Goal: Communication & Community: Share content

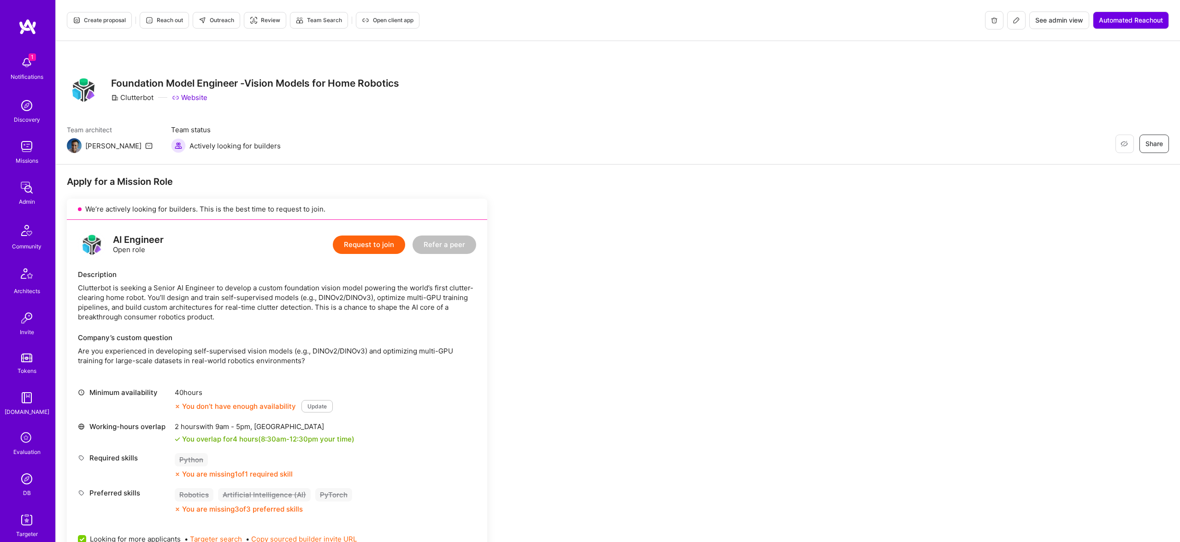
click at [135, 98] on div "Clutterbot" at bounding box center [132, 98] width 42 height 10
copy div "Clutterbot"
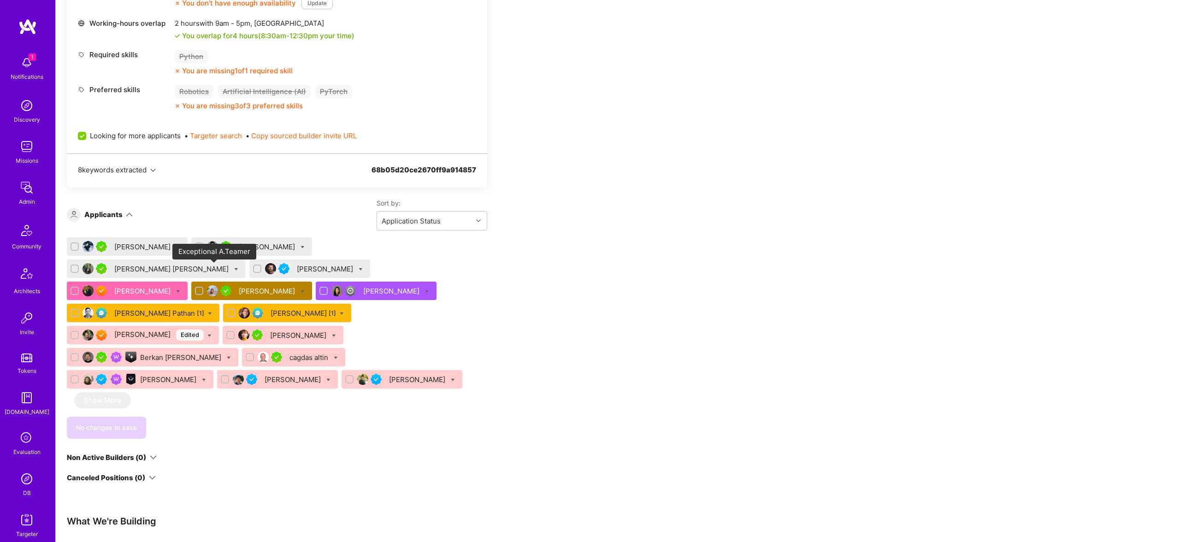
scroll to position [407, 0]
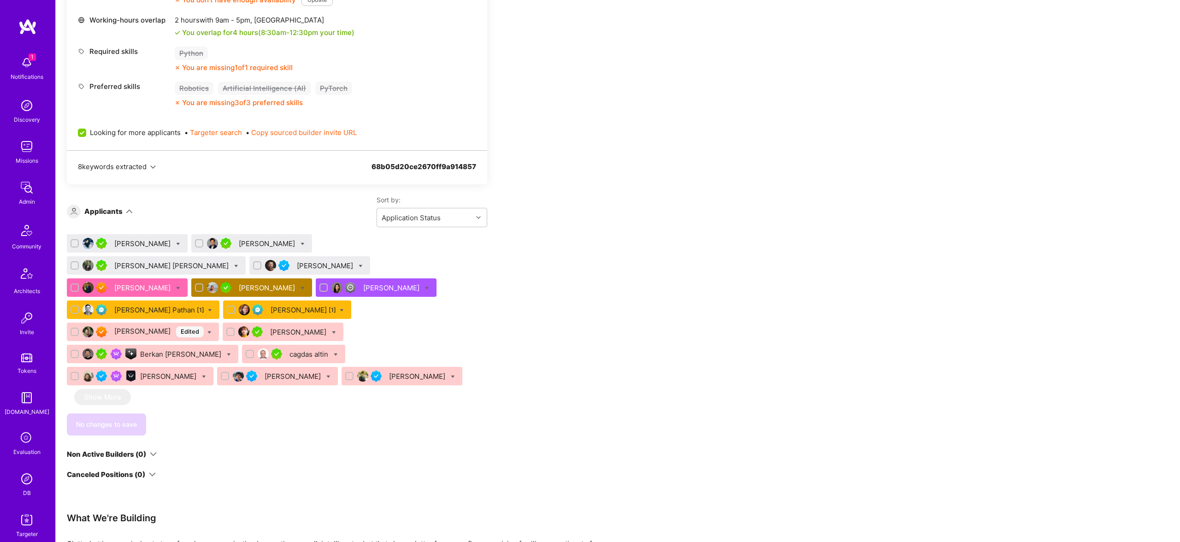
drag, startPoint x: 246, startPoint y: 409, endPoint x: 166, endPoint y: 341, distance: 104.3
click at [244, 414] on div "No changes to save" at bounding box center [277, 425] width 421 height 22
click at [125, 326] on div "Luve Singh Edited" at bounding box center [158, 331] width 89 height 11
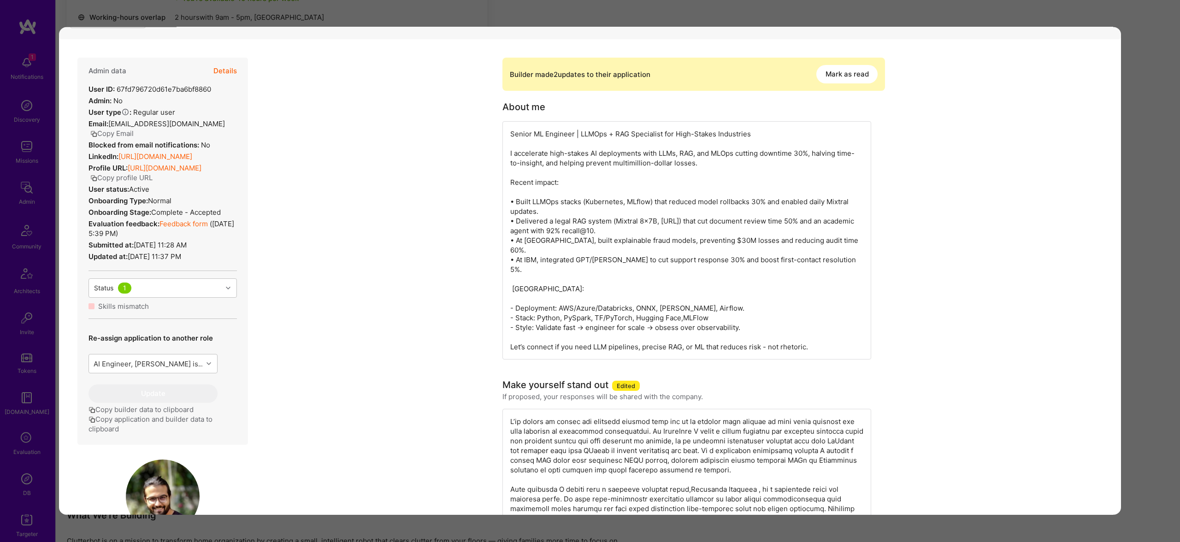
scroll to position [174, 0]
click at [224, 74] on button "Details" at bounding box center [225, 72] width 24 height 27
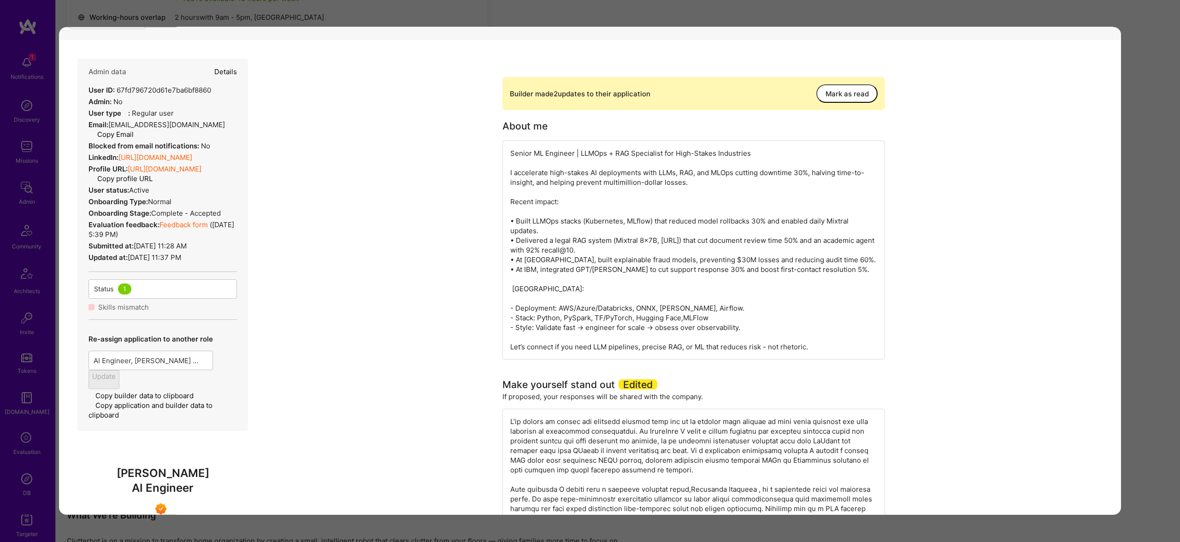
scroll to position [409, 0]
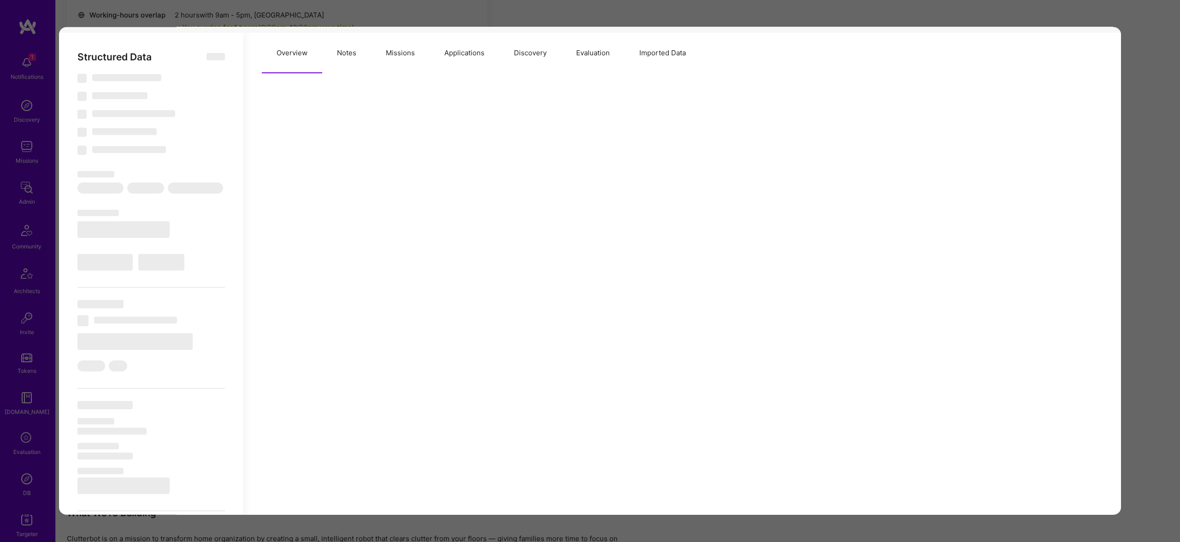
click at [405, 55] on button "Missions" at bounding box center [400, 53] width 59 height 41
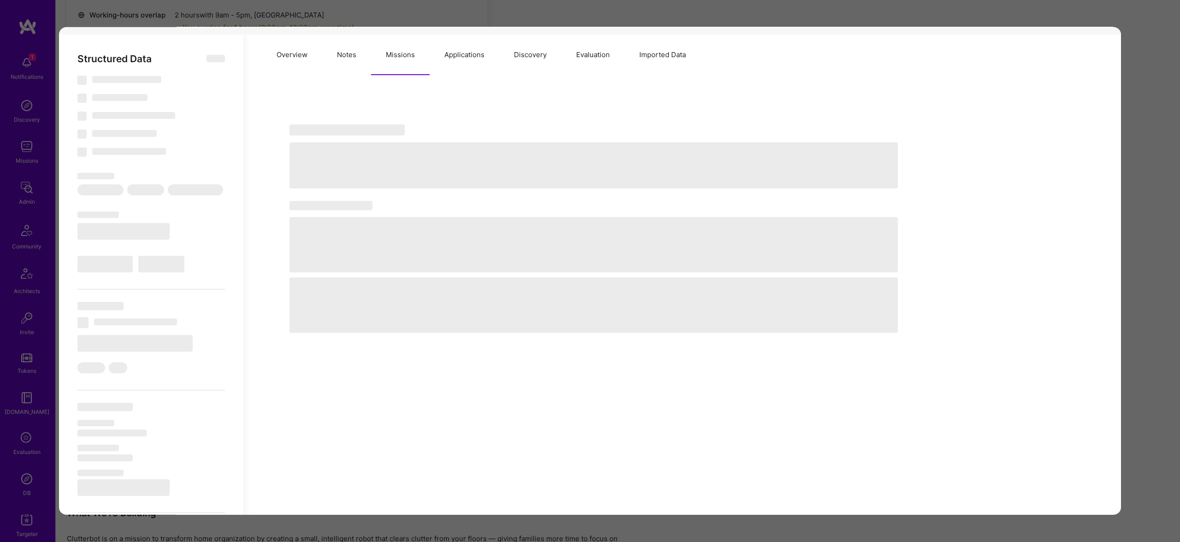
scroll to position [178, 0]
select select "Right Now"
select select "7"
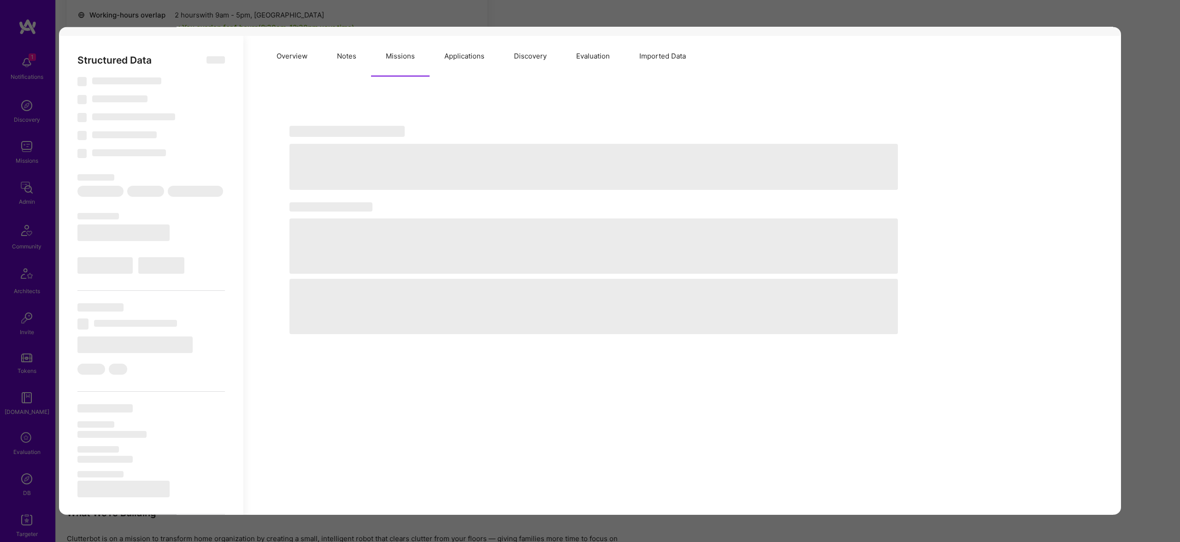
select select "6"
select select "IN"
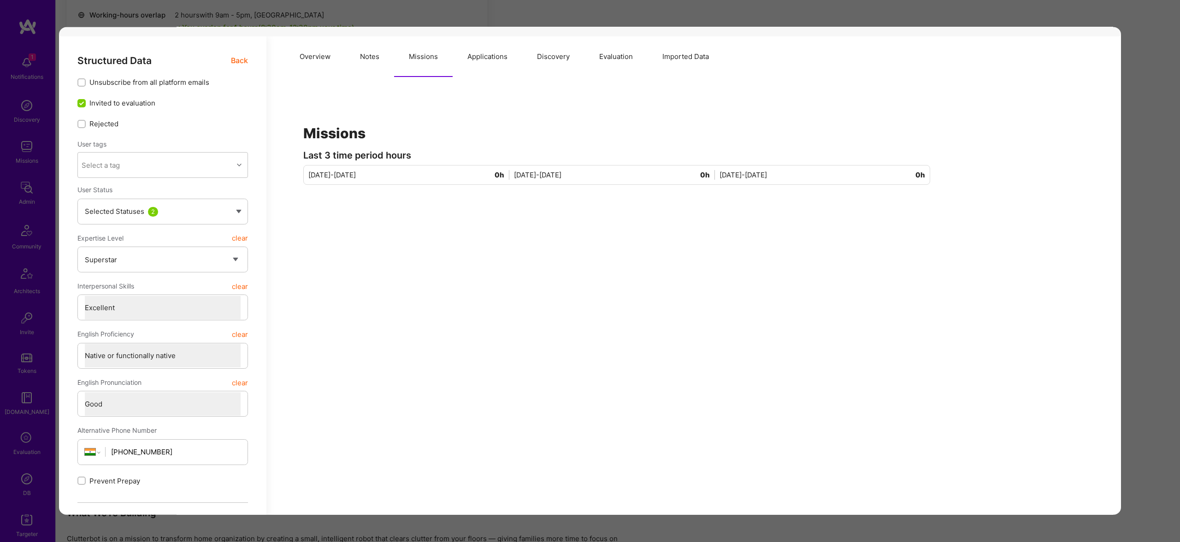
scroll to position [177, 0]
click at [468, 48] on button "Applications" at bounding box center [488, 57] width 70 height 41
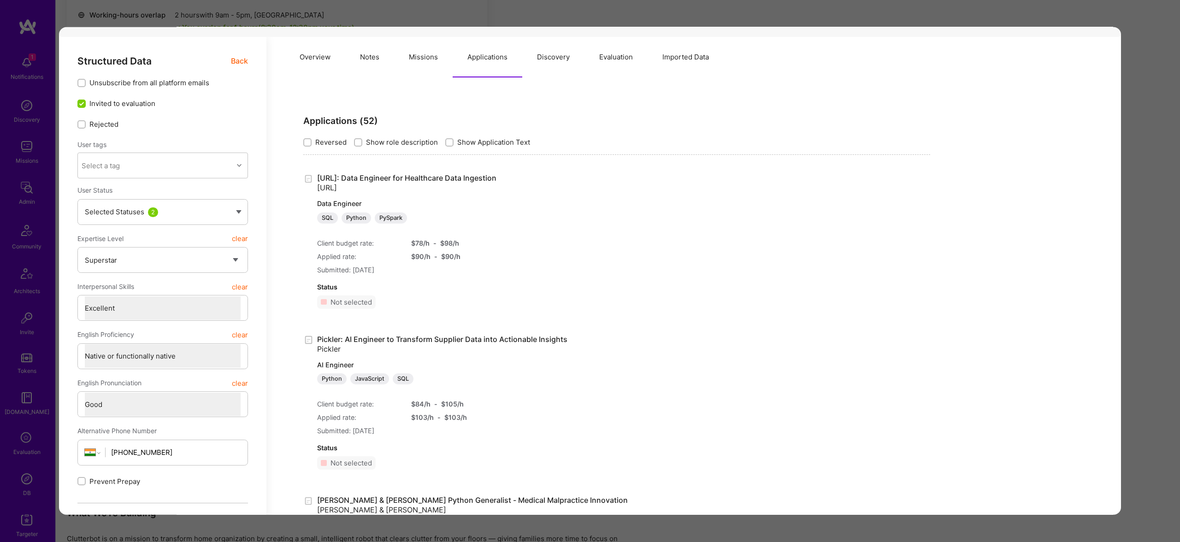
click at [492, 59] on button "Applications" at bounding box center [488, 57] width 70 height 41
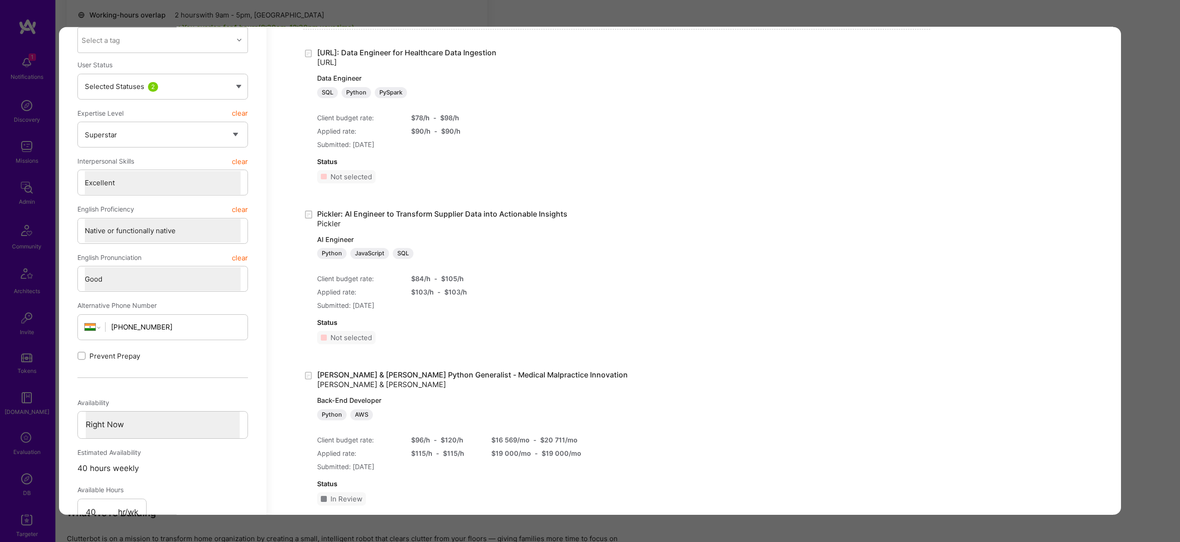
scroll to position [298, 0]
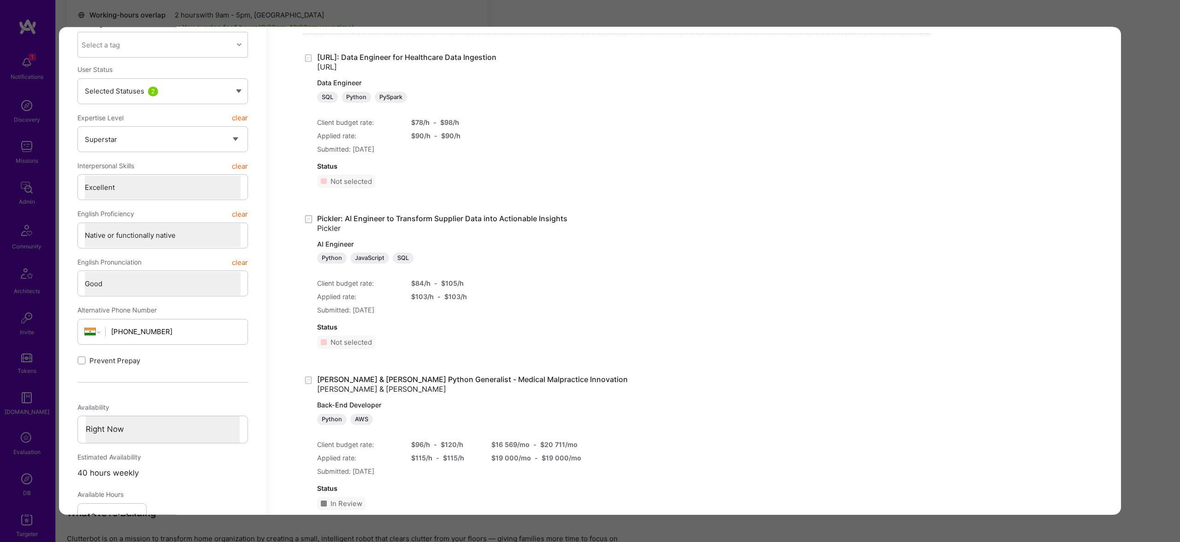
click at [544, 259] on div "Python JavaScript SQL" at bounding box center [442, 258] width 250 height 11
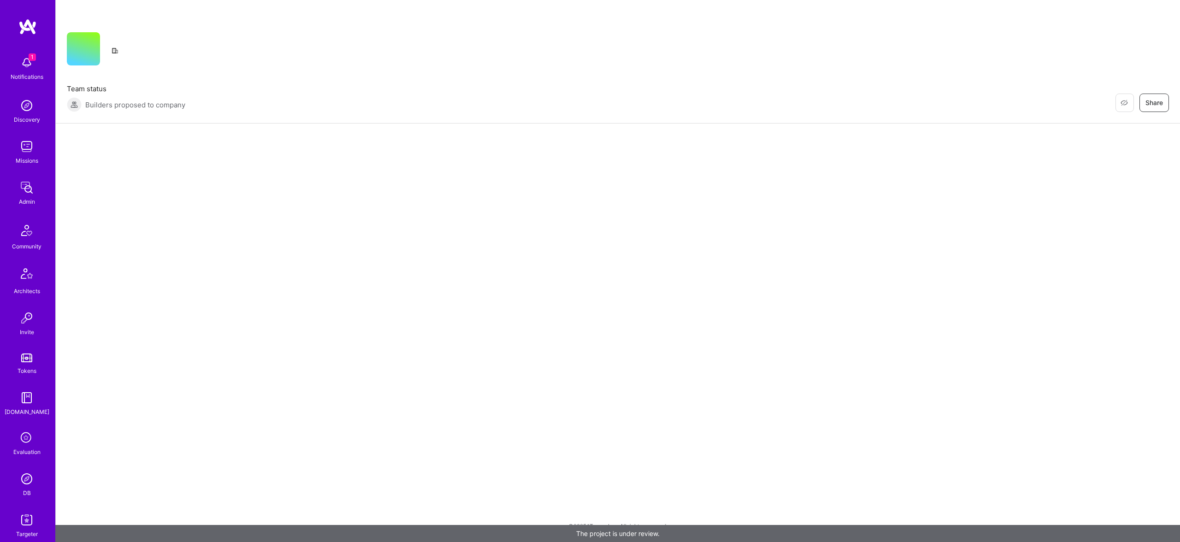
scroll to position [46, 0]
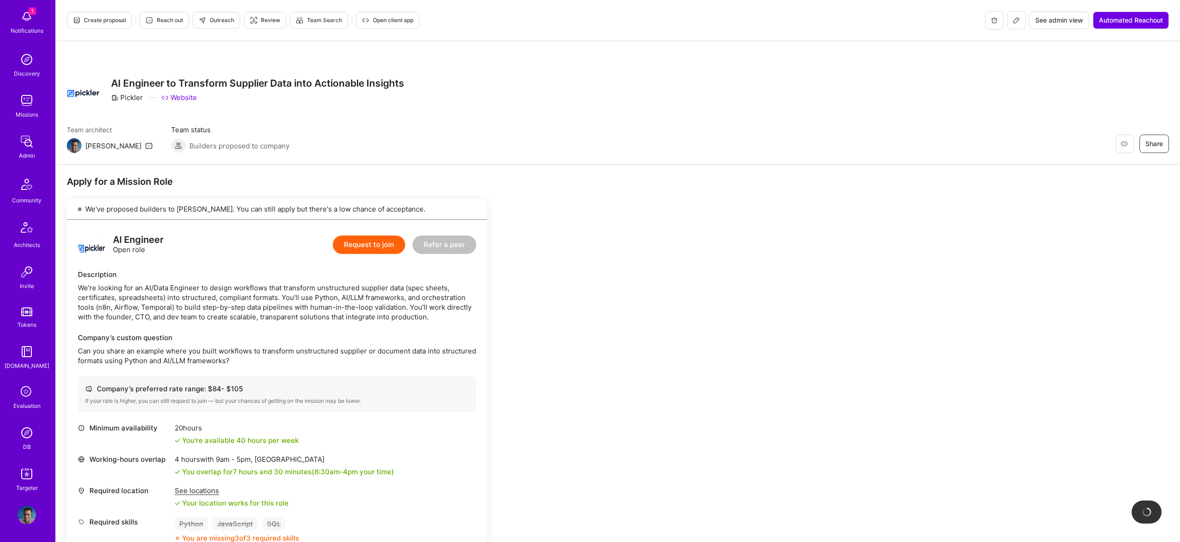
drag, startPoint x: 411, startPoint y: 129, endPoint x: 415, endPoint y: 161, distance: 32.5
click at [412, 129] on div "Team architect Luis Team status Builders proposed to company Restore Not Intere…" at bounding box center [618, 139] width 1103 height 28
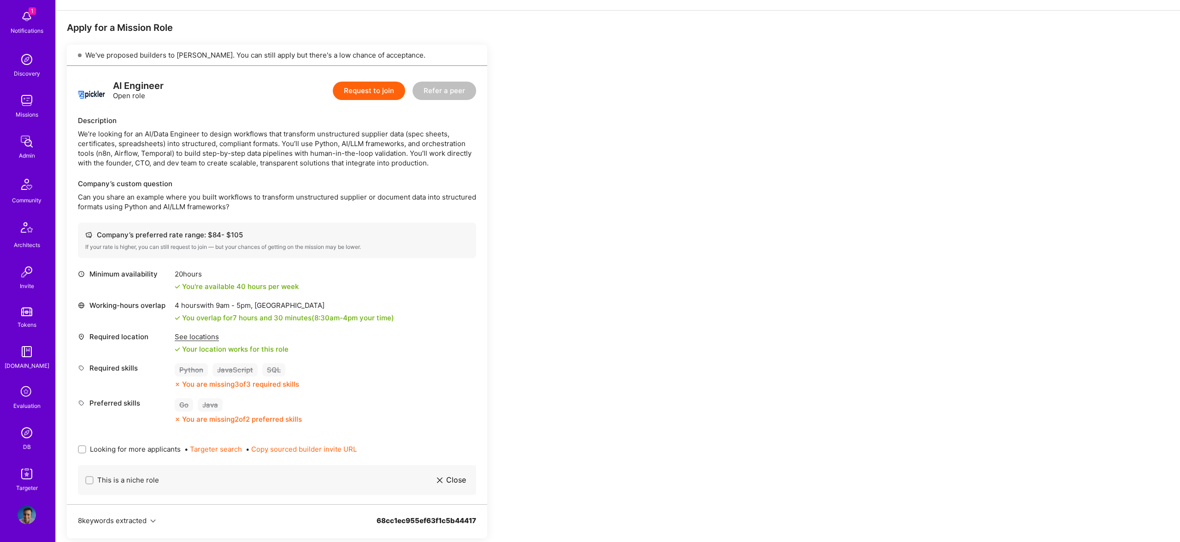
scroll to position [372, 0]
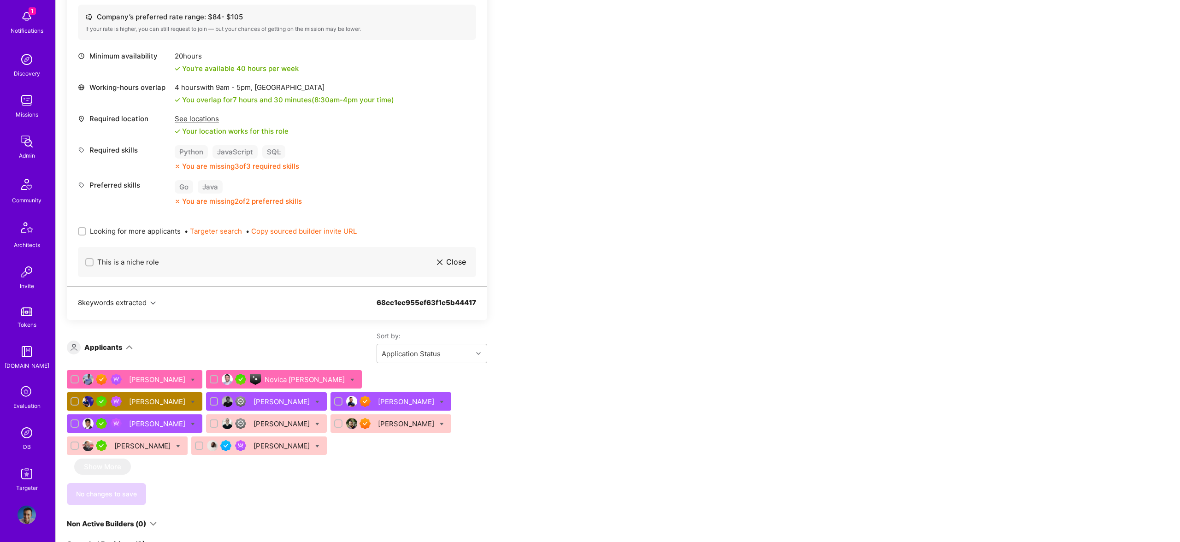
click at [378, 425] on div "Luve Singh" at bounding box center [407, 424] width 58 height 10
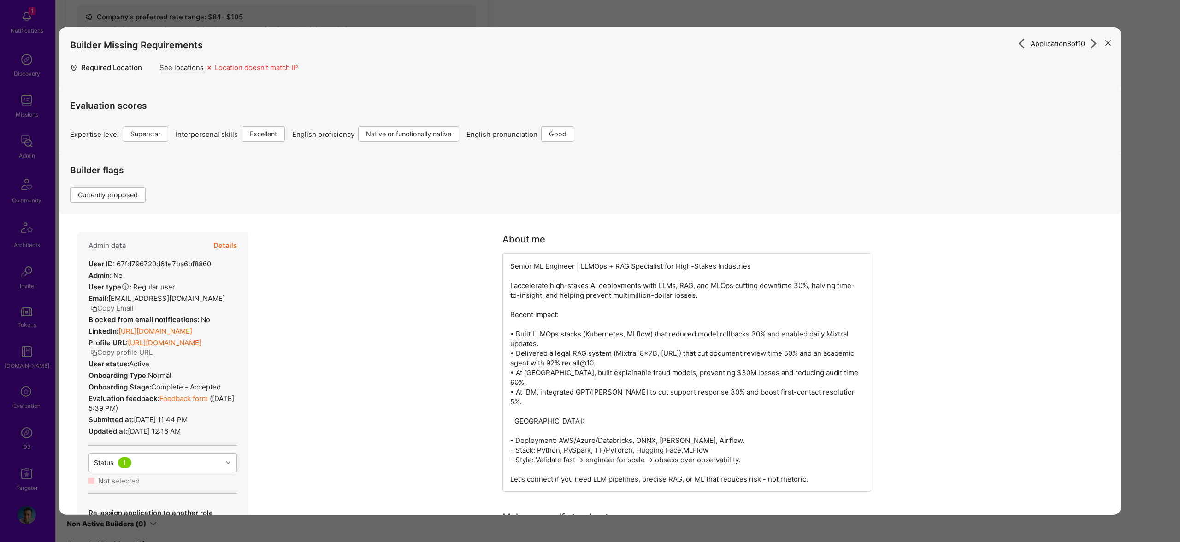
click at [227, 175] on div "Builder flags Currently proposed" at bounding box center [590, 183] width 1062 height 61
click at [233, 249] on button "Details" at bounding box center [225, 245] width 24 height 27
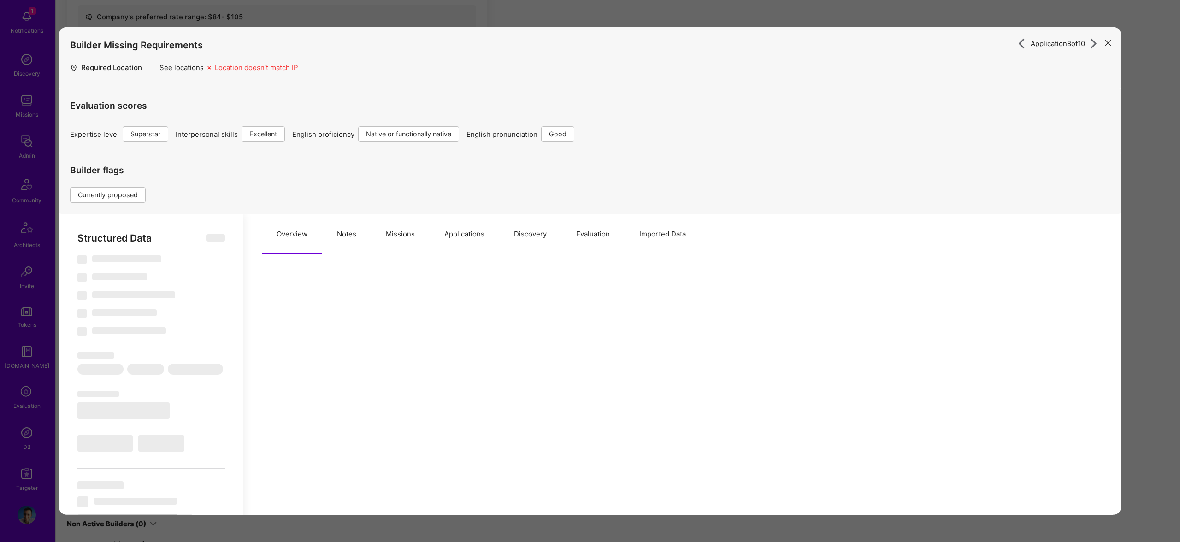
click at [468, 236] on button "Applications" at bounding box center [465, 234] width 70 height 41
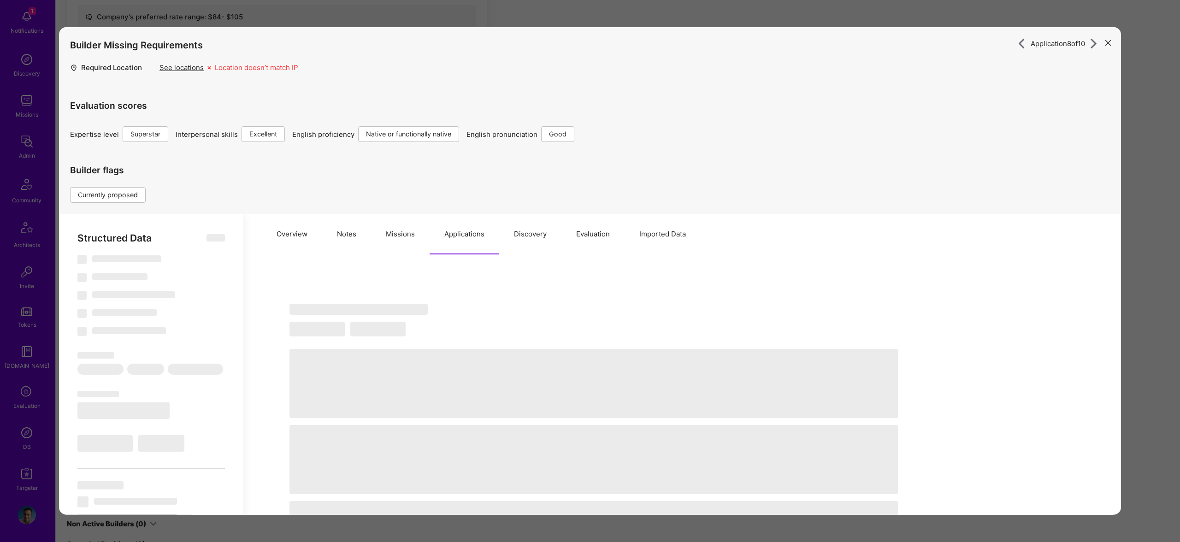
type textarea "x"
select select "Right Now"
select select "7"
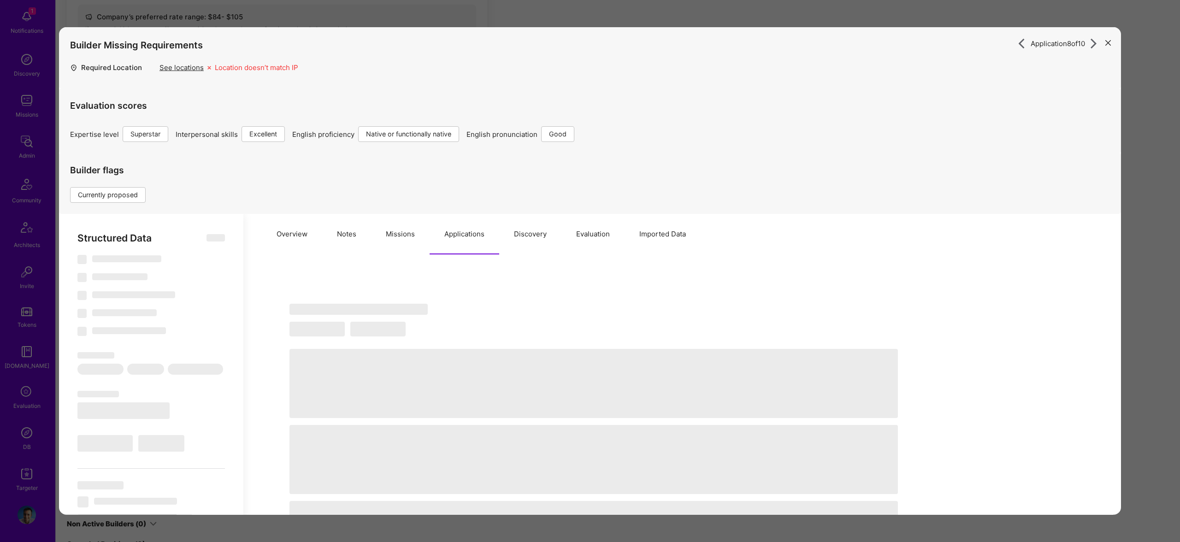
select select "6"
select select "IN"
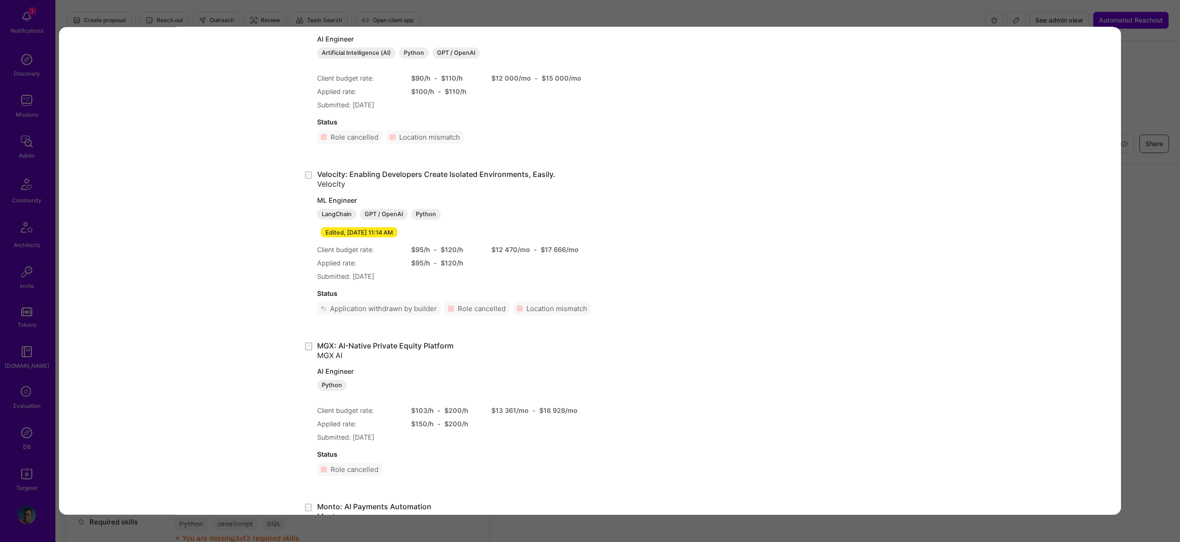
scroll to position [8634, 0]
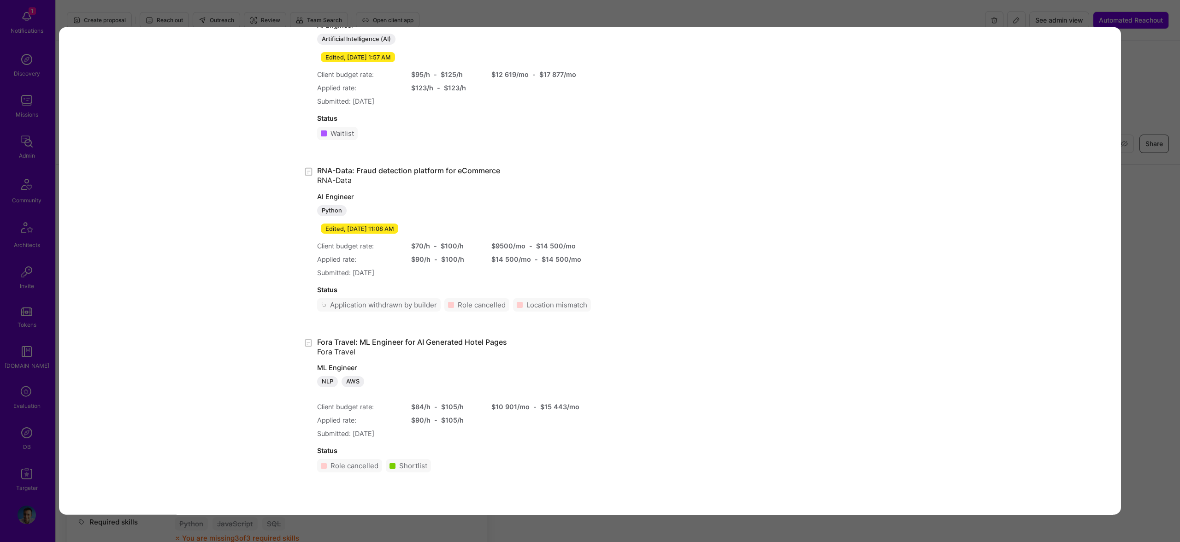
click at [897, 20] on div "Application 8 of 10 Builder Missing Requirements Required Location See location…" at bounding box center [590, 271] width 1180 height 542
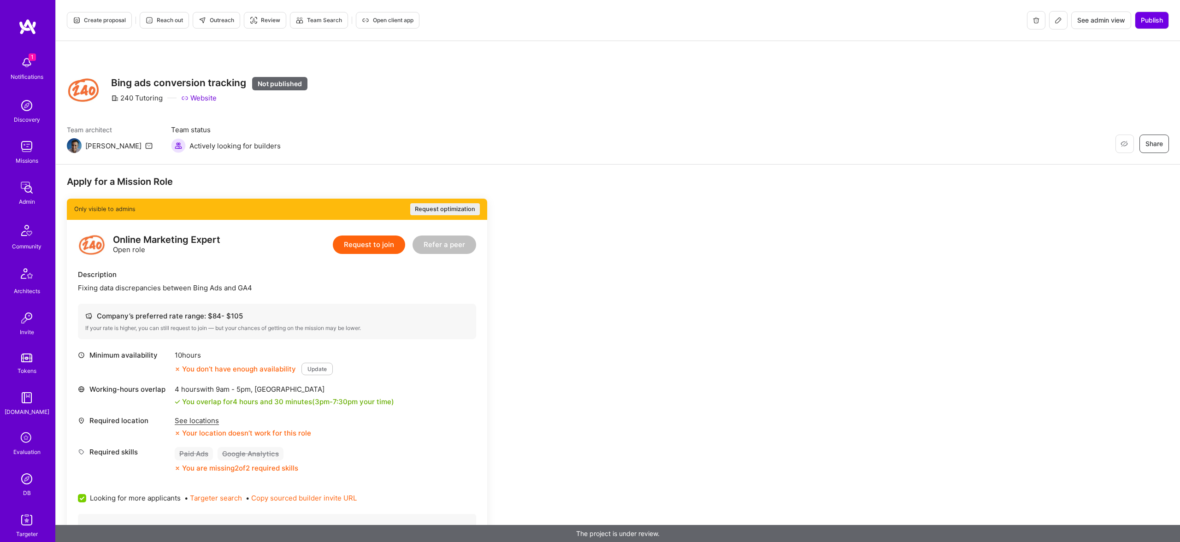
click at [1065, 15] on button at bounding box center [1059, 20] width 18 height 18
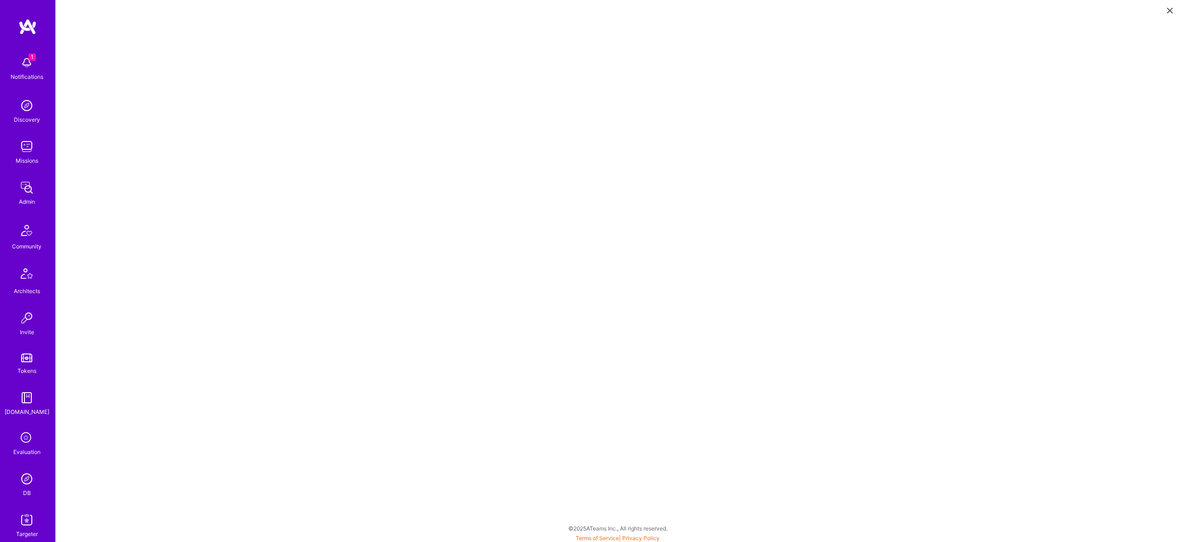
click at [1175, 8] on button at bounding box center [1170, 9] width 11 height 15
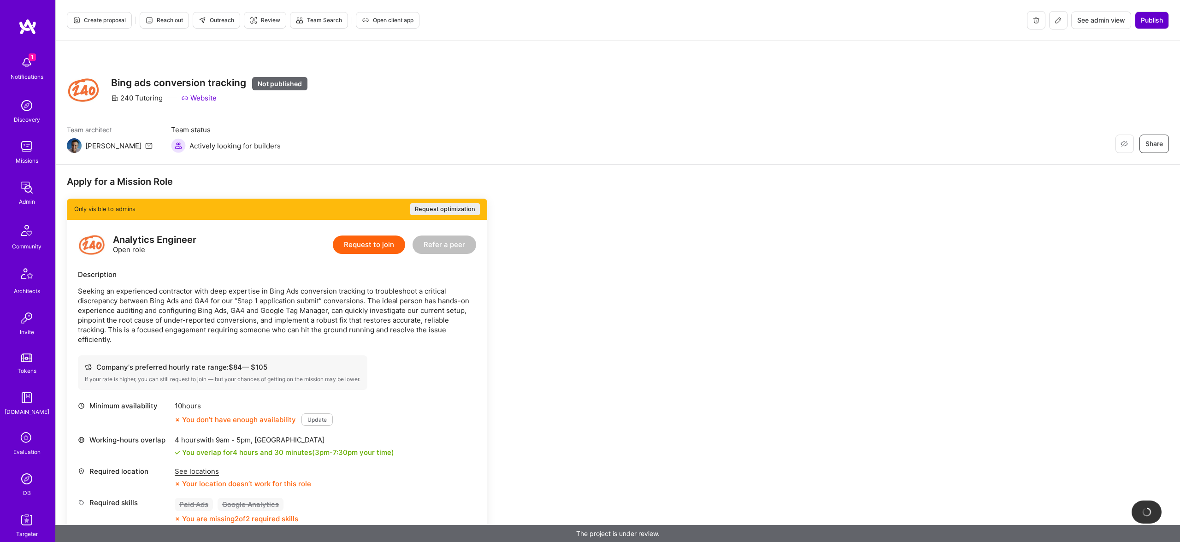
click at [1157, 18] on span "Publish" at bounding box center [1152, 20] width 22 height 9
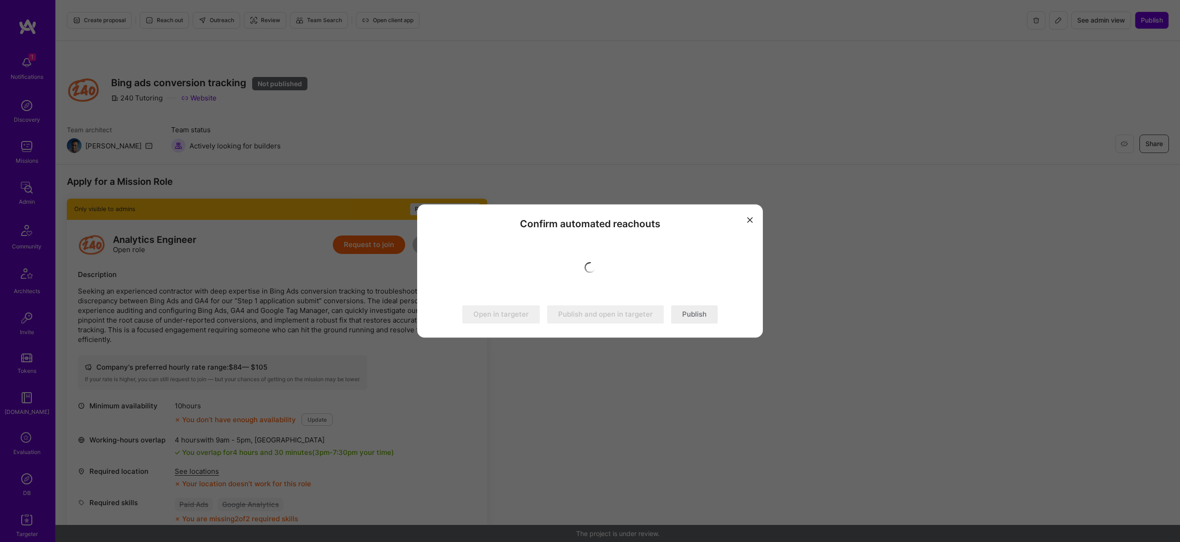
click at [692, 321] on button "Publish" at bounding box center [694, 315] width 47 height 18
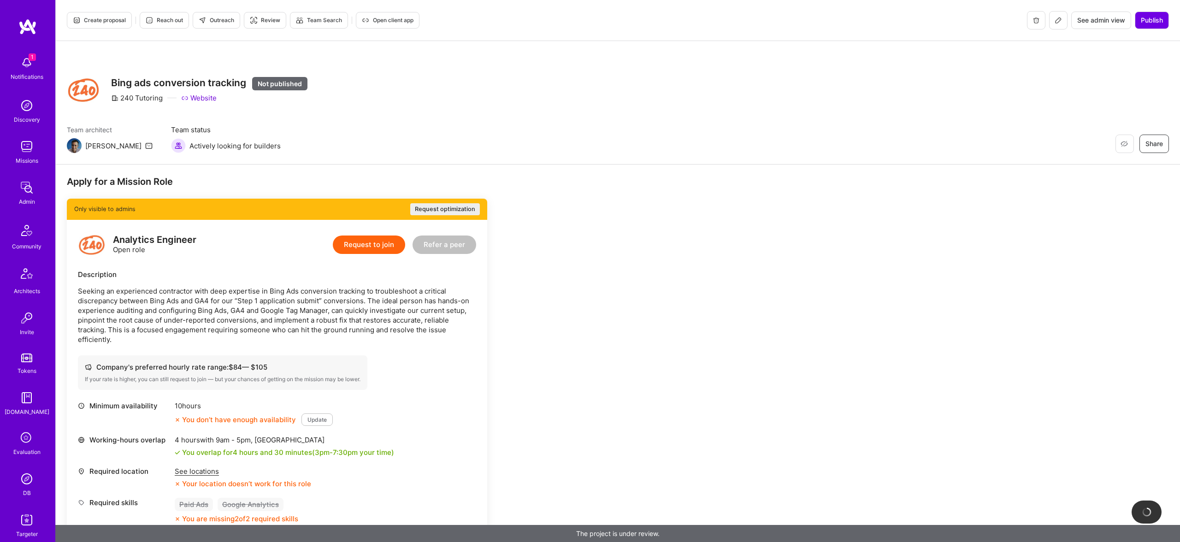
click at [406, 119] on div "Restore Not Interested Share Bing ads conversion tracking Not published 240 Tut…" at bounding box center [618, 103] width 1125 height 124
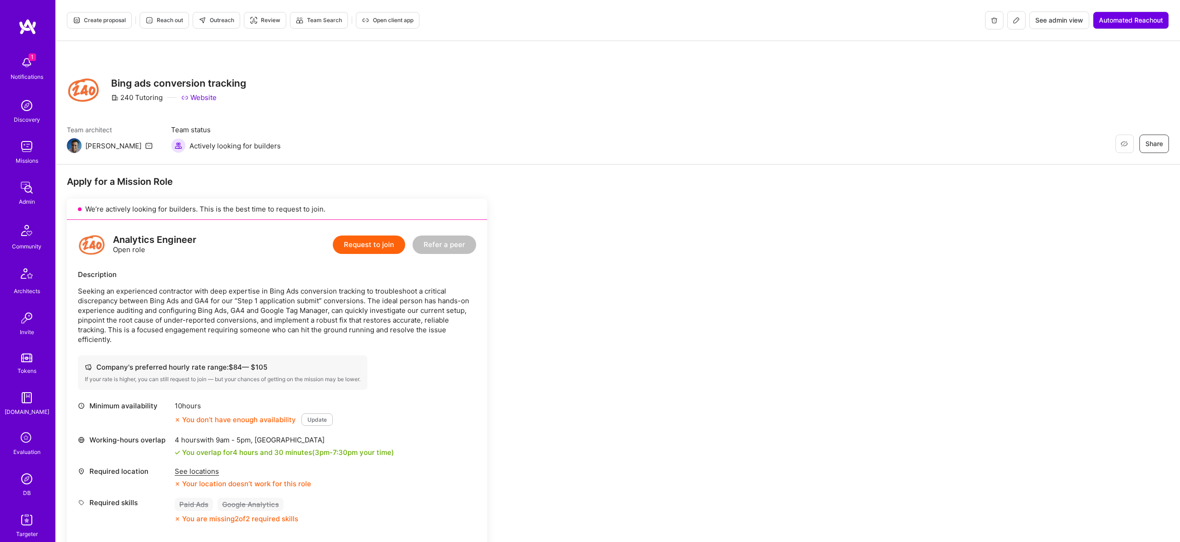
click at [406, 119] on div "Restore Not Interested Share Bing ads conversion tracking 240 Tutoring Website …" at bounding box center [618, 103] width 1125 height 124
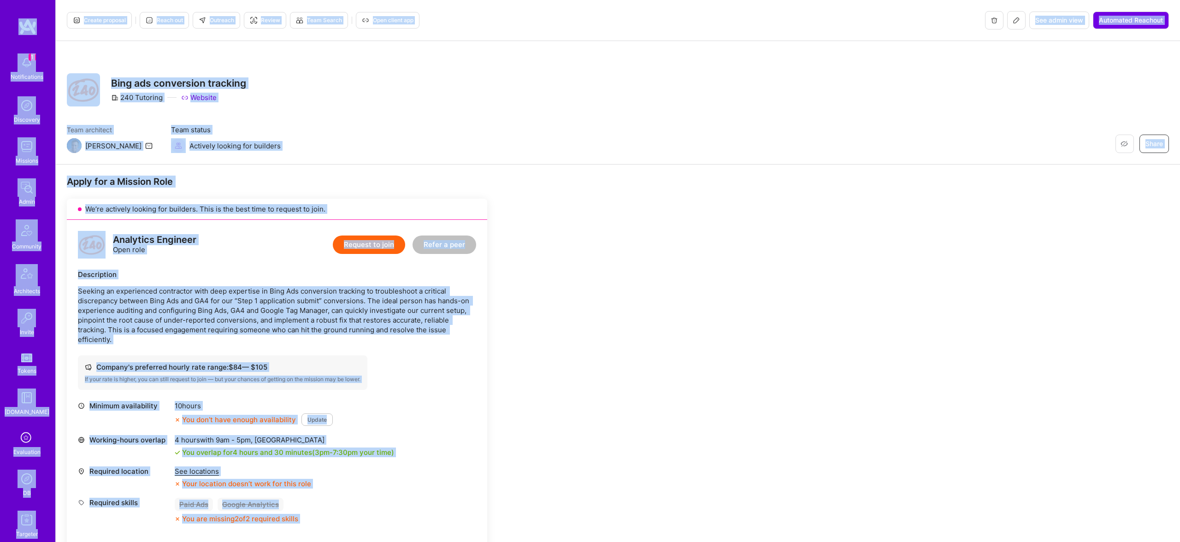
copy body "1 Notifications Discovery Missions Admin Community Architects Invite Tokens A.G…"
drag, startPoint x: 494, startPoint y: 195, endPoint x: 373, endPoint y: 53, distance: 185.8
click at [492, 189] on div "Apply for a Mission Role We’re actively looking for builders. This is the best …" at bounding box center [343, 483] width 553 height 615
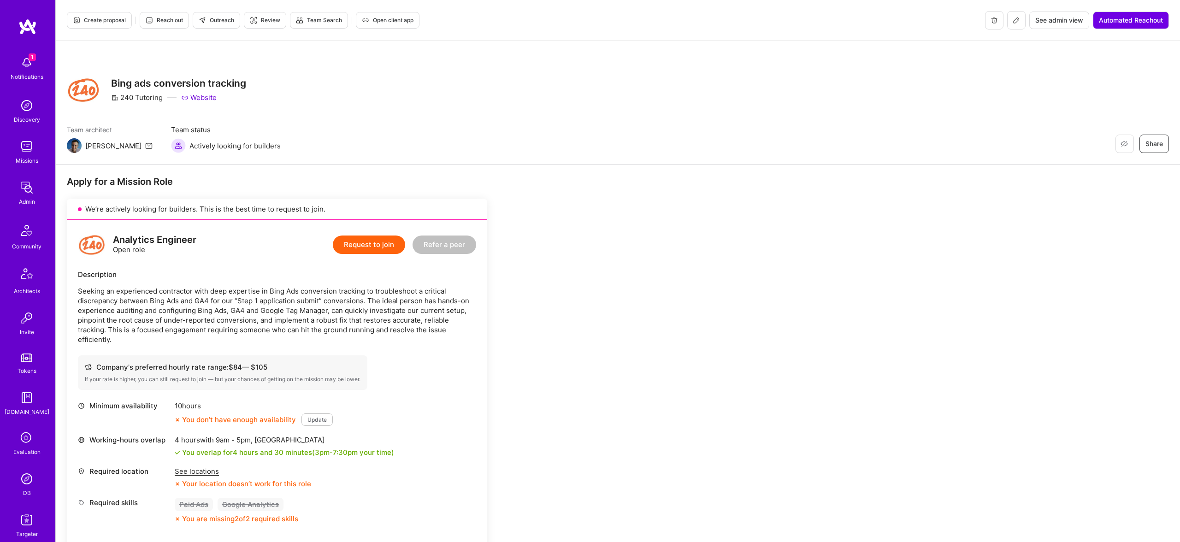
click at [231, 18] on span "Outreach" at bounding box center [217, 20] width 36 height 8
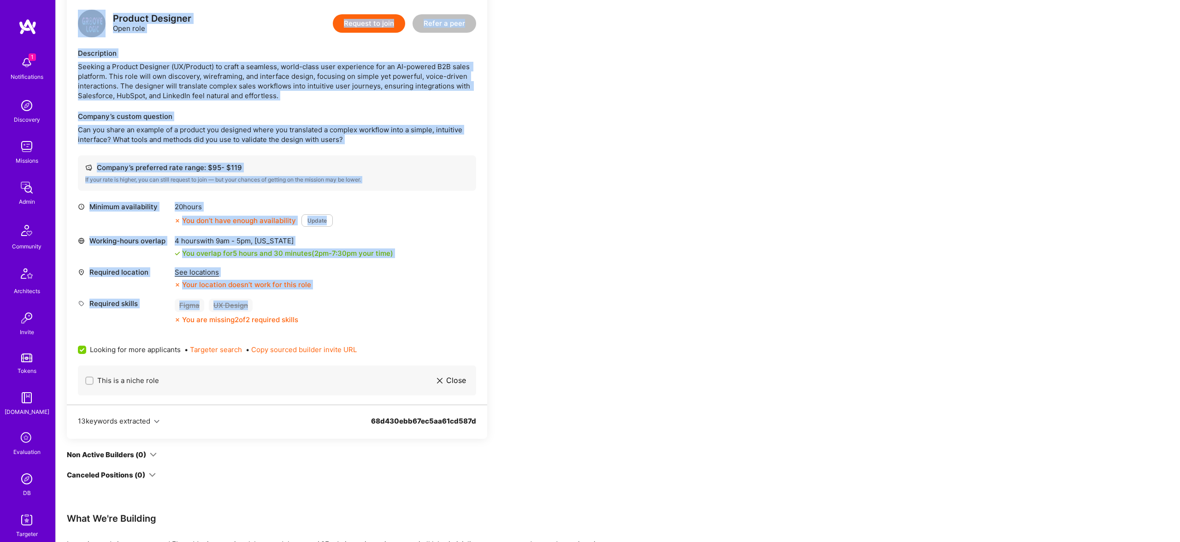
scroll to position [957, 0]
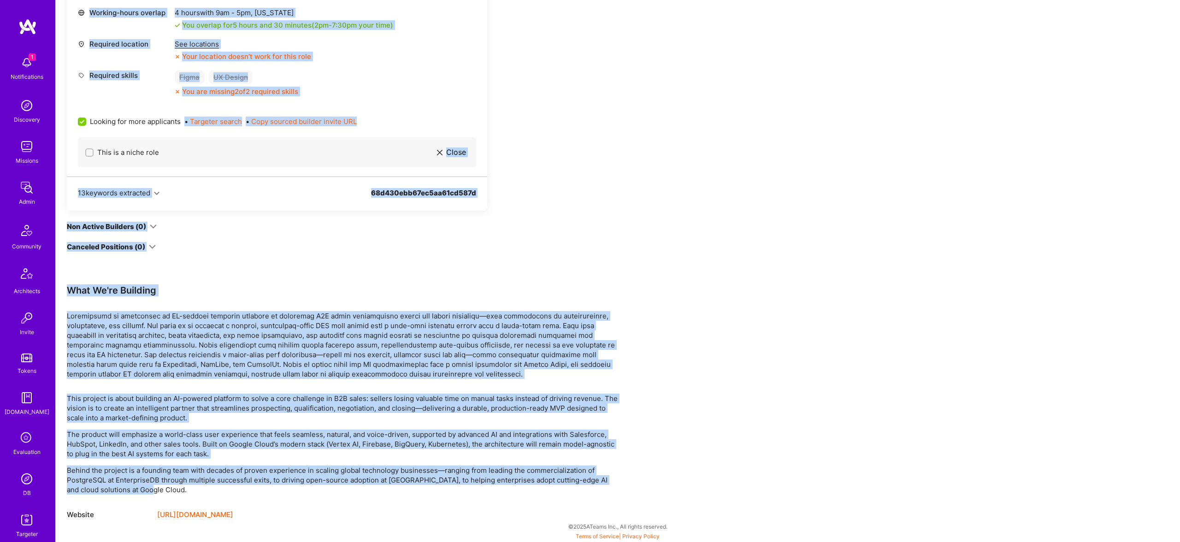
drag, startPoint x: 113, startPoint y: 73, endPoint x: 521, endPoint y: 486, distance: 580.1
copy div "AI Sales Productivity Platform MVP Groovelogic Website Team status Actively loo…"
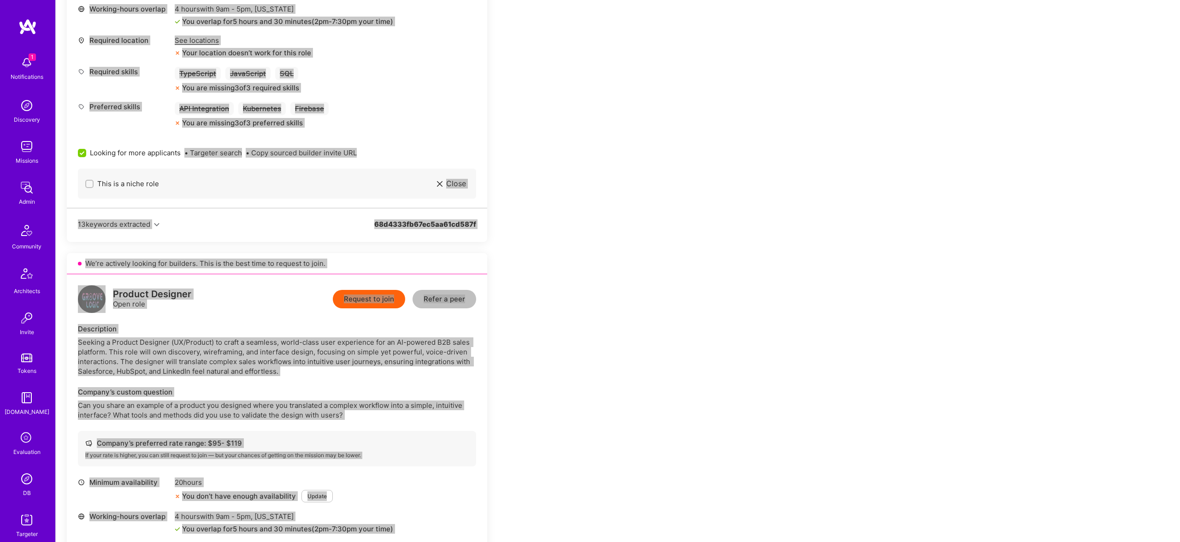
scroll to position [452, 0]
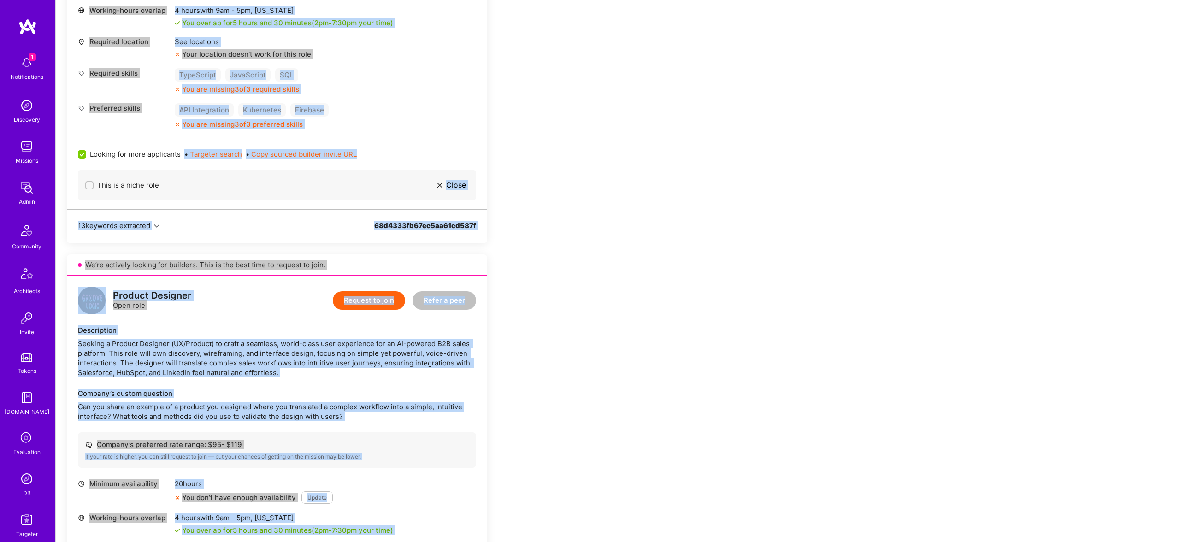
click at [634, 261] on div "Apply for a Mission Role We’re actively looking for builders. This is the best …" at bounding box center [618, 380] width 1125 height 1335
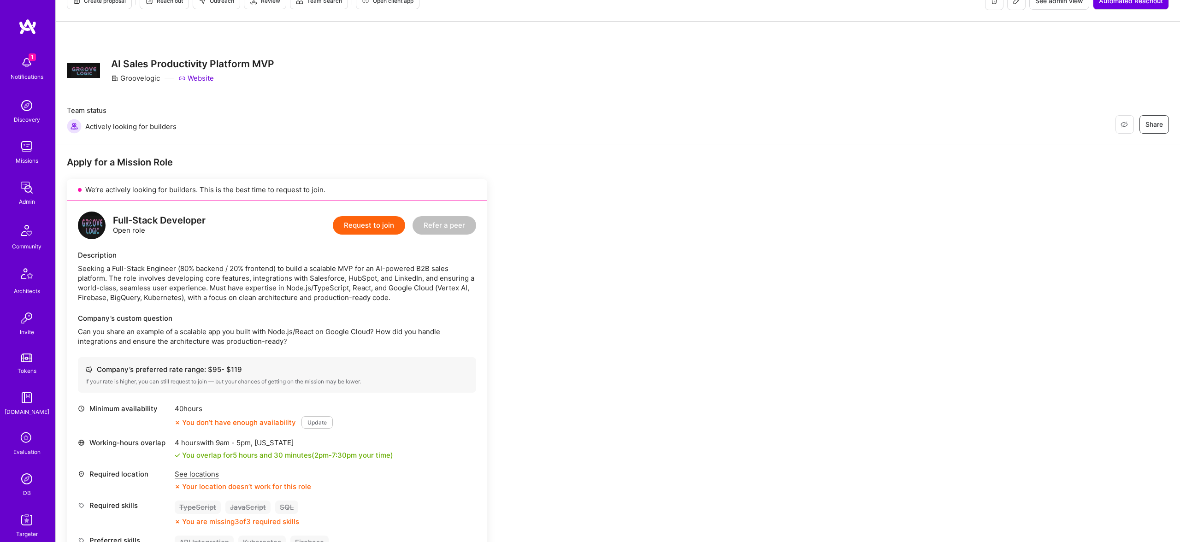
scroll to position [0, 0]
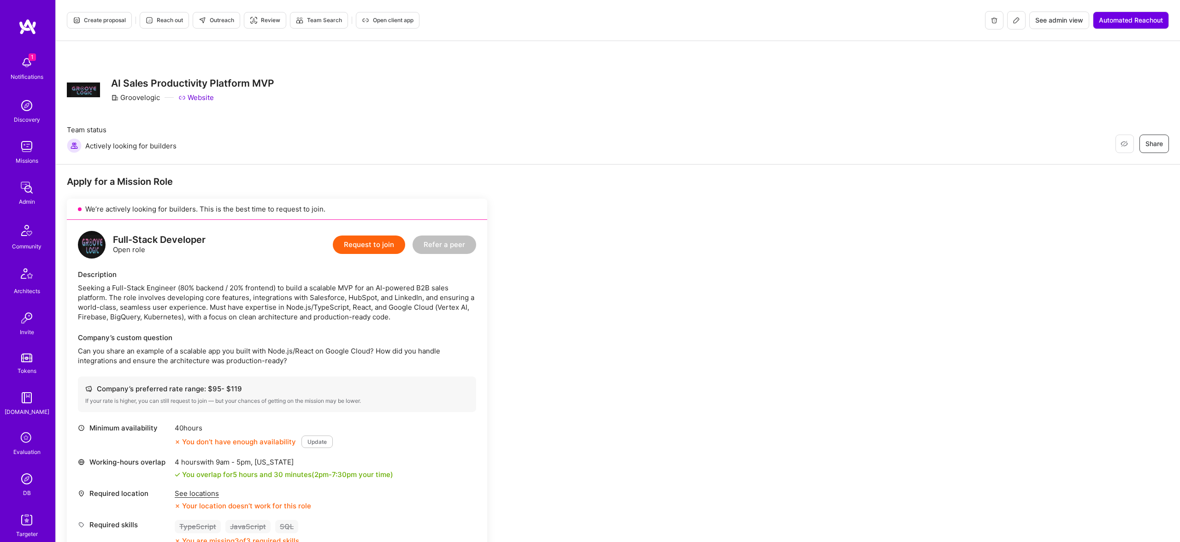
click at [220, 20] on span "Outreach" at bounding box center [217, 20] width 36 height 8
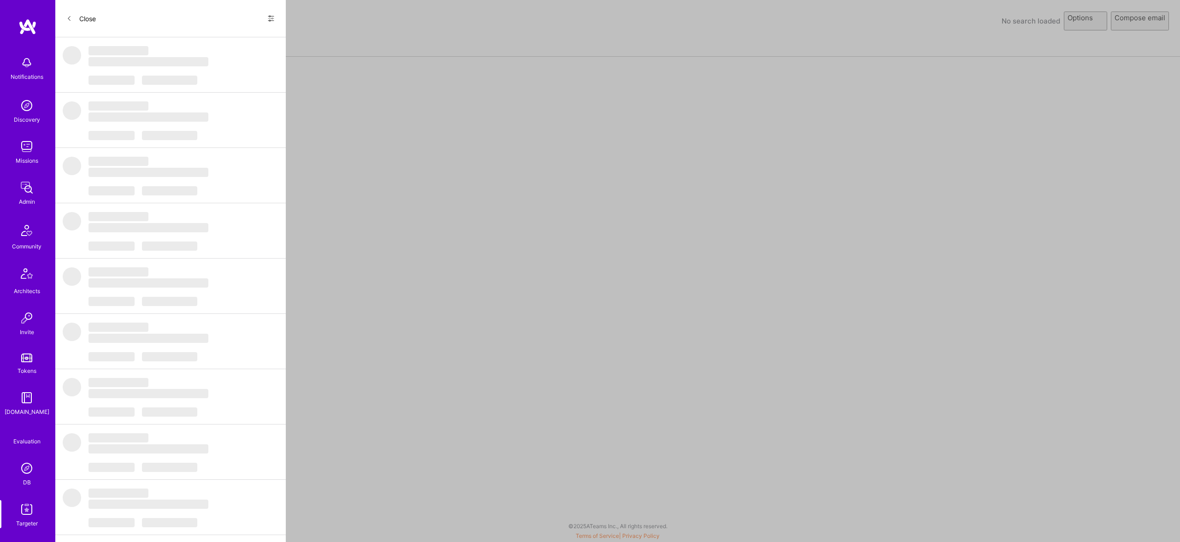
select select "rich-reachout"
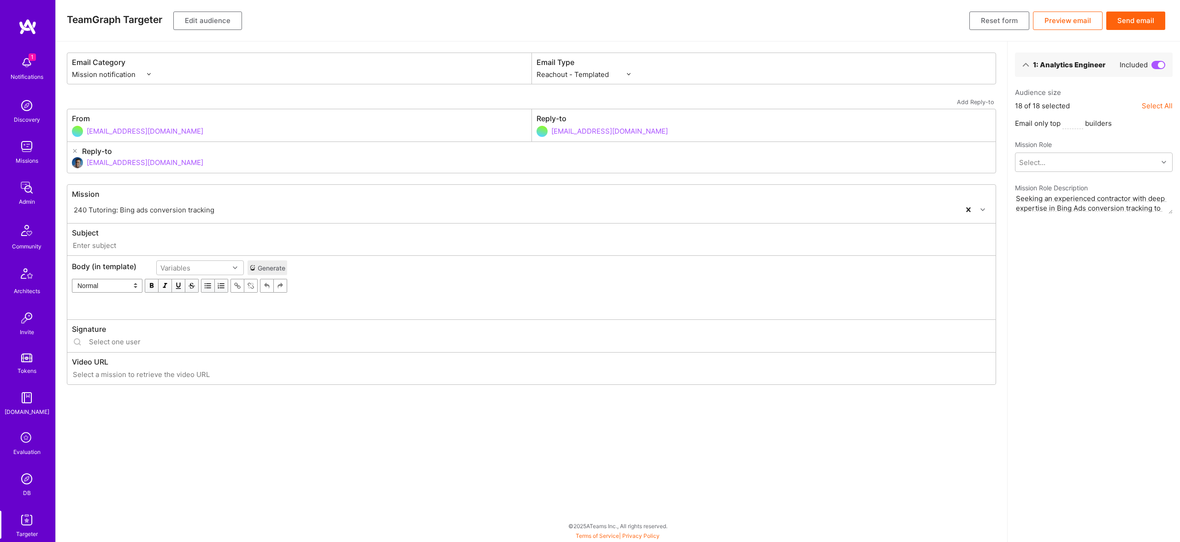
type input "[DOMAIN_NAME] // 240 Tutoring: Bing ads conversion tracking"
type input "[EMAIL_ADDRESS][DOMAIN_NAME]"
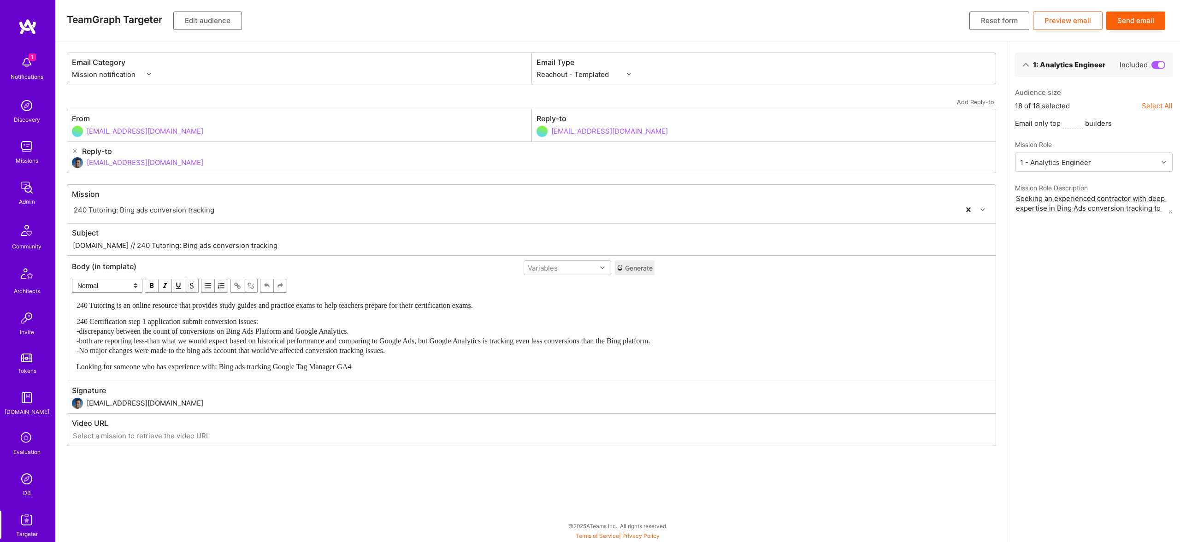
click at [338, 326] on div "240 Certification step 1 application submit conversion issues: -discrepancy bet…" at bounding box center [364, 336] width 574 height 39
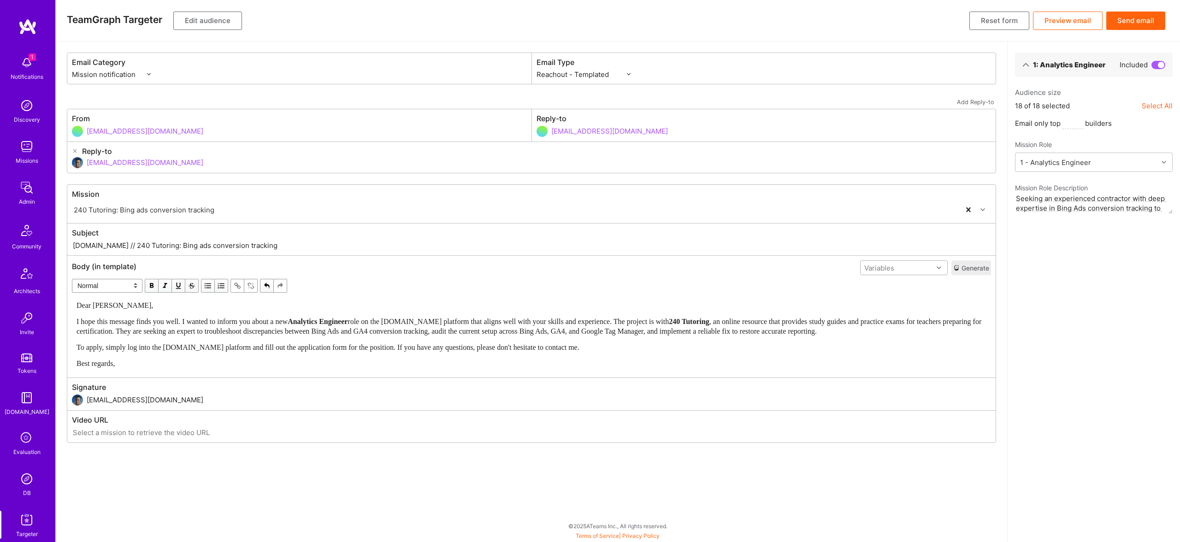
click at [871, 273] on div "Variables" at bounding box center [897, 267] width 72 height 13
click at [888, 303] on div "userFirstName" at bounding box center [904, 304] width 88 height 17
click at [119, 306] on div "Dear [PERSON_NAME]," at bounding box center [532, 306] width 910 height 10
drag, startPoint x: 119, startPoint y: 306, endPoint x: 107, endPoint y: 305, distance: 11.1
click at [119, 306] on div "Dear Vatsal," at bounding box center [532, 306] width 910 height 10
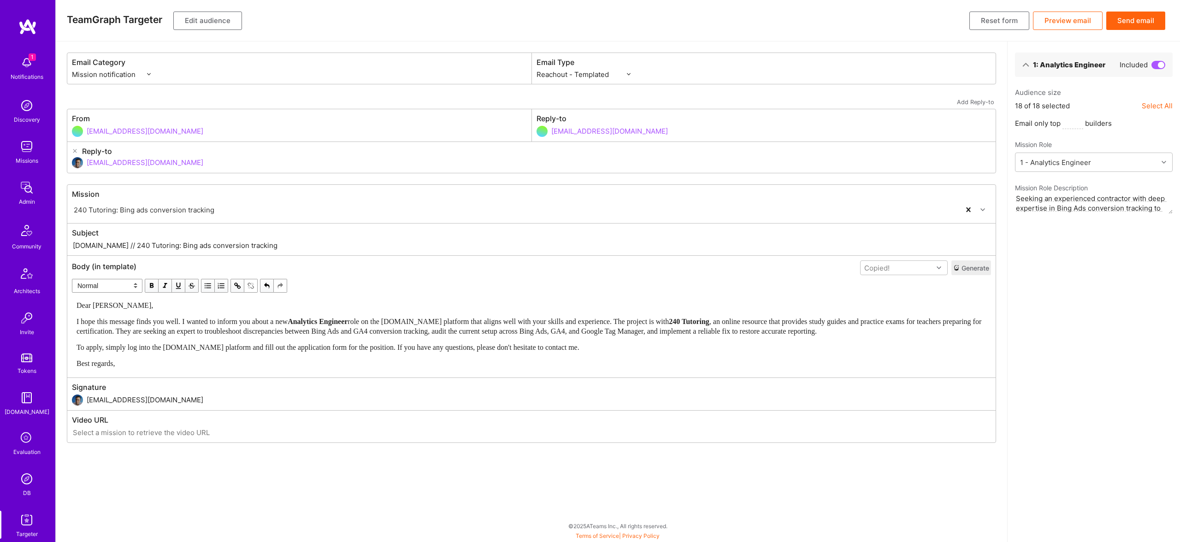
click at [107, 305] on span "Dear Vatsal," at bounding box center [115, 306] width 77 height 8
click at [112, 323] on span "I hope this message finds you well. I wanted to inform you about a new" at bounding box center [182, 322] width 211 height 8
click at [310, 315] on div "Dear {{userFirstName}}, I hope this message finds you well. I wanted to inform …" at bounding box center [532, 335] width 910 height 68
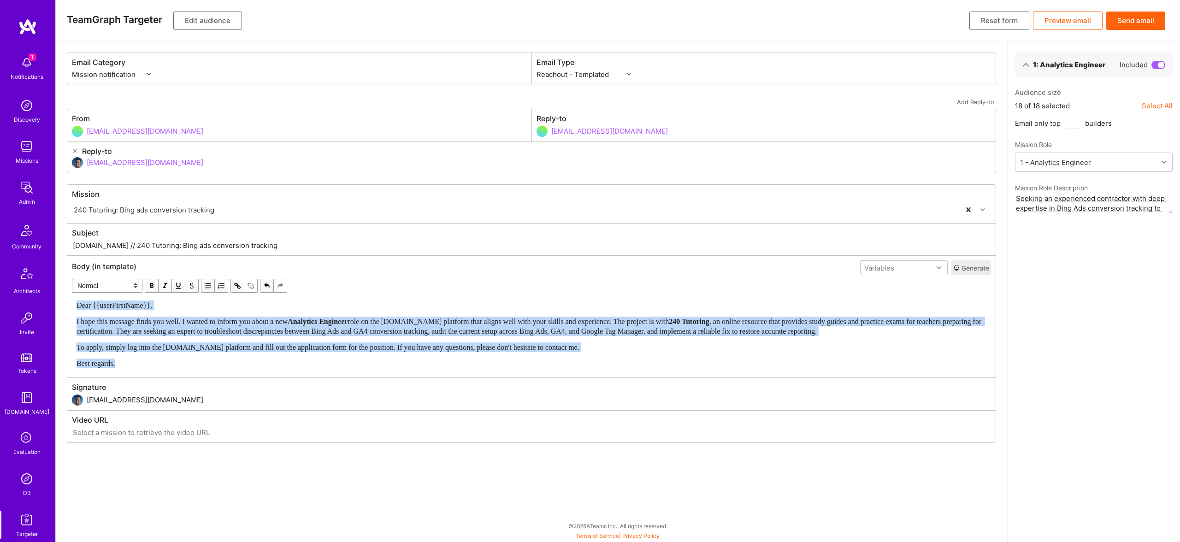
click at [151, 285] on span "button" at bounding box center [152, 286] width 10 height 10
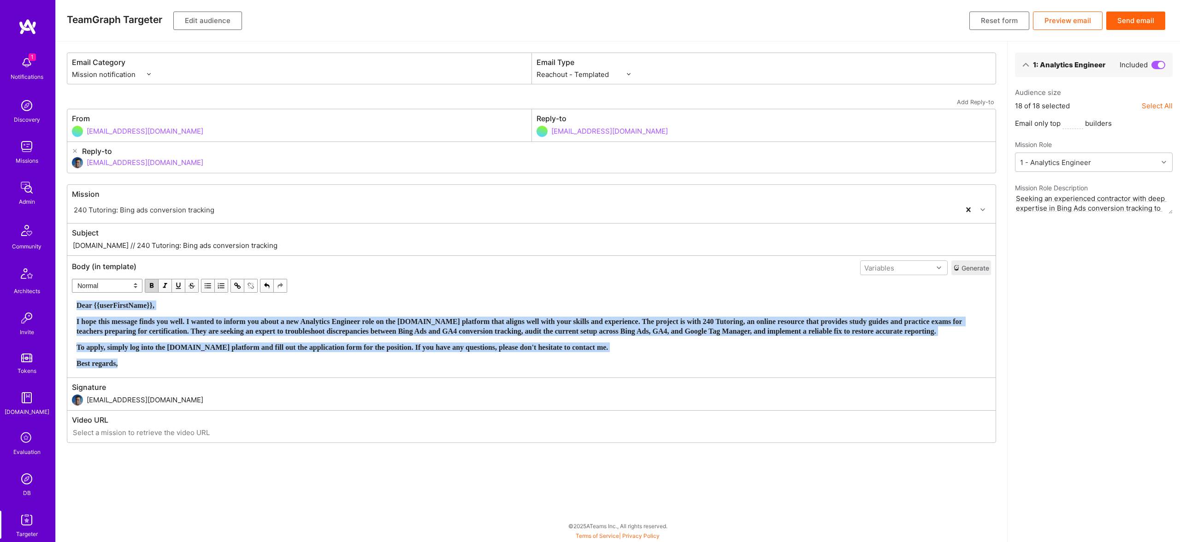
click at [151, 285] on span "button" at bounding box center [152, 286] width 10 height 10
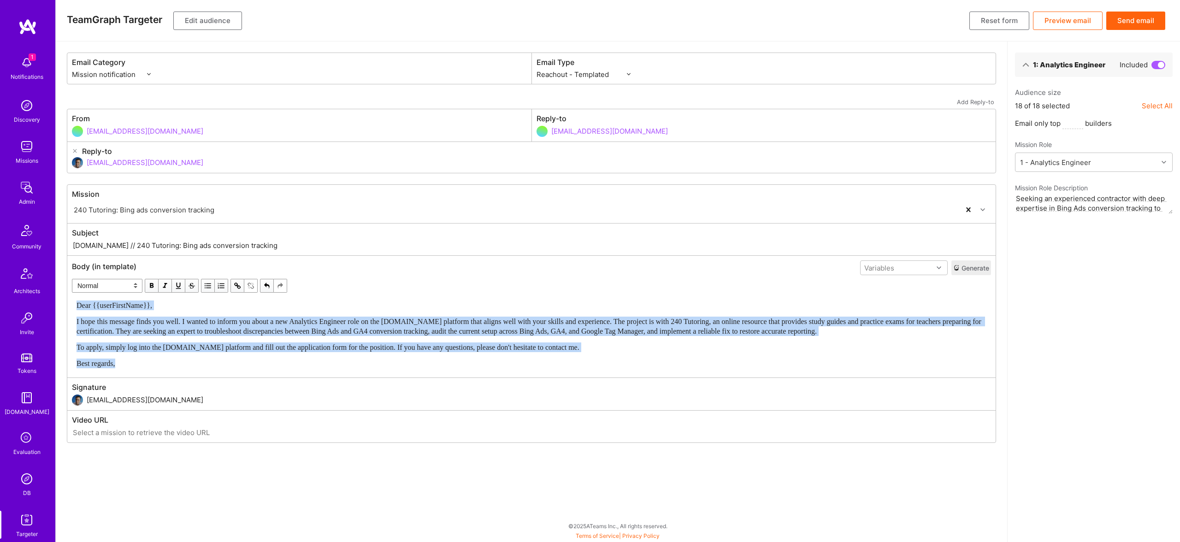
click at [548, 344] on span "To apply, simply log into the A.Team platform and fill out the application form…" at bounding box center [328, 348] width 503 height 8
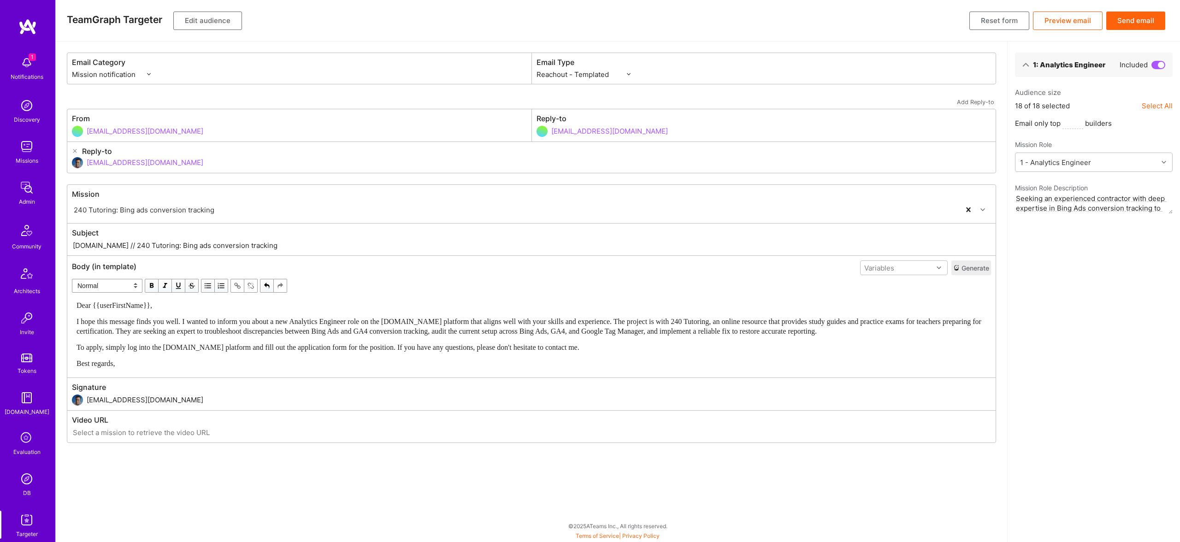
click at [207, 15] on button "Edit audience" at bounding box center [207, 21] width 69 height 18
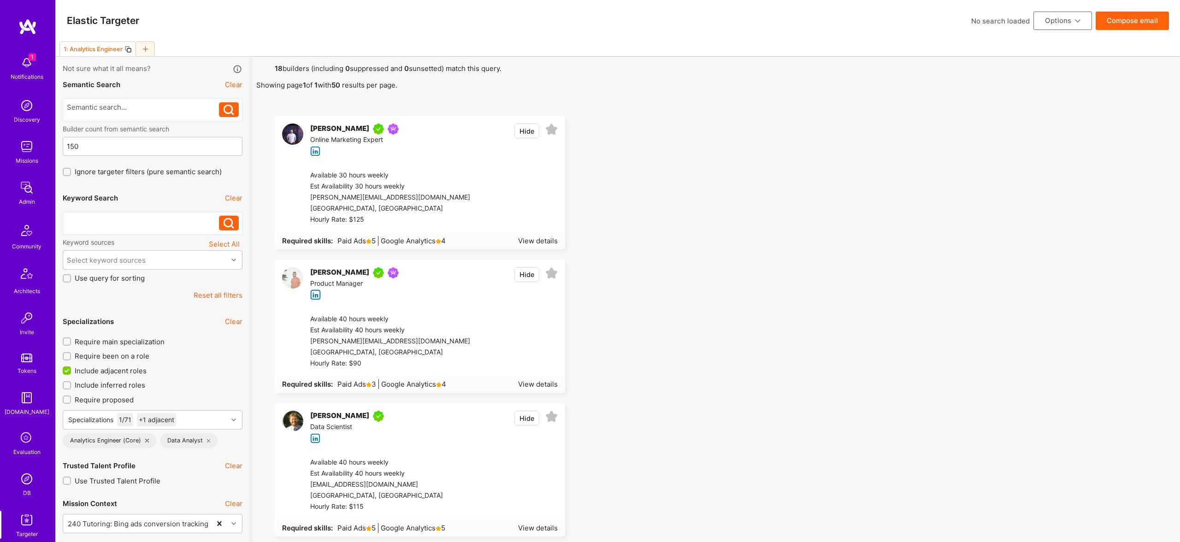
click at [206, 440] on div "Data Analyst" at bounding box center [189, 440] width 58 height 15
click at [208, 440] on icon at bounding box center [209, 441] width 4 height 4
click at [128, 219] on div at bounding box center [143, 221] width 153 height 10
click at [127, 368] on span "Include adjacent roles" at bounding box center [111, 371] width 72 height 10
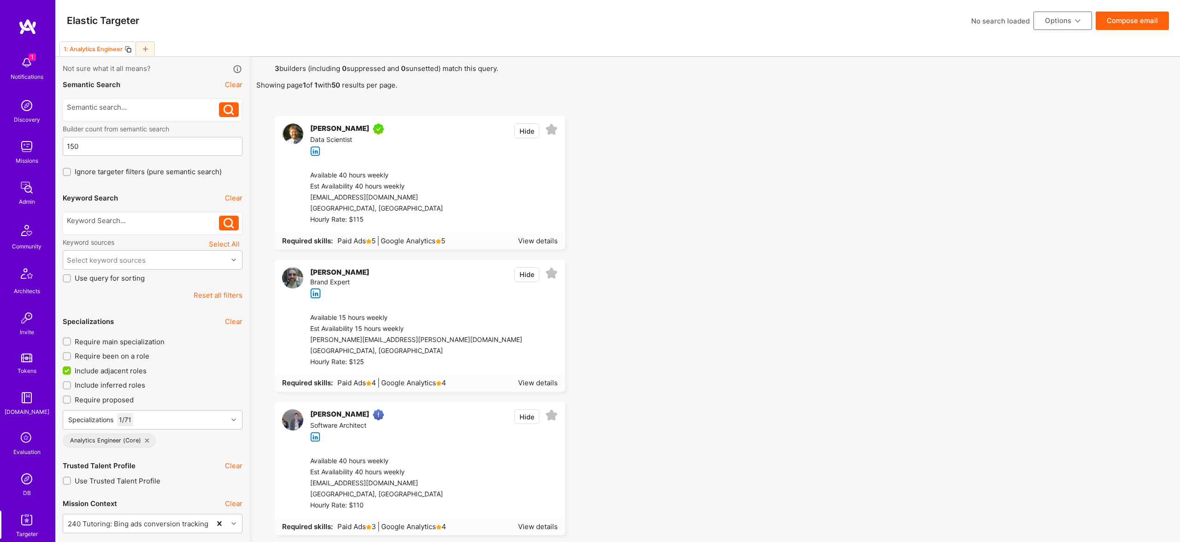
click at [72, 368] on input "Include adjacent roles" at bounding box center [68, 371] width 8 height 8
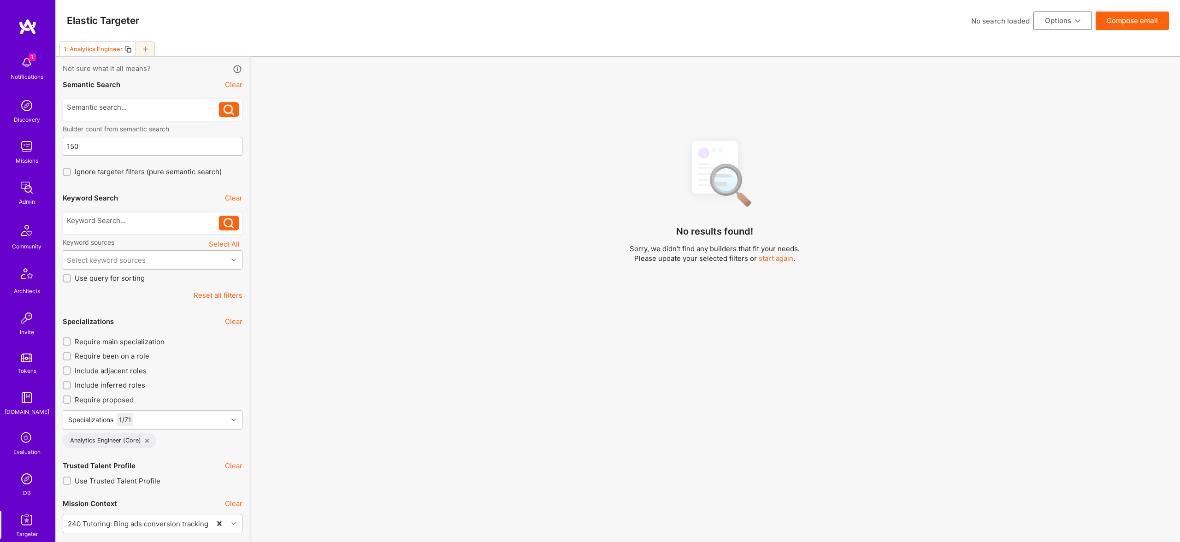
scroll to position [0, 0]
click at [135, 369] on span "Include adjacent roles" at bounding box center [111, 371] width 72 height 10
click at [71, 369] on input "Include adjacent roles" at bounding box center [68, 371] width 6 height 6
checkbox input "true"
drag, startPoint x: 142, startPoint y: 213, endPoint x: 146, endPoint y: 221, distance: 8.7
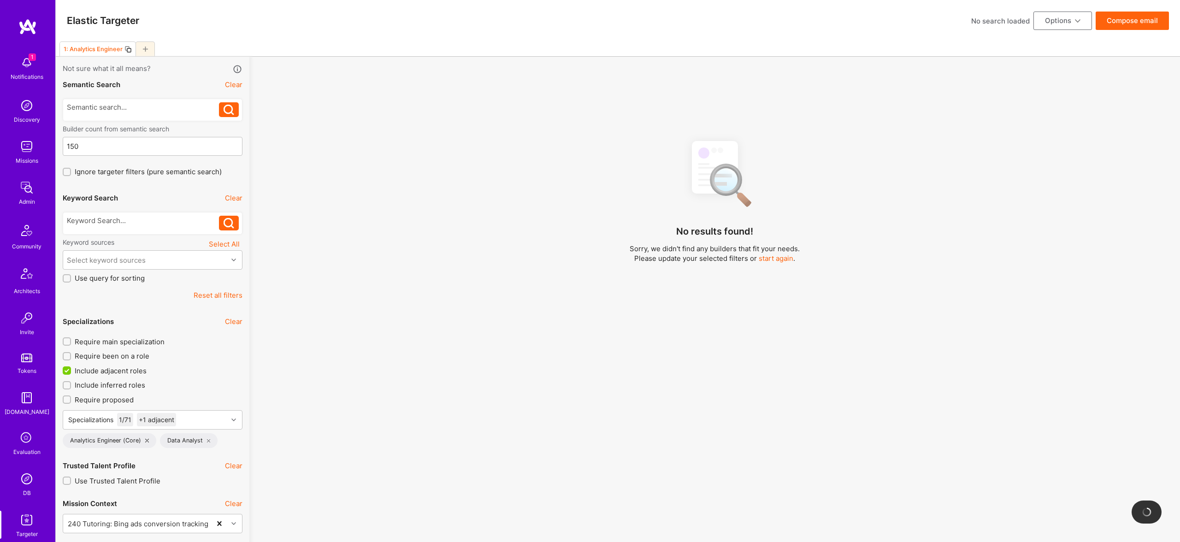
click at [145, 219] on div at bounding box center [153, 223] width 180 height 23
click at [146, 223] on div at bounding box center [143, 221] width 153 height 10
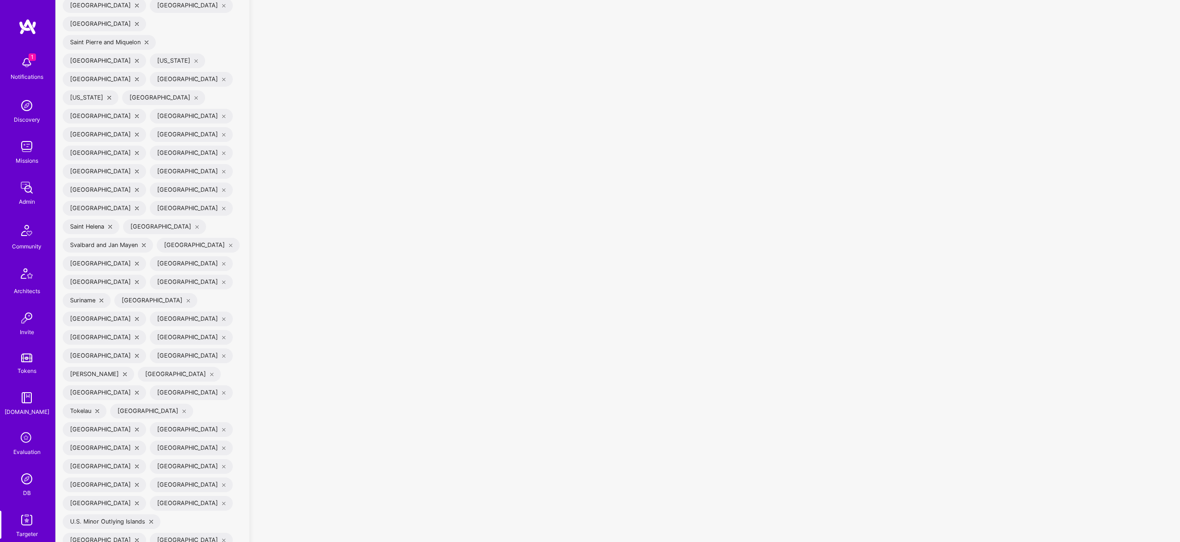
scroll to position [3477, 0]
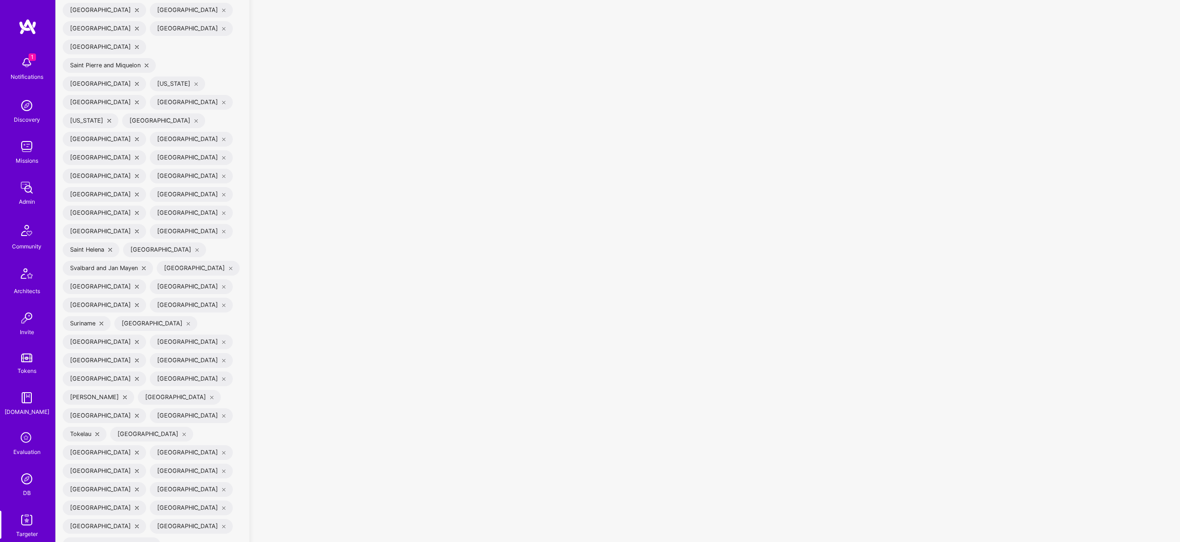
checkbox input "true"
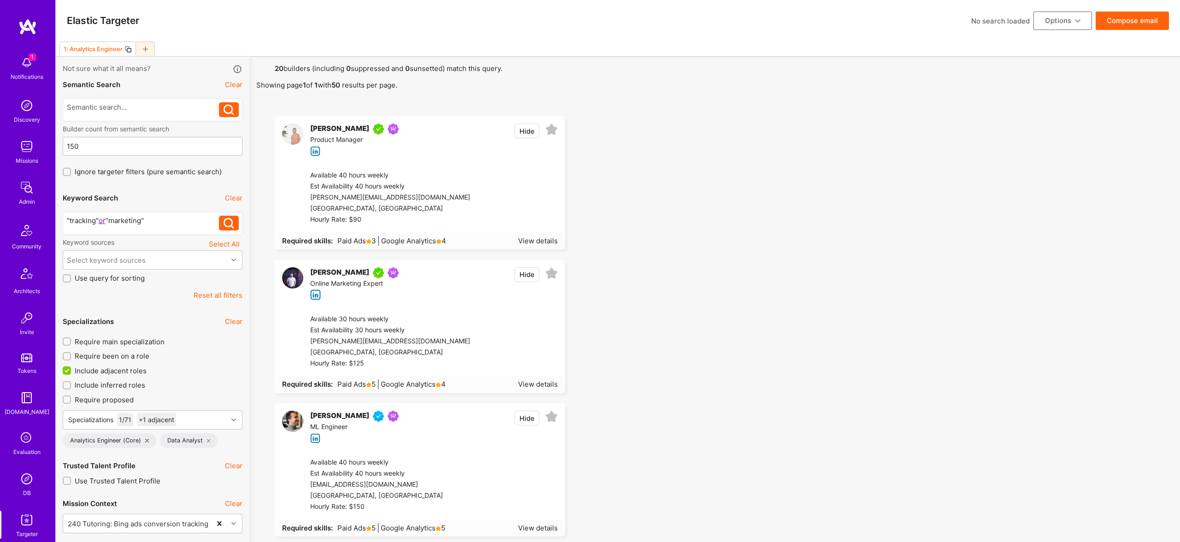
click at [148, 221] on div ""tracking" or "marketing"" at bounding box center [143, 221] width 153 height 10
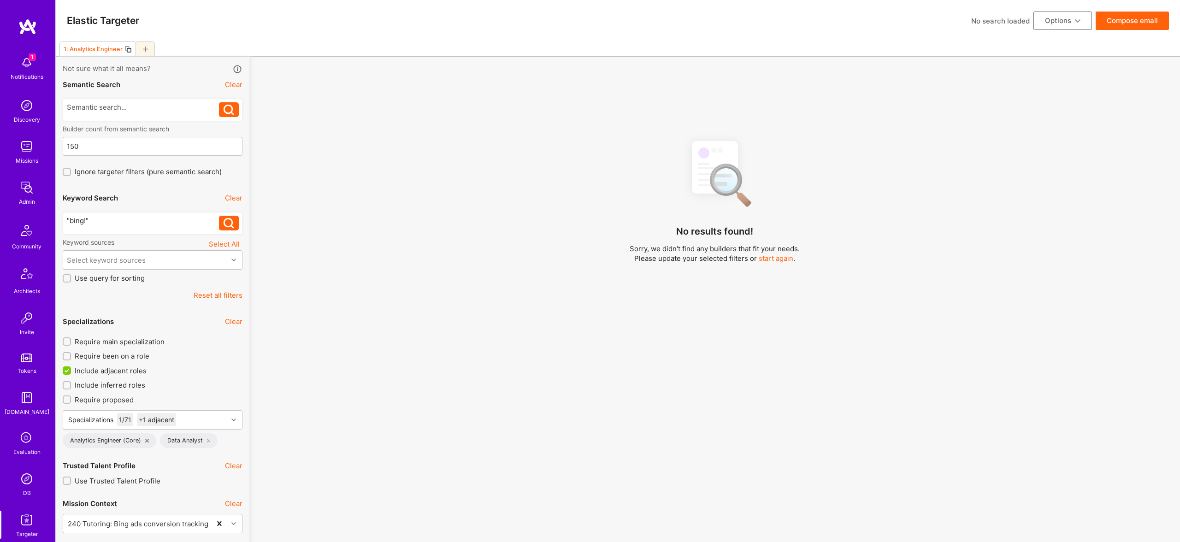
click at [118, 221] on div ""bing!"" at bounding box center [143, 221] width 153 height 10
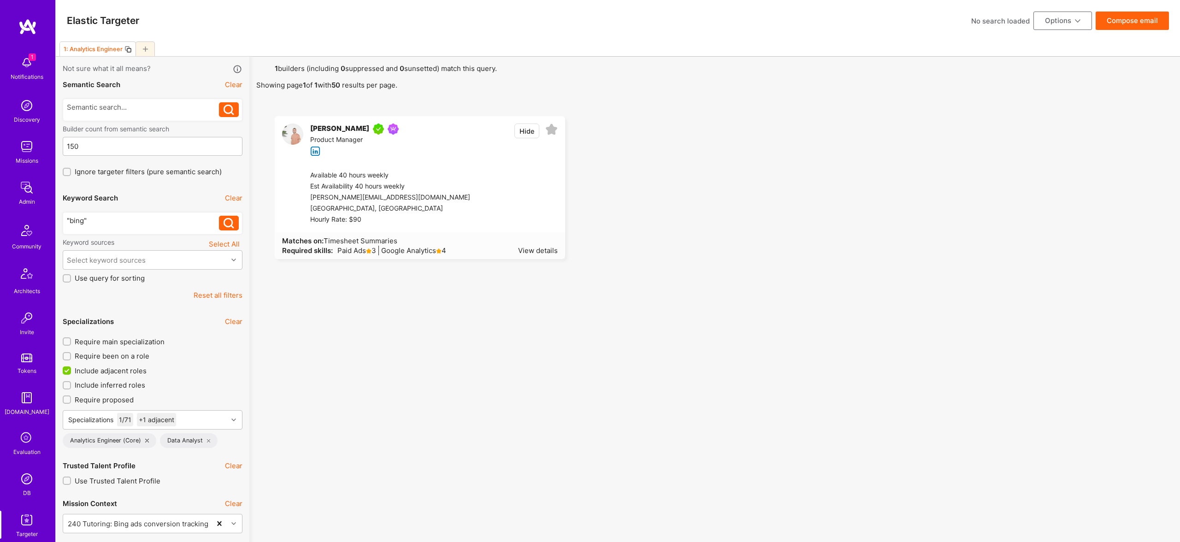
scroll to position [3, 0]
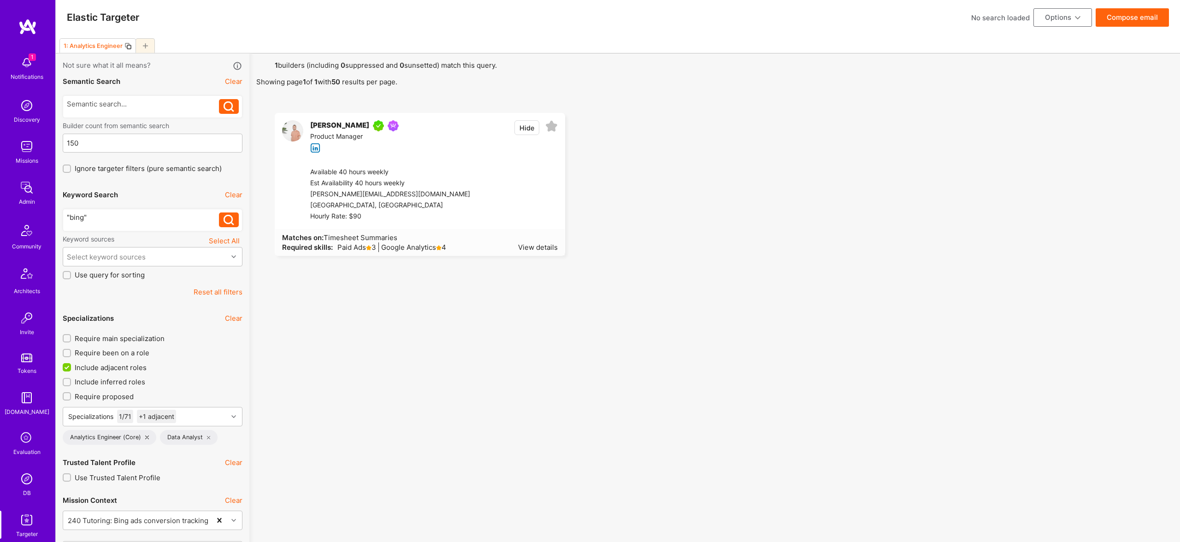
click at [115, 215] on div ""bing"" at bounding box center [143, 218] width 153 height 10
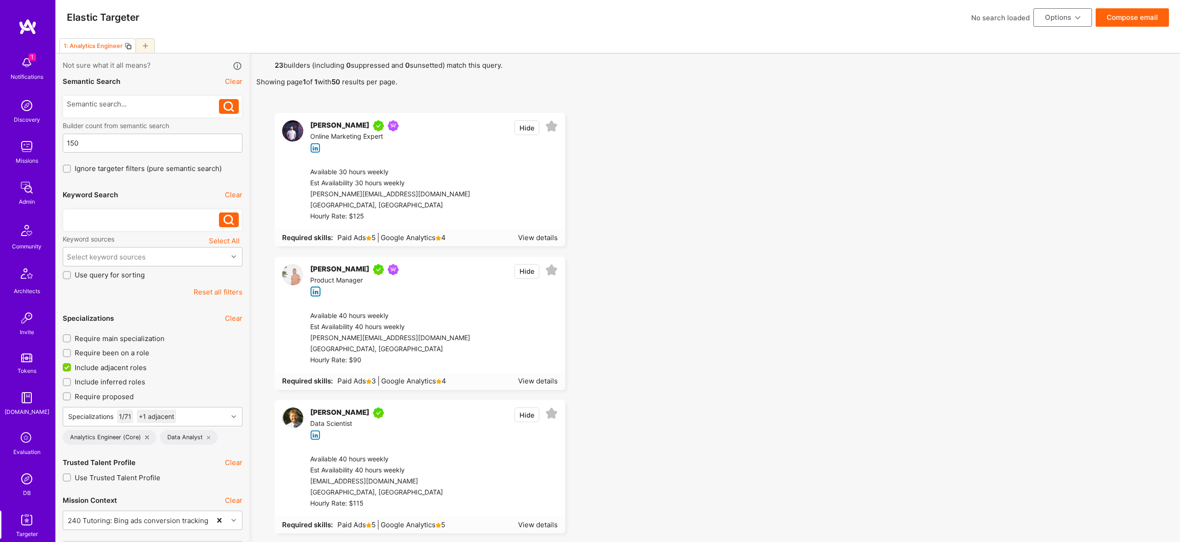
click at [1148, 21] on button "Compose email" at bounding box center [1132, 17] width 73 height 18
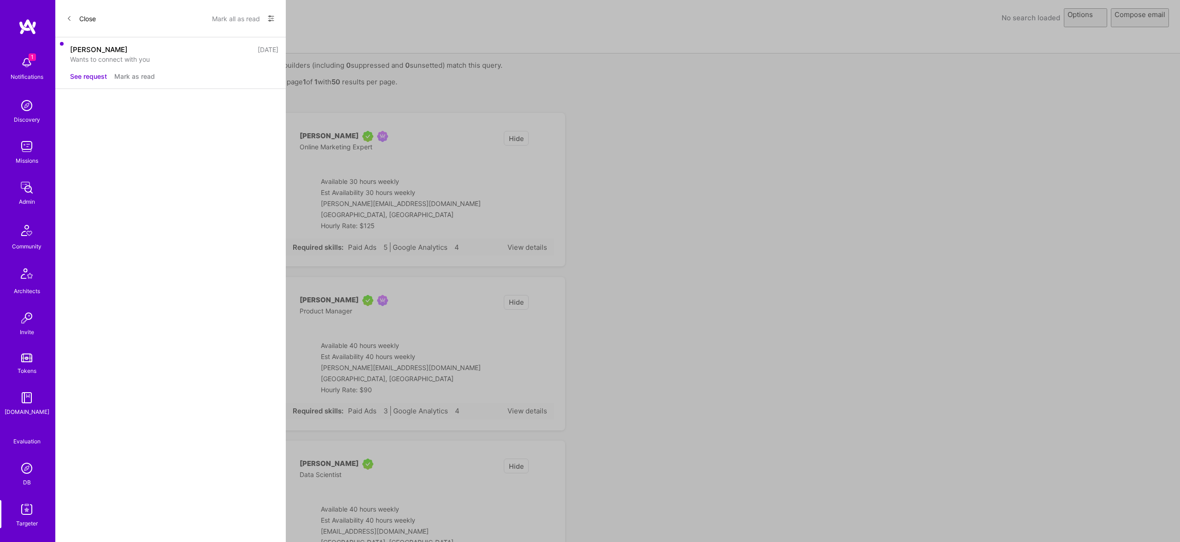
select select "rich-reachout"
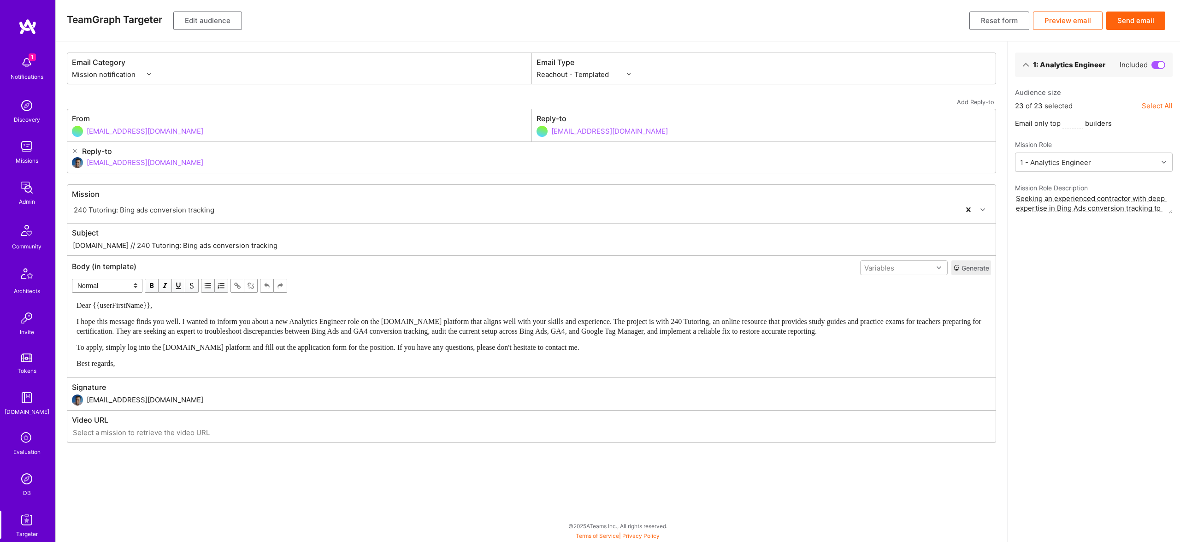
click at [1147, 18] on button "Send email" at bounding box center [1136, 21] width 59 height 18
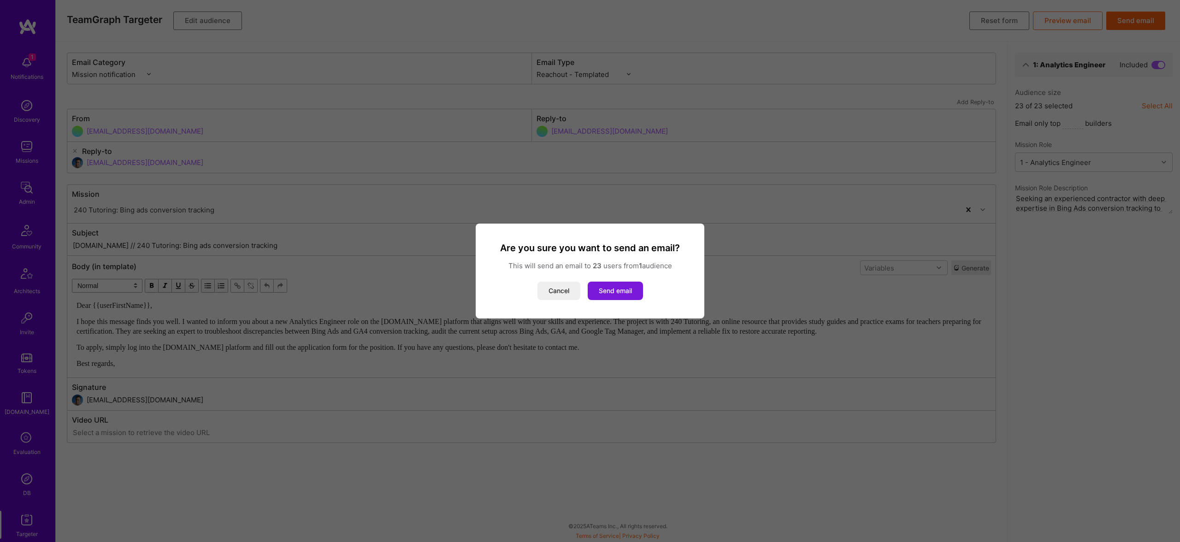
click at [634, 294] on button "Send email" at bounding box center [615, 291] width 55 height 18
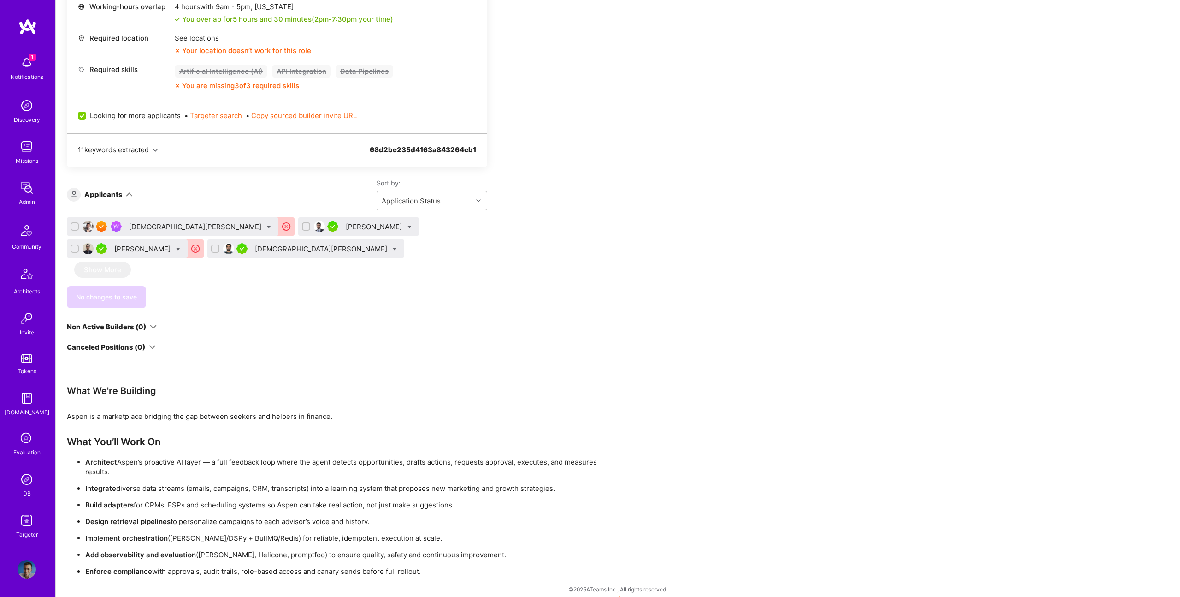
scroll to position [442, 0]
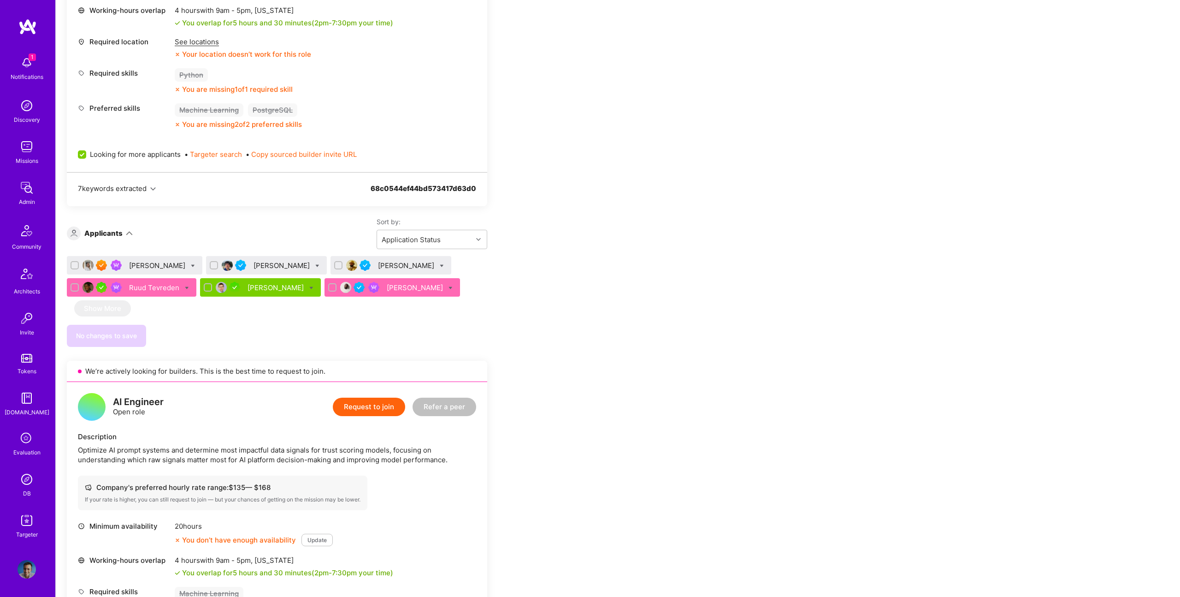
scroll to position [394, 0]
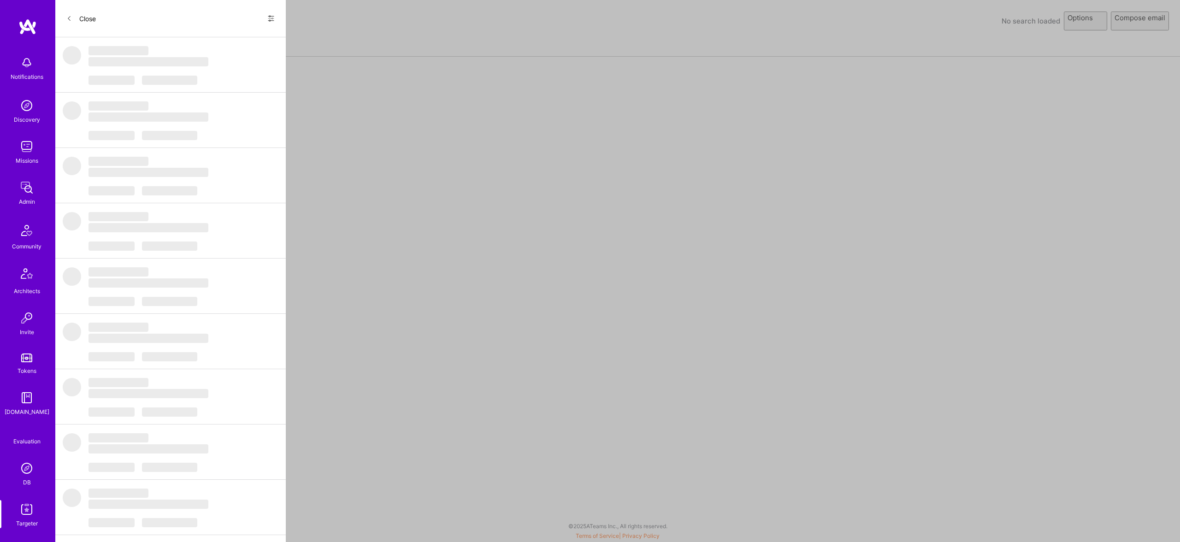
select select "rich-reachout"
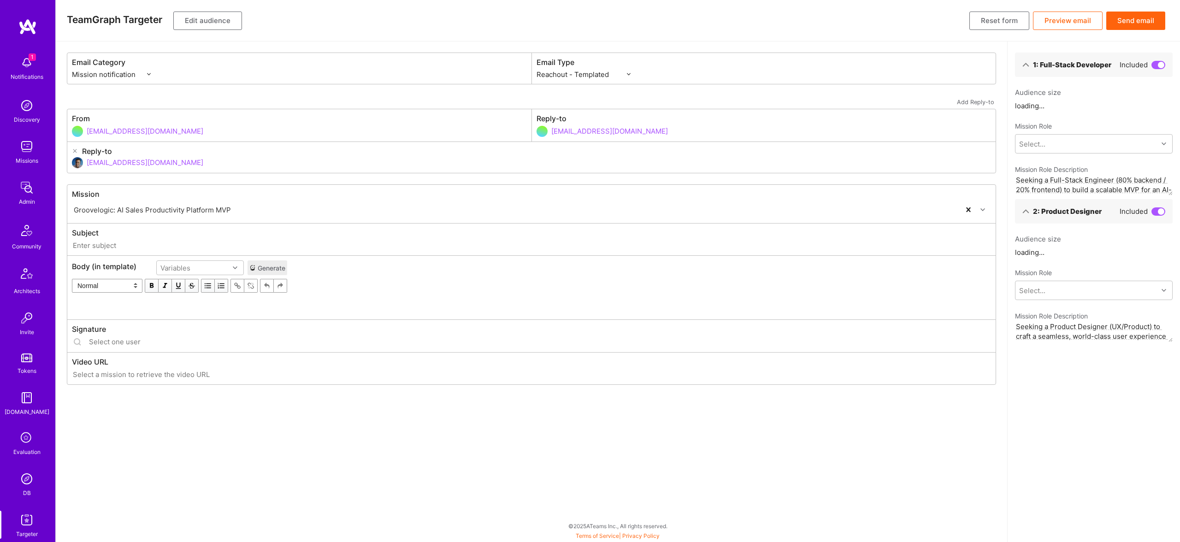
type input "[DOMAIN_NAME] // Groovelogic: AI Sales Productivity Platform MVP"
type input "[EMAIL_ADDRESS][DOMAIN_NAME]"
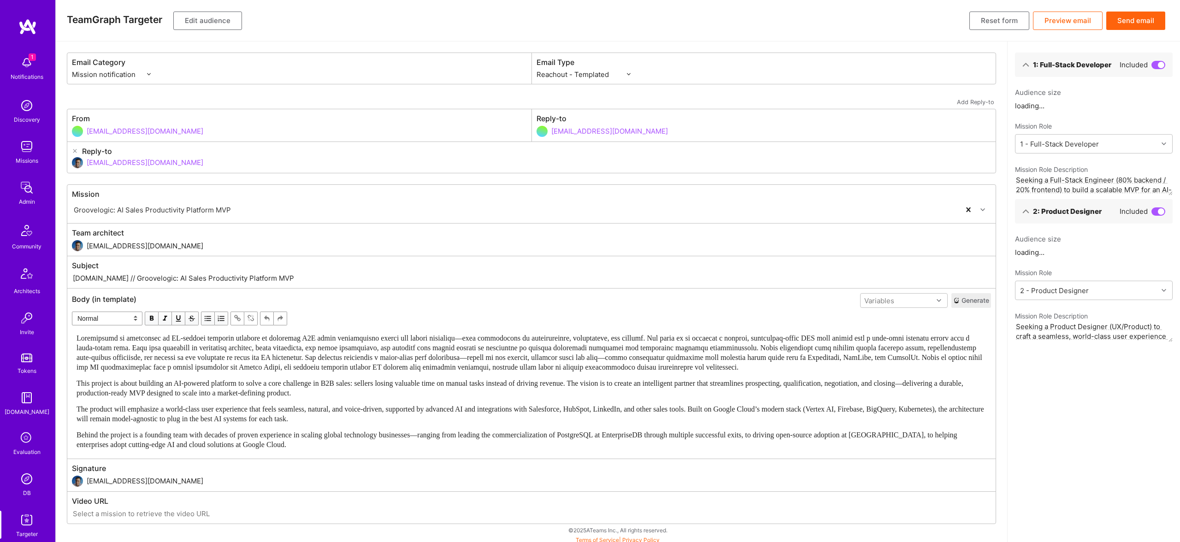
click at [326, 361] on span "Edit text" at bounding box center [531, 352] width 908 height 37
click at [334, 344] on span "Edit text" at bounding box center [531, 352] width 908 height 37
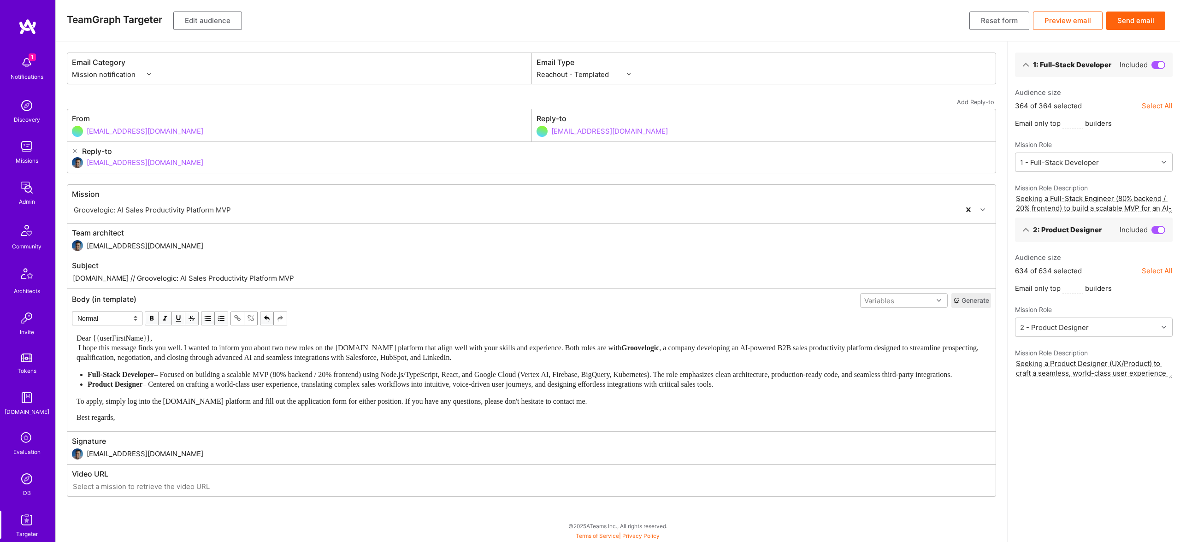
click at [190, 333] on div "Dear {{userFirstName}}, I hope this message finds you well. I wanted to inform …" at bounding box center [532, 347] width 910 height 29
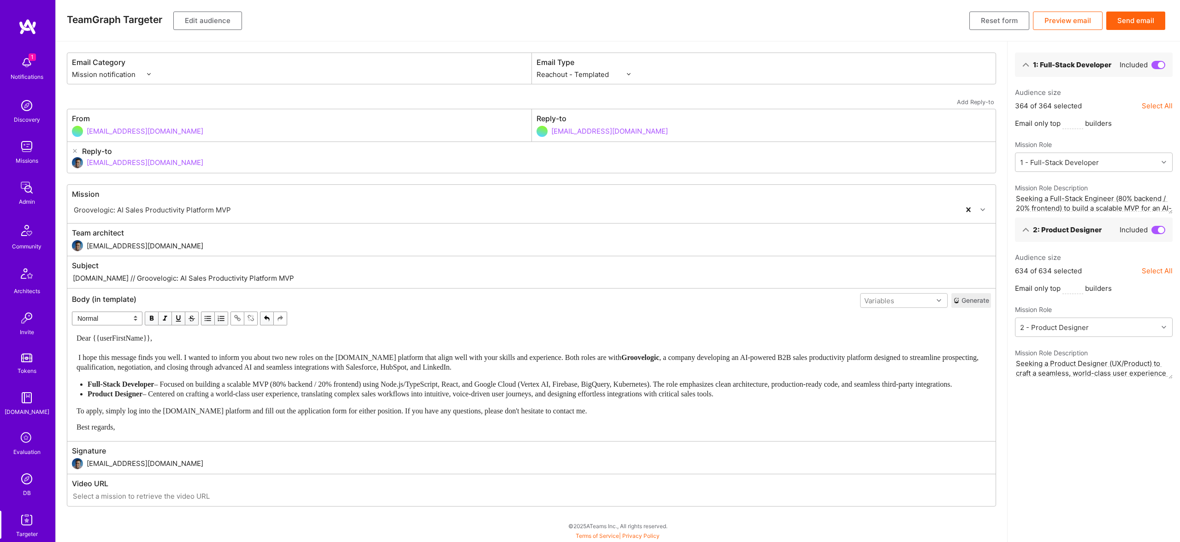
click at [122, 428] on div "Dear {{userFirstName}}, I hope this message finds you well. I wanted to inform …" at bounding box center [532, 382] width 910 height 99
click at [123, 425] on div "Dear {{userFirstName}}, I hope this message finds you well. I wanted to inform …" at bounding box center [532, 382] width 910 height 99
click at [126, 399] on div "Product Designer – Centered on crafting a world-class user experience, translat…" at bounding box center [537, 394] width 899 height 10
click at [709, 354] on span ", a company developing an AI-powered B2B sales productivity platform designed t…" at bounding box center [529, 363] width 904 height 18
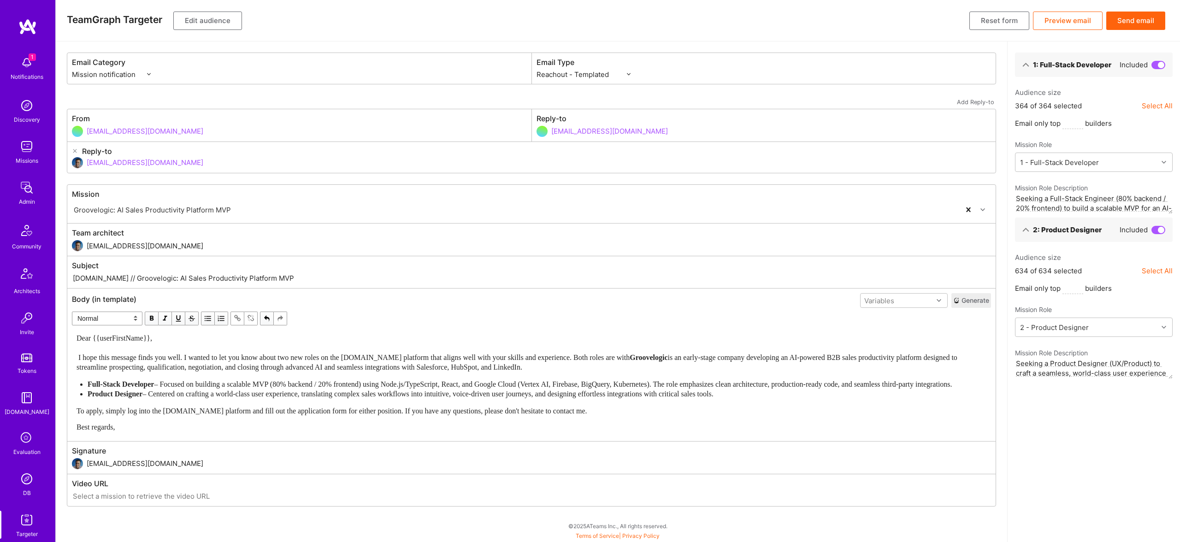
click at [310, 354] on span "Dear {{userFirstName}}, I hope this message finds you well. I wanted to let you…" at bounding box center [353, 347] width 553 height 27
click at [221, 15] on button "Edit audience" at bounding box center [207, 21] width 69 height 18
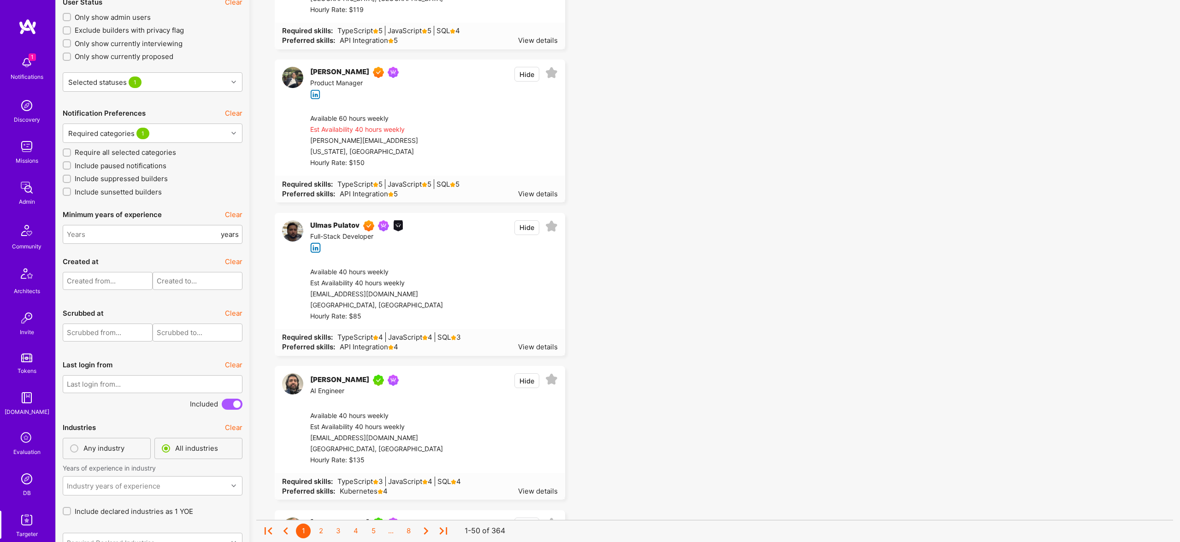
scroll to position [1687, 0]
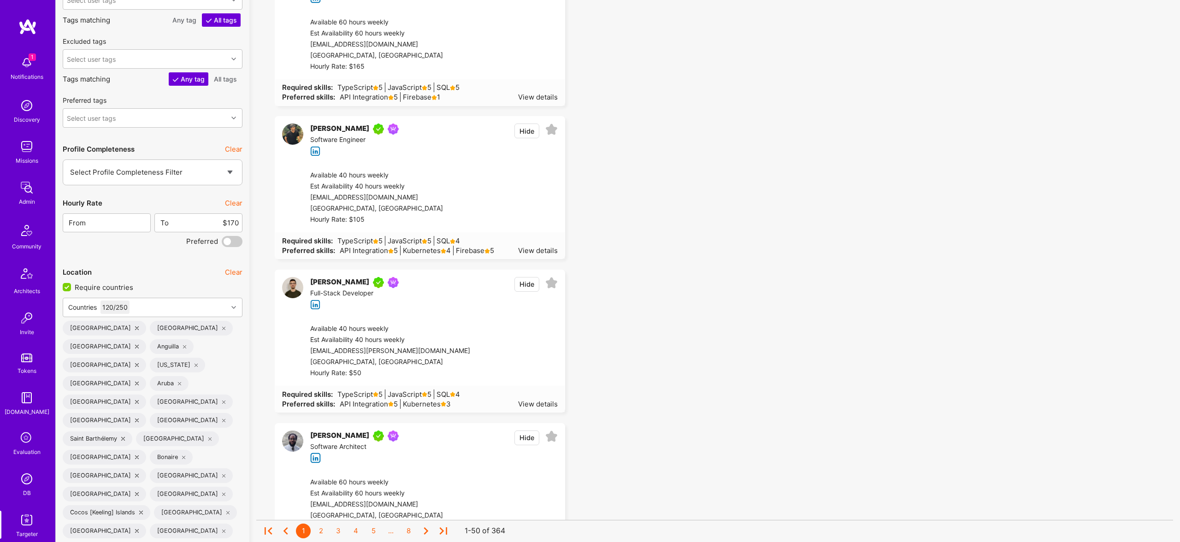
click at [90, 290] on span "Require countries" at bounding box center [104, 288] width 59 height 10
click at [72, 290] on input "Require countries" at bounding box center [68, 288] width 8 height 8
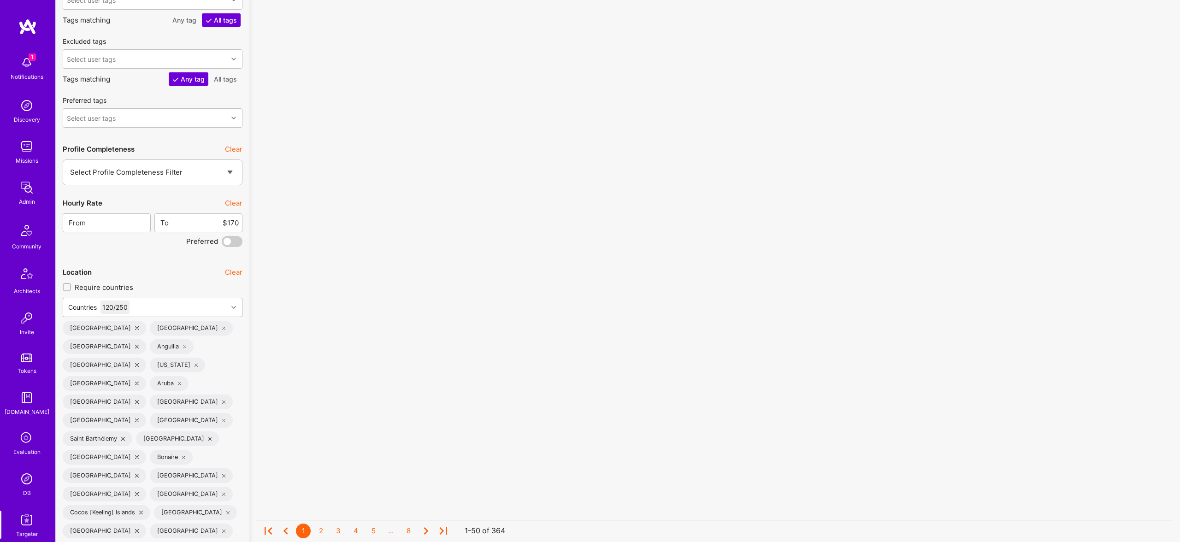
scroll to position [0, 0]
click at [150, 305] on div "Countries 120 / 250" at bounding box center [145, 307] width 165 height 18
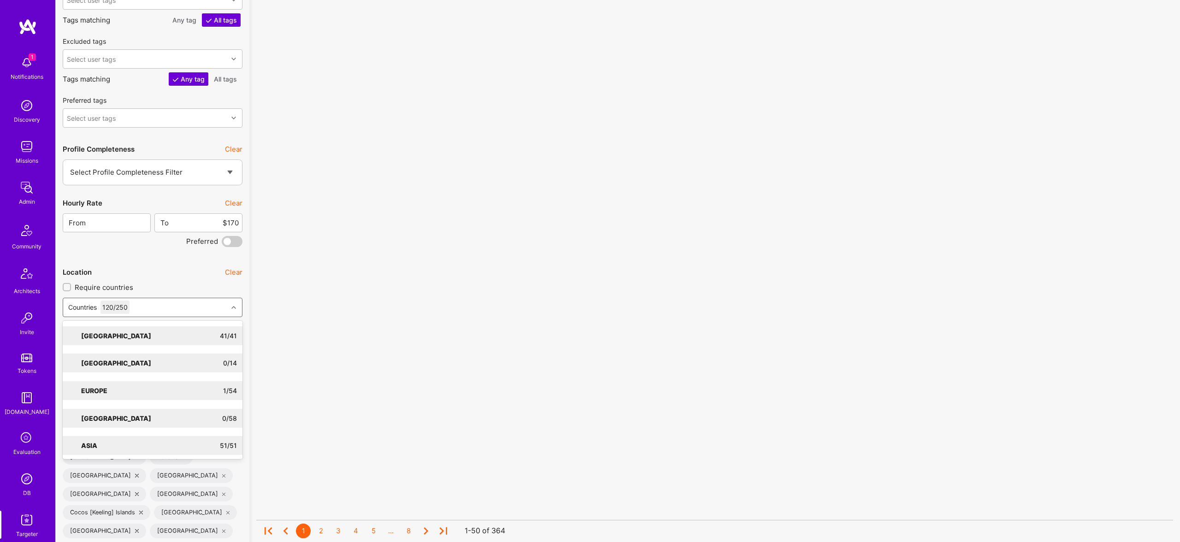
click at [95, 285] on span "Require countries" at bounding box center [104, 288] width 59 height 10
click at [71, 285] on input "Require countries" at bounding box center [68, 287] width 6 height 6
checkbox input "true"
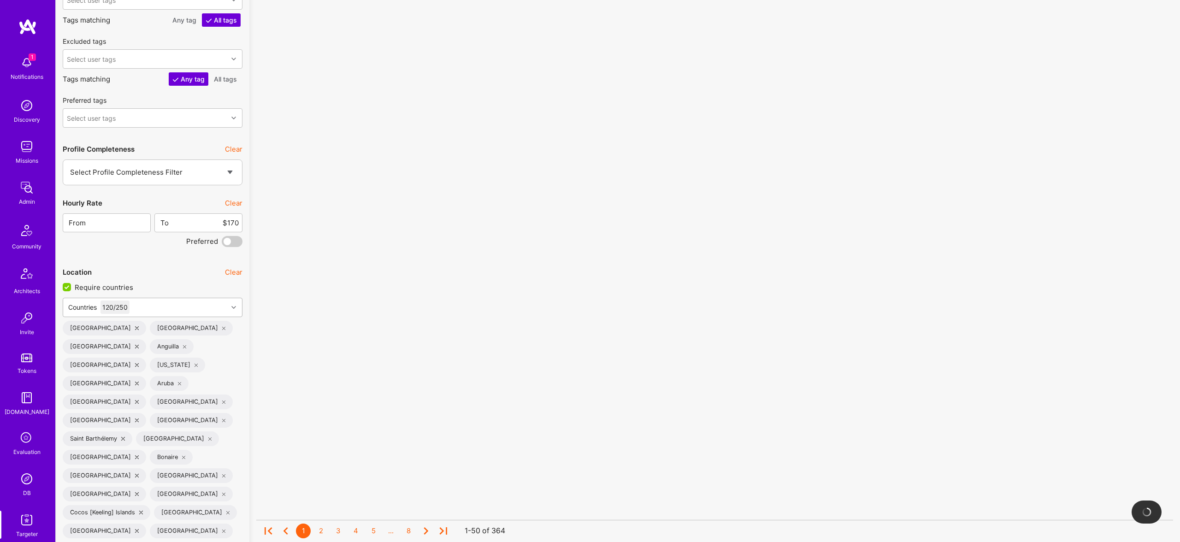
click at [149, 307] on div "Countries 120 / 250" at bounding box center [145, 307] width 165 height 18
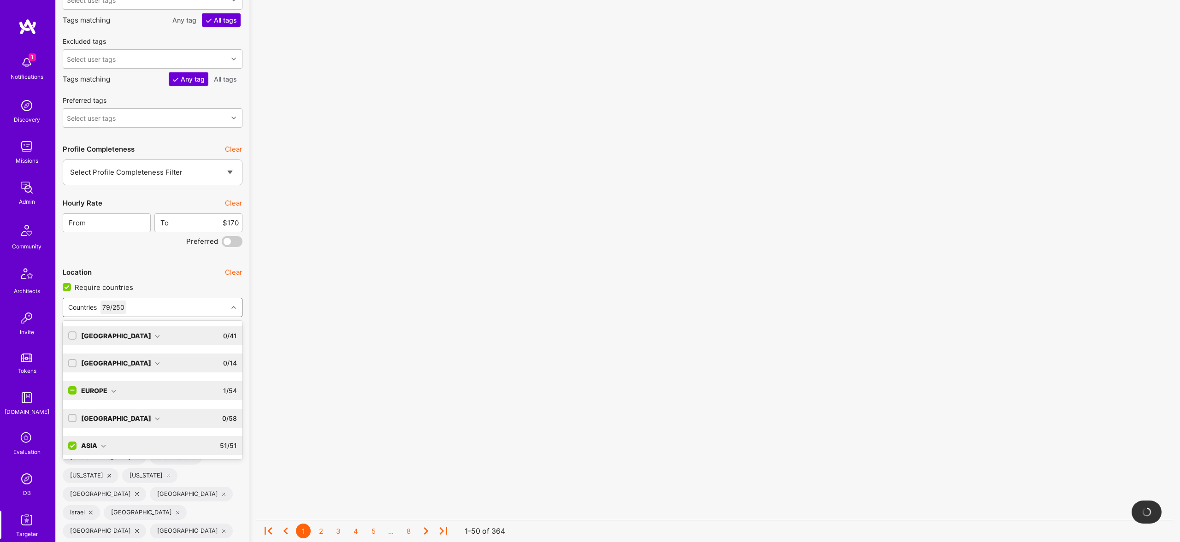
click at [73, 387] on input "checkbox" at bounding box center [73, 391] width 8 height 8
click at [74, 443] on input "checkbox" at bounding box center [73, 446] width 8 height 8
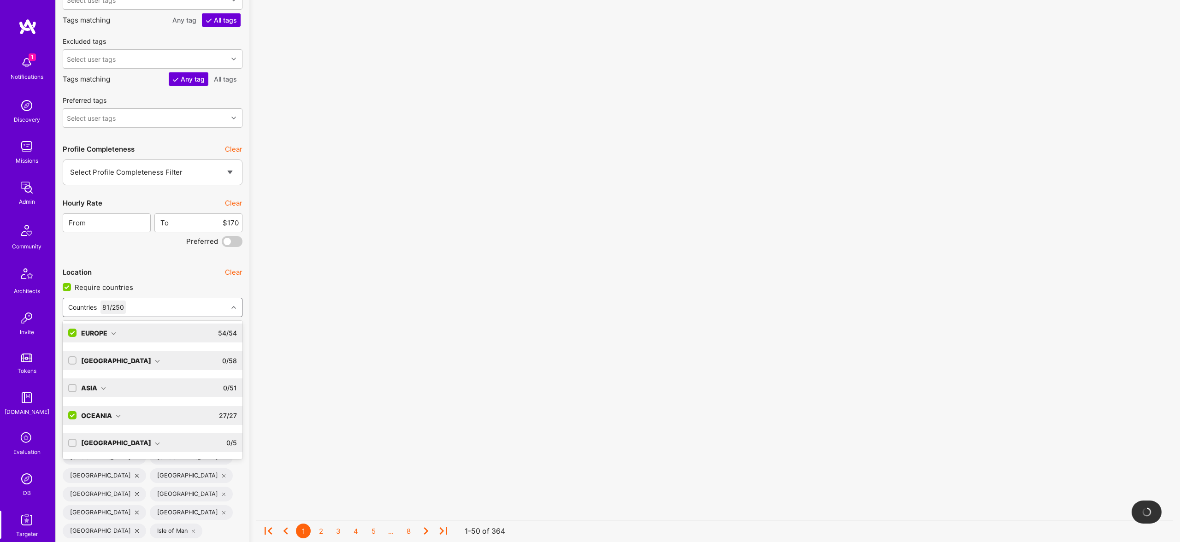
click at [73, 416] on input "checkbox" at bounding box center [73, 416] width 8 height 8
click at [124, 332] on div "North America" at bounding box center [120, 336] width 79 height 10
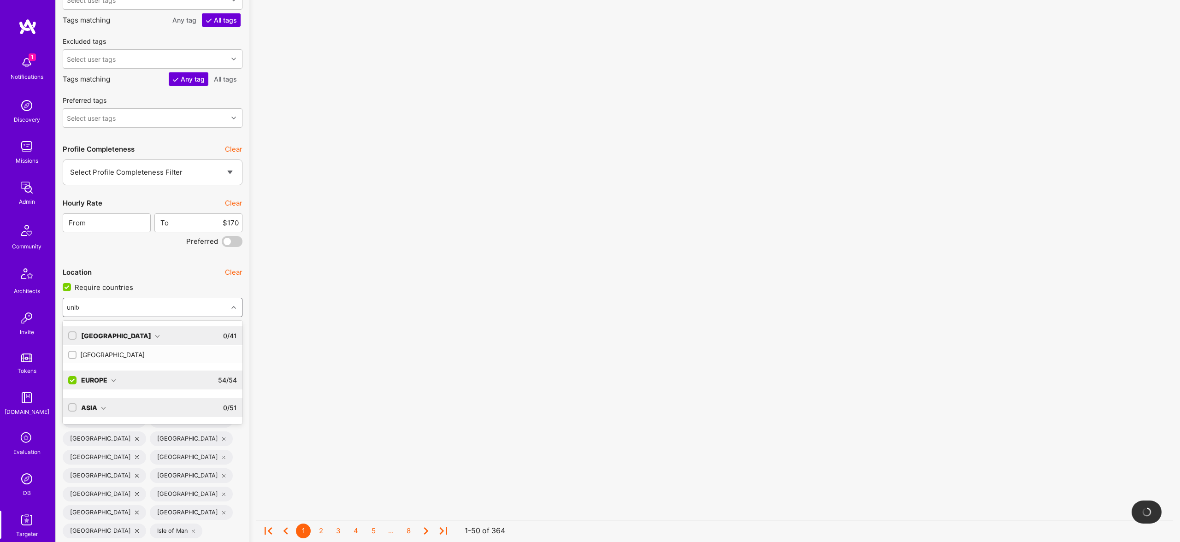
type input "united"
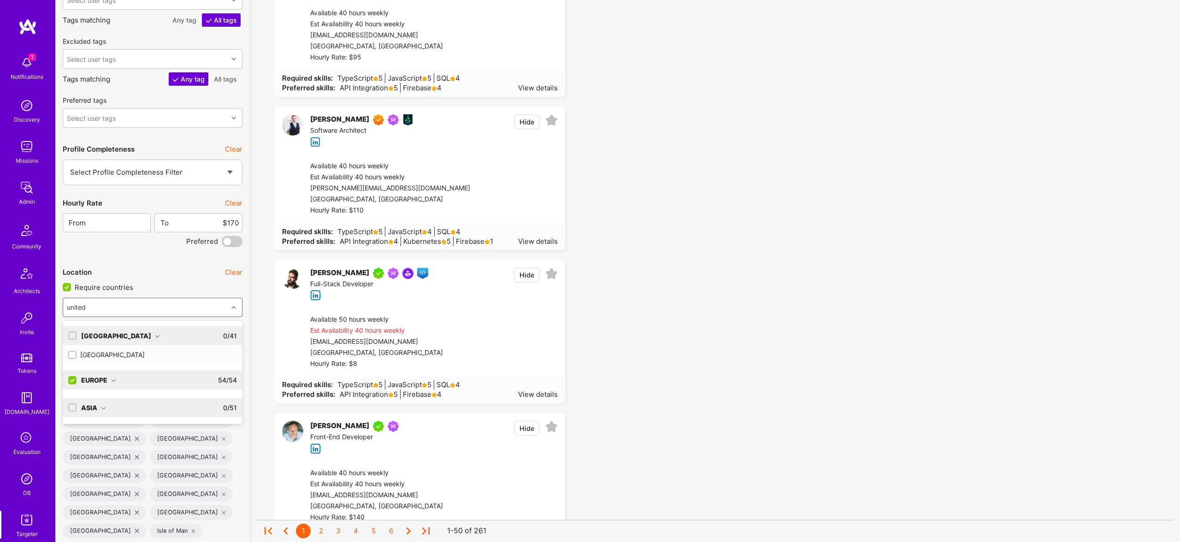
click at [73, 352] on input "checkbox" at bounding box center [73, 355] width 6 height 6
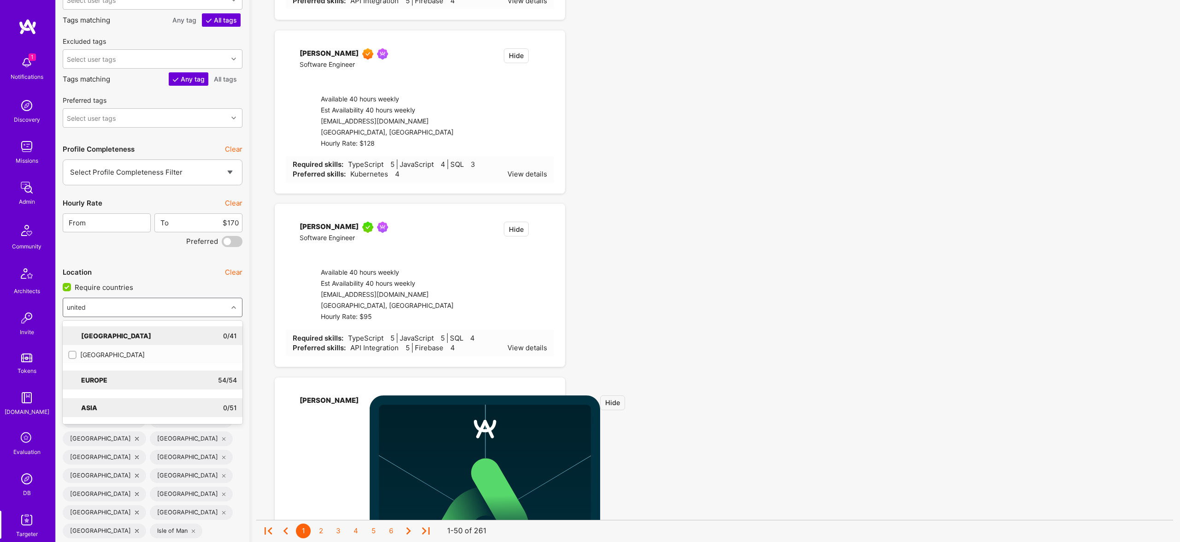
checkbox input "true"
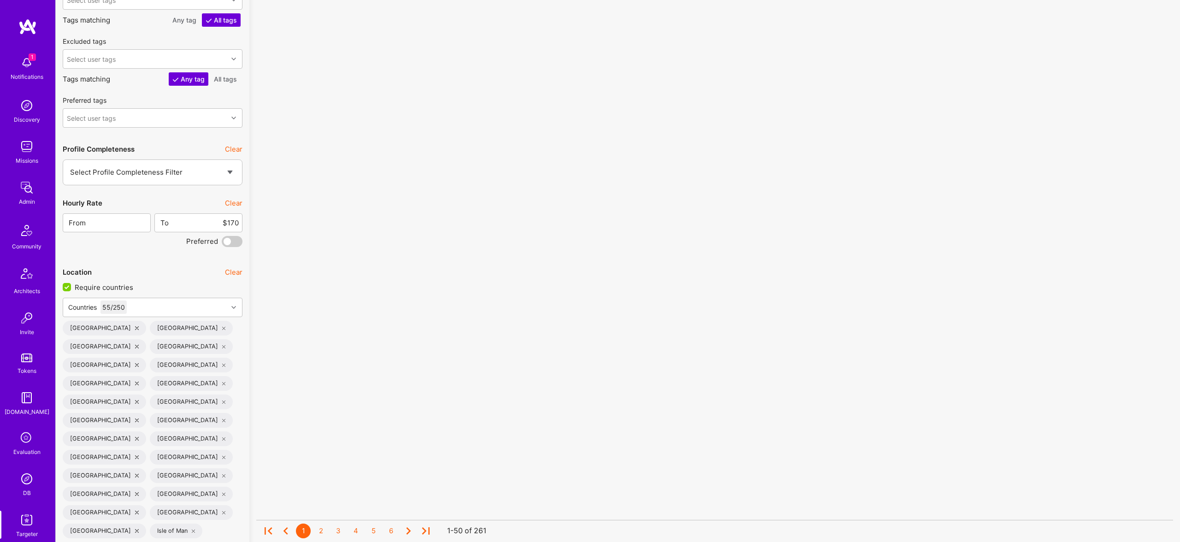
click at [441, 330] on div "No results found! Sorry, we didn't find any builders that fit your needs. Pleas…" at bounding box center [714, 212] width 917 height 3673
click at [168, 302] on div "Countries 55 / 250" at bounding box center [145, 307] width 165 height 18
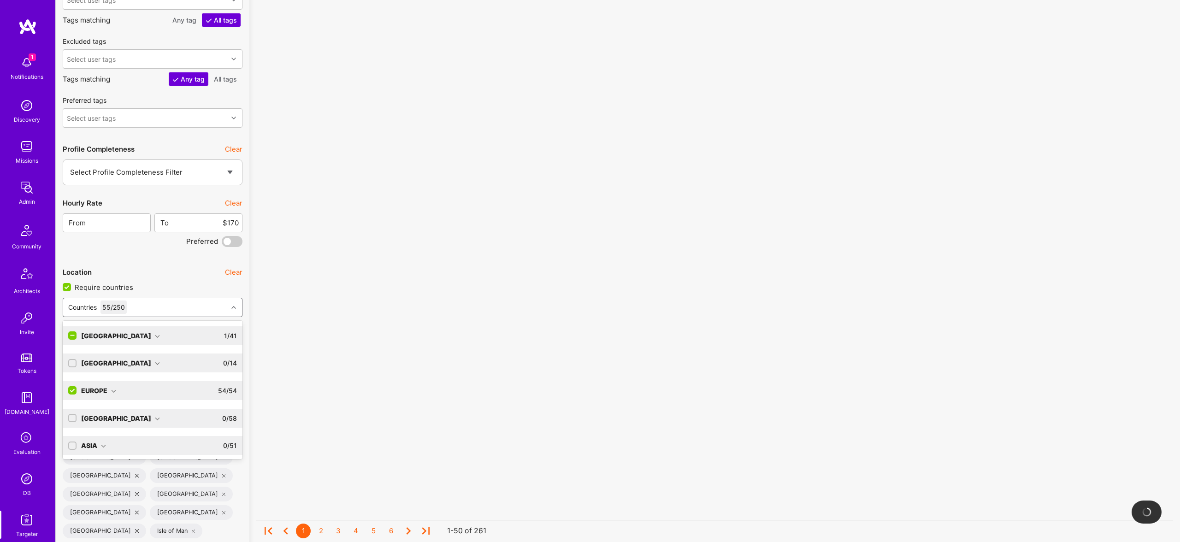
click at [72, 389] on input "checkbox" at bounding box center [73, 391] width 8 height 8
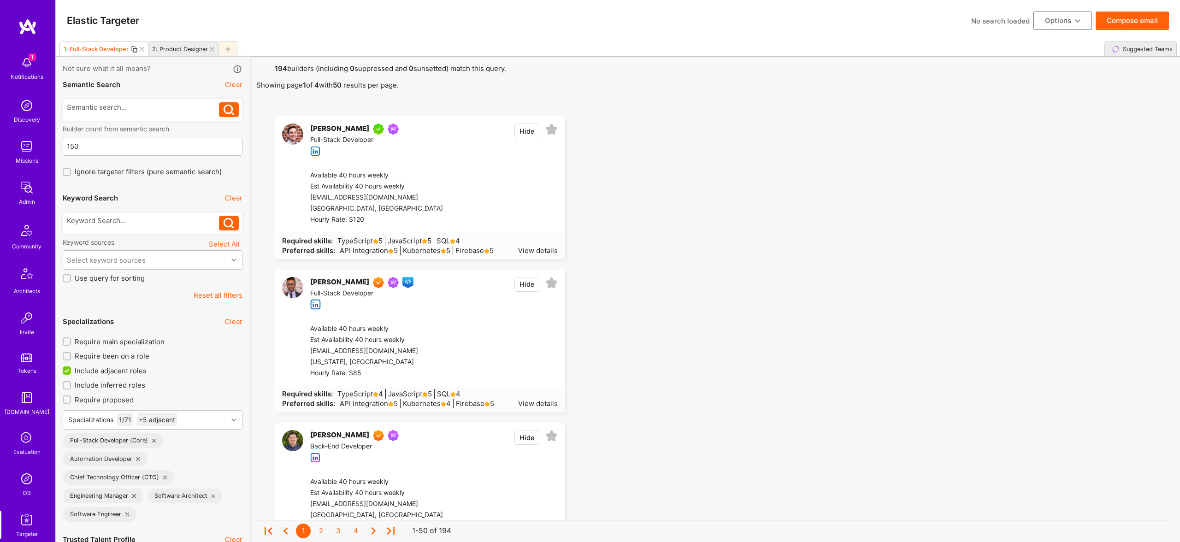
drag, startPoint x: 113, startPoint y: 258, endPoint x: 122, endPoint y: 248, distance: 13.4
click at [115, 255] on div "Select keyword sources" at bounding box center [106, 260] width 79 height 10
click at [123, 217] on div at bounding box center [143, 221] width 153 height 10
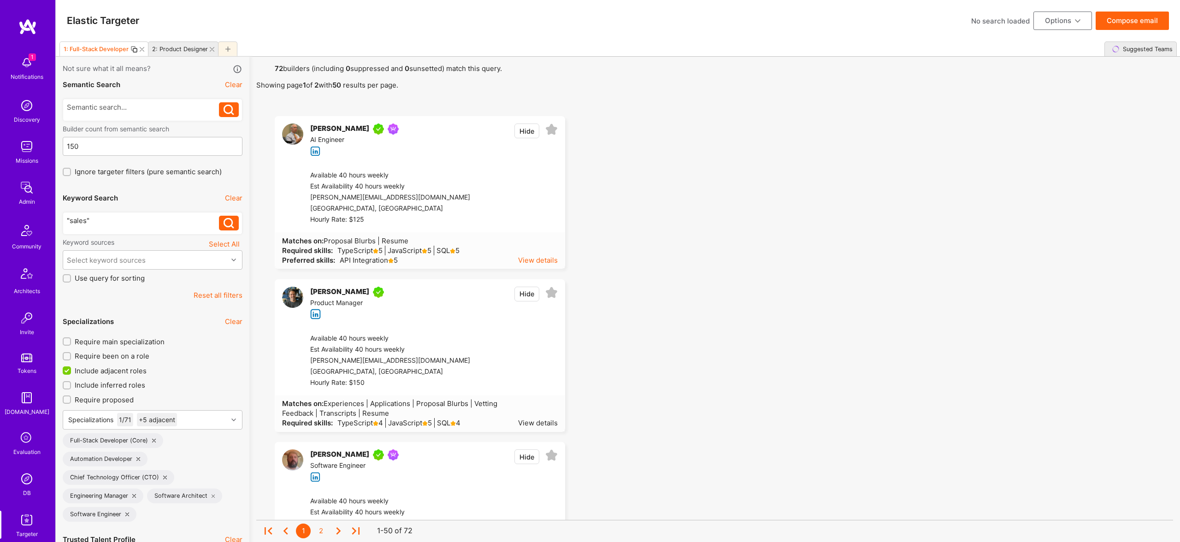
click at [531, 261] on div "View details" at bounding box center [538, 260] width 40 height 10
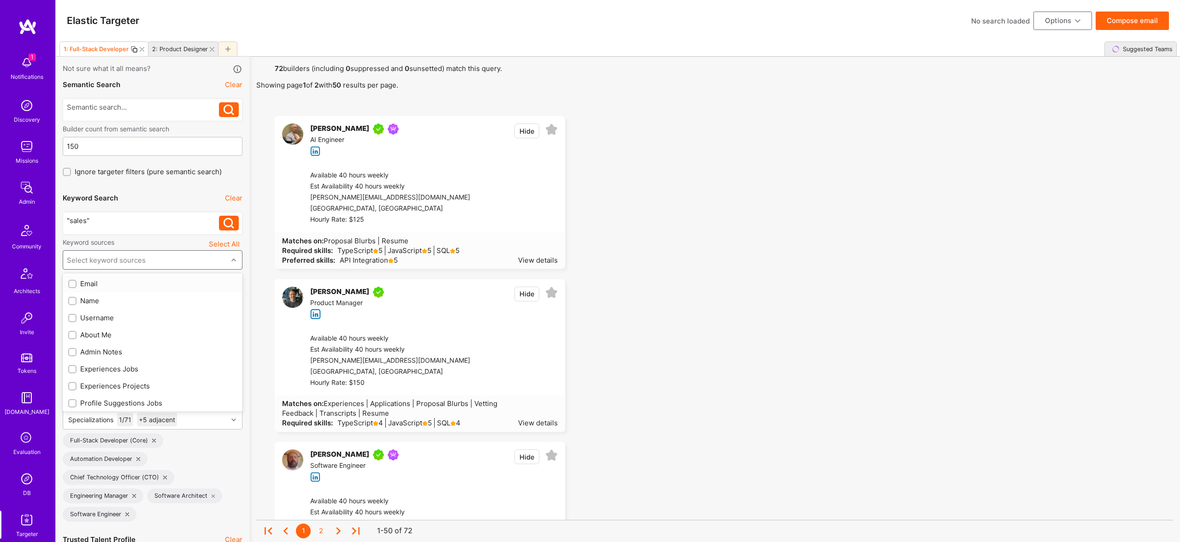
click at [135, 261] on div "Select keyword sources" at bounding box center [106, 260] width 79 height 10
click at [93, 333] on div "About Me" at bounding box center [152, 335] width 169 height 10
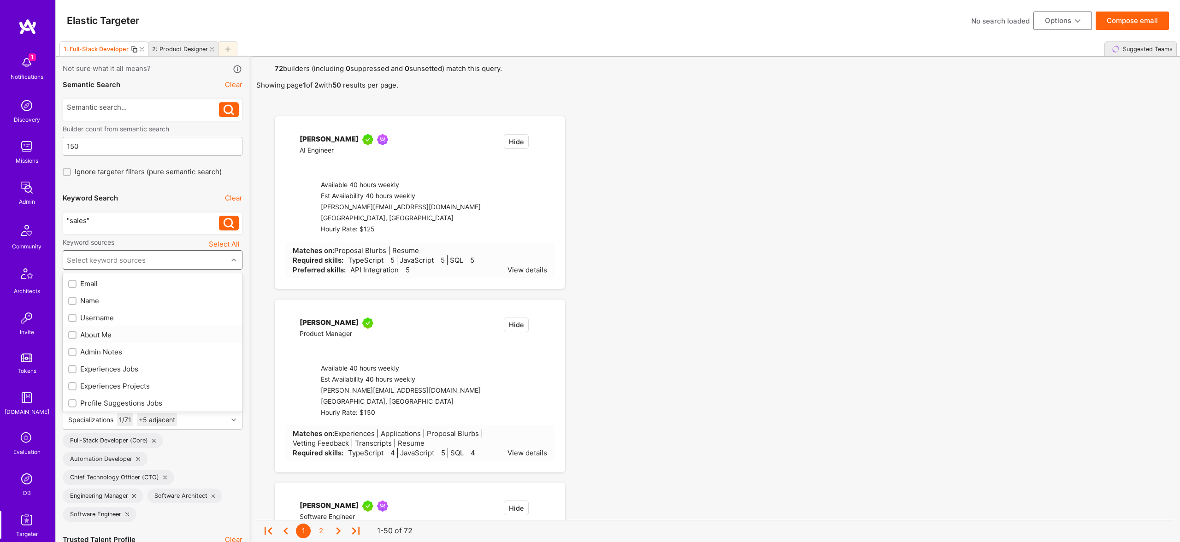
checkbox input "true"
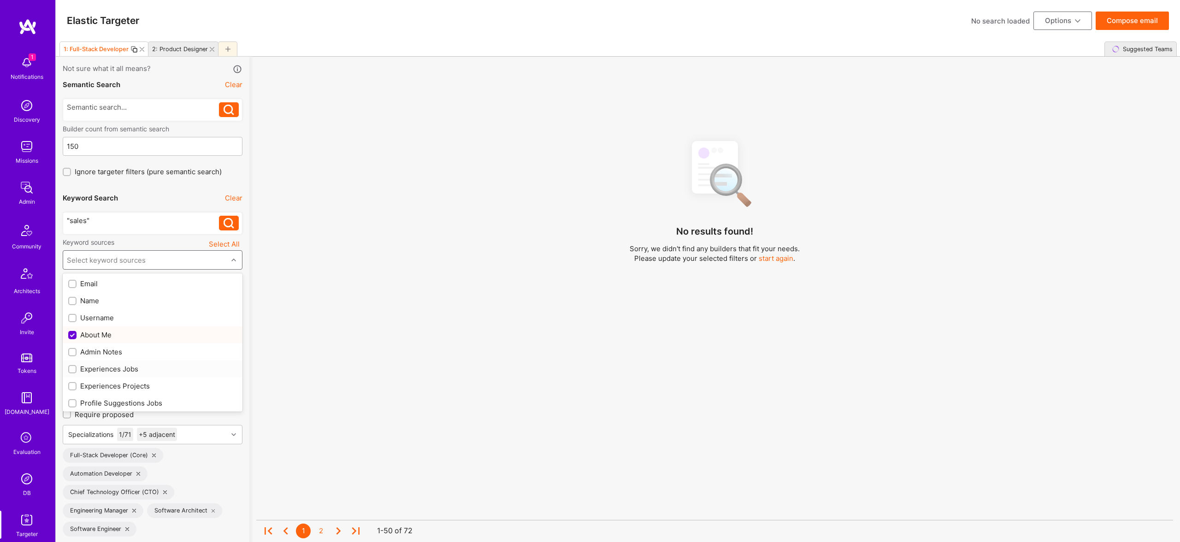
drag, startPoint x: 114, startPoint y: 369, endPoint x: 123, endPoint y: 385, distance: 18.0
click at [114, 369] on div "Experiences Jobs" at bounding box center [152, 369] width 169 height 10
checkbox input "true"
drag, startPoint x: 123, startPoint y: 385, endPoint x: 128, endPoint y: 387, distance: 5.8
click at [123, 385] on div "Experiences Projects" at bounding box center [152, 386] width 169 height 10
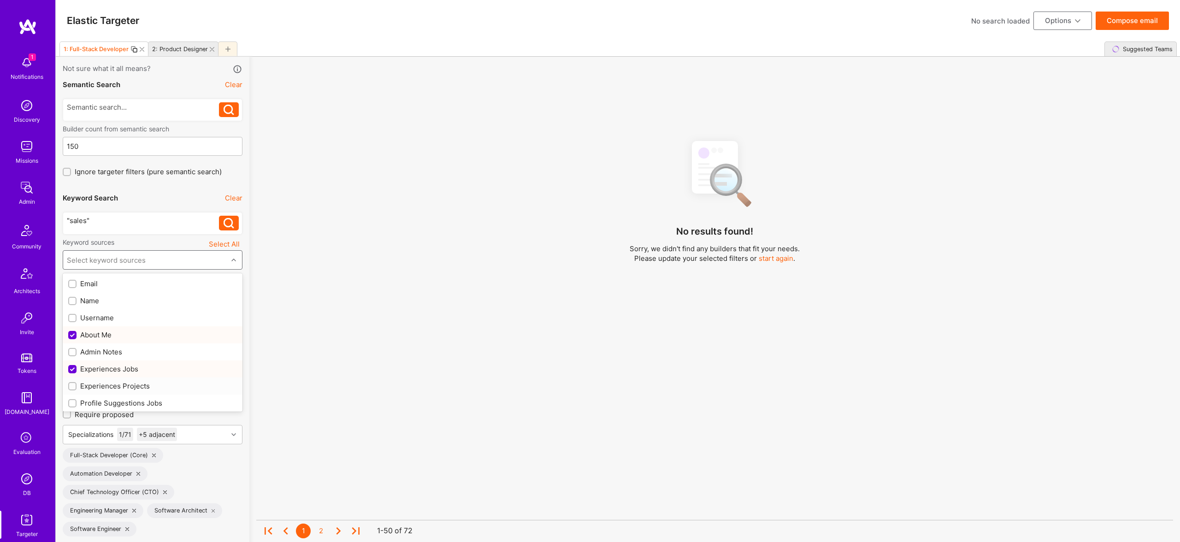
checkbox input "true"
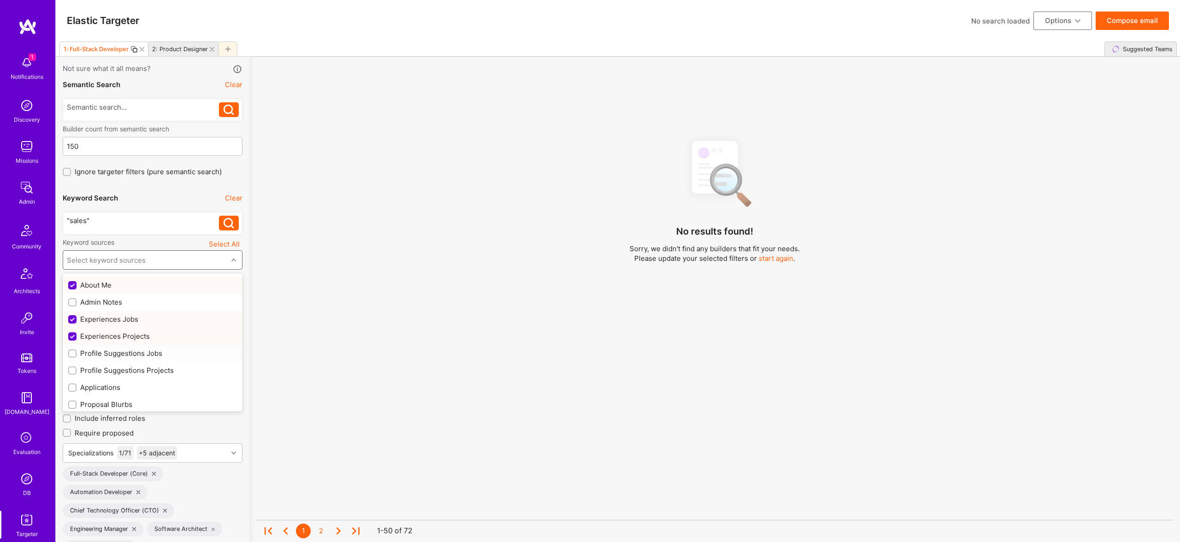
click at [127, 358] on div "Profile Suggestions Jobs" at bounding box center [153, 353] width 180 height 17
checkbox input "true"
click at [128, 372] on div "Profile Suggestions Projects" at bounding box center [152, 370] width 169 height 10
checkbox input "true"
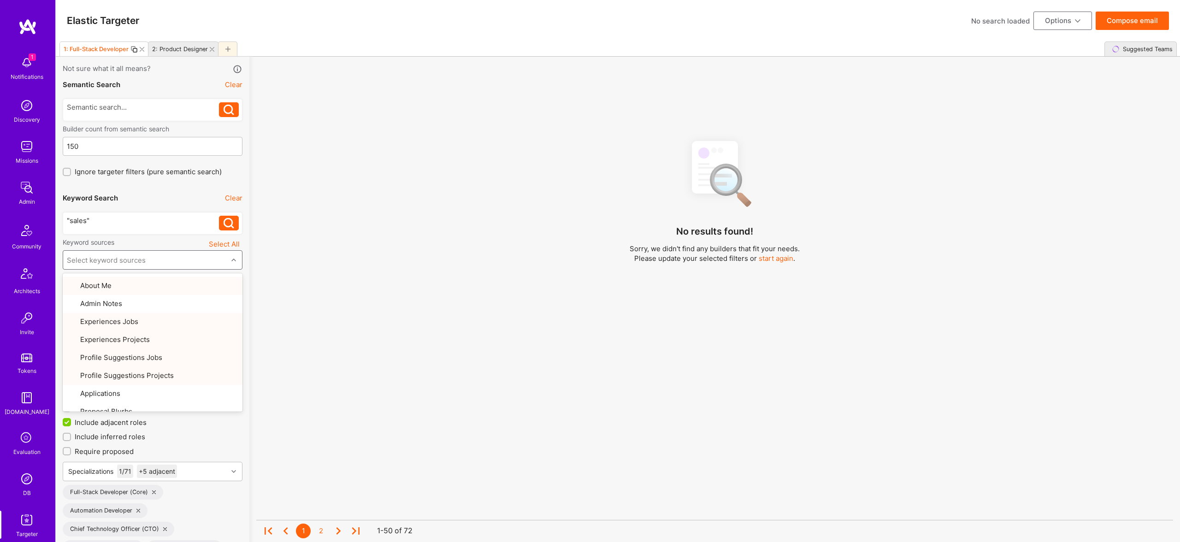
click at [436, 355] on div "No results found! Sorry, we didn't find any builders that fit your needs. Pleas…" at bounding box center [714, 350] width 917 height 434
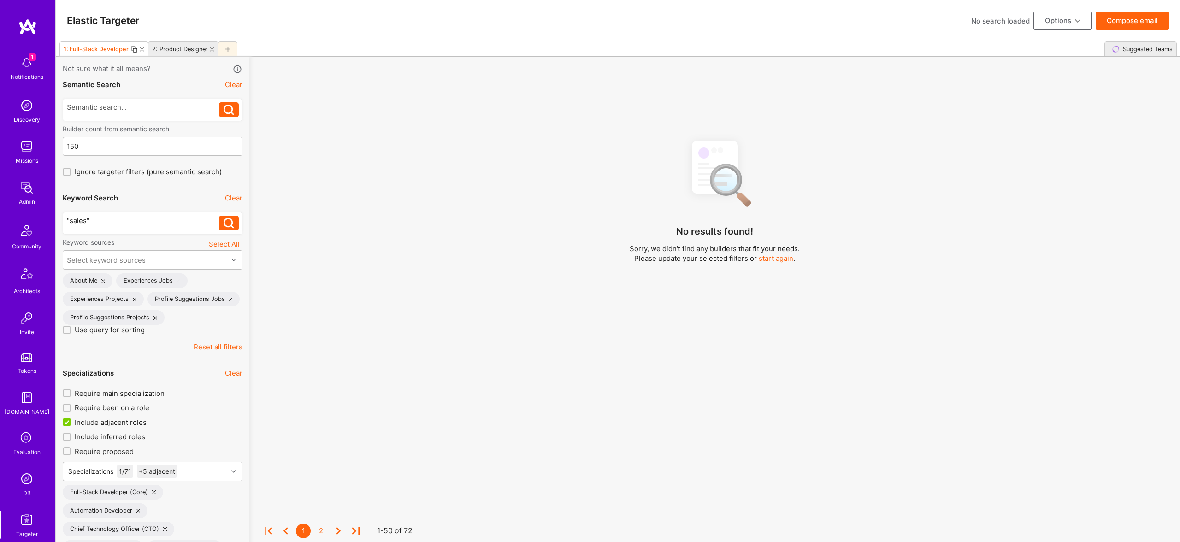
scroll to position [2, 0]
click at [148, 255] on div "Select keyword sources" at bounding box center [145, 258] width 165 height 18
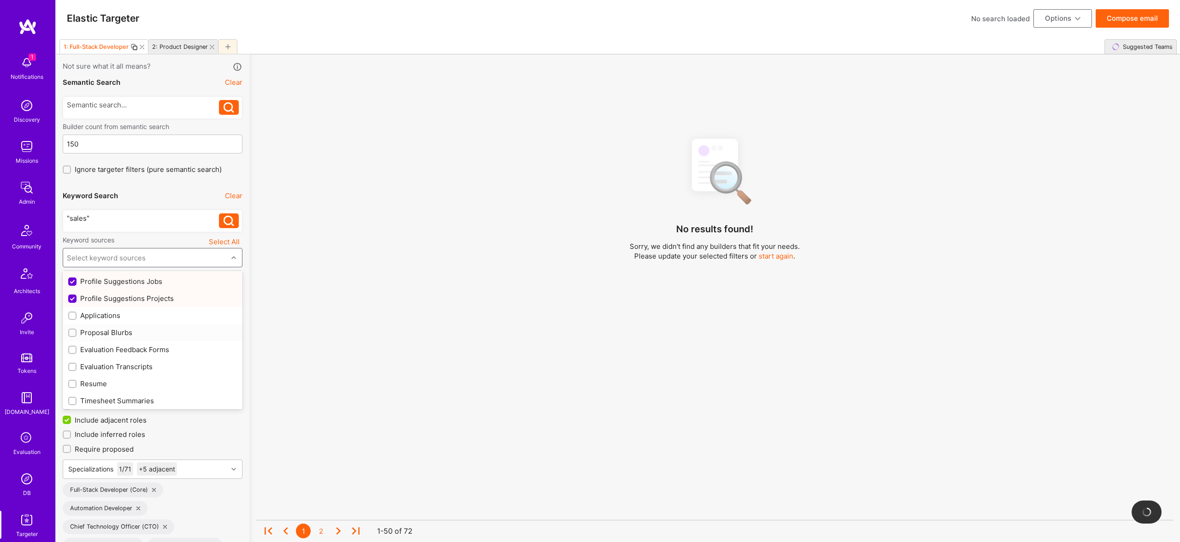
scroll to position [121, 0]
click at [99, 384] on div "Resume" at bounding box center [152, 382] width 169 height 10
checkbox input "true"
click at [530, 323] on div "No results found! Sorry, we didn't find any builders that fit your needs. Pleas…" at bounding box center [714, 347] width 917 height 434
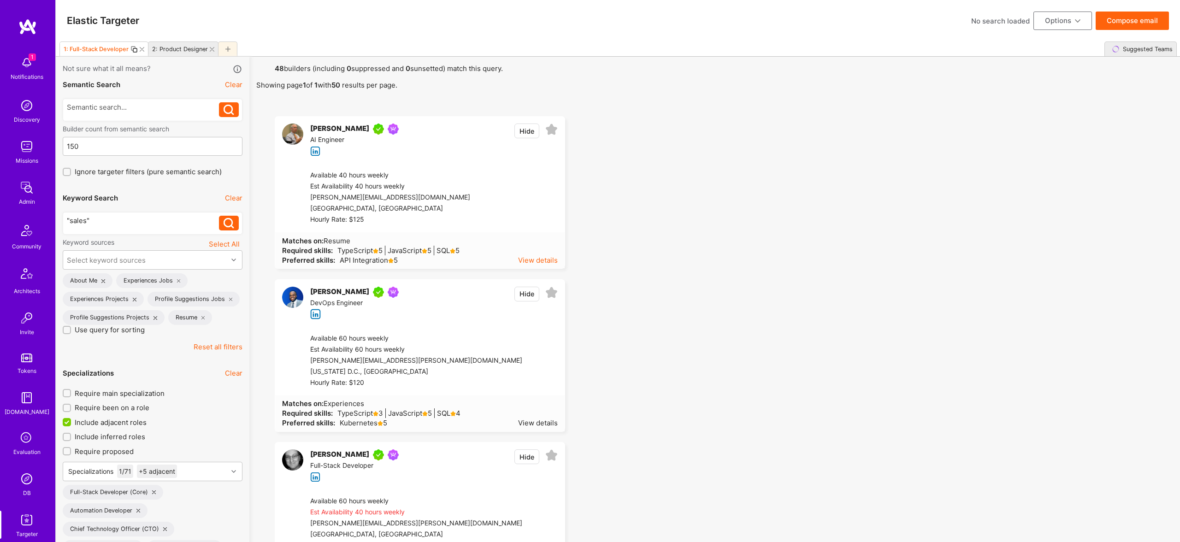
click at [540, 256] on div "View details" at bounding box center [538, 260] width 40 height 10
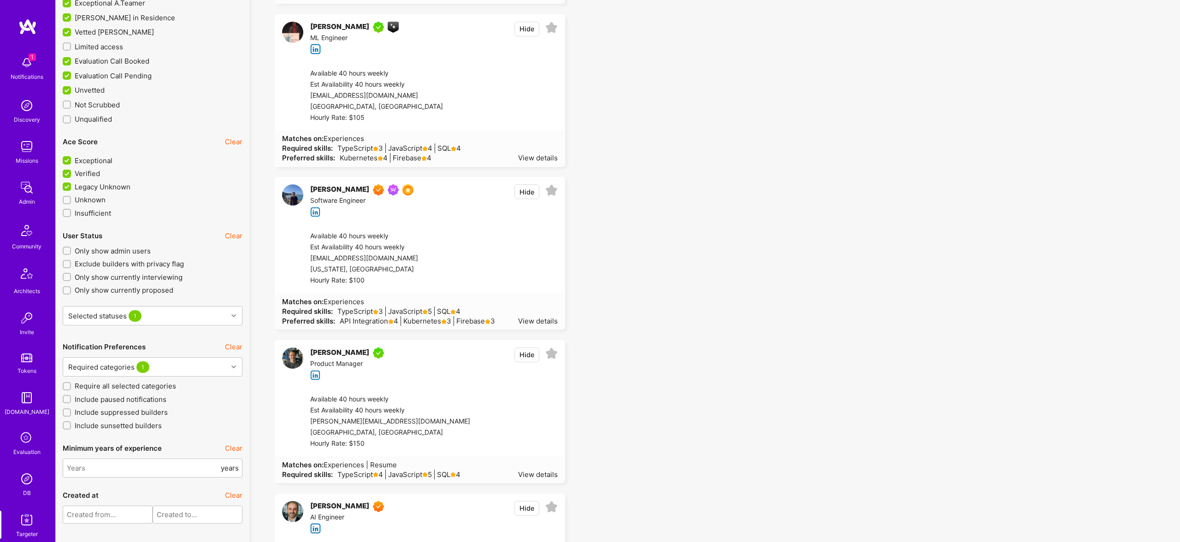
scroll to position [2219, 0]
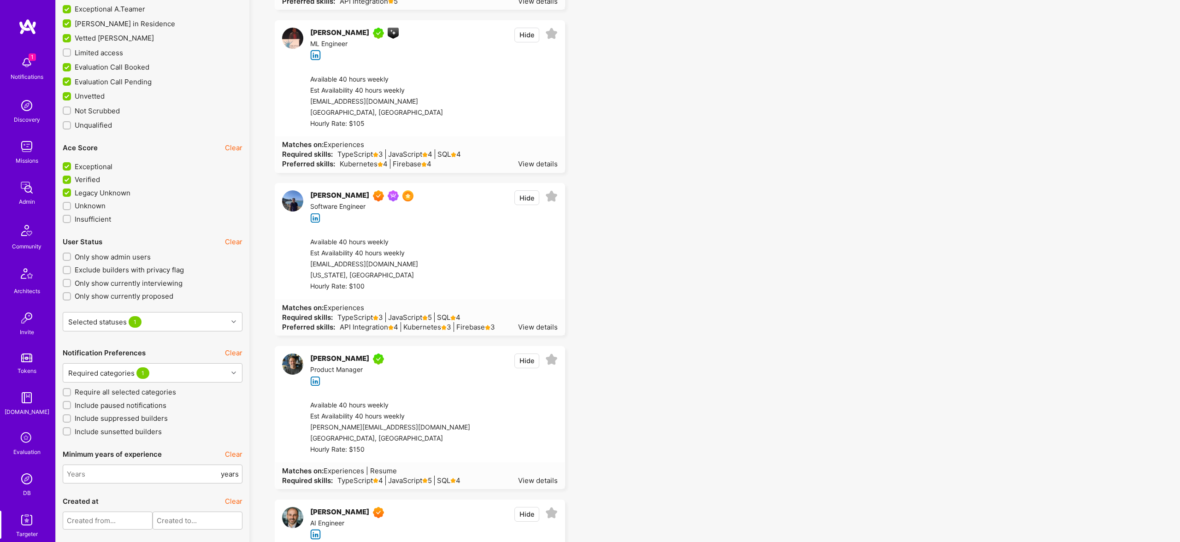
click at [118, 54] on span "Limited access" at bounding box center [99, 53] width 48 height 10
click at [71, 54] on input "Limited access" at bounding box center [68, 53] width 6 height 6
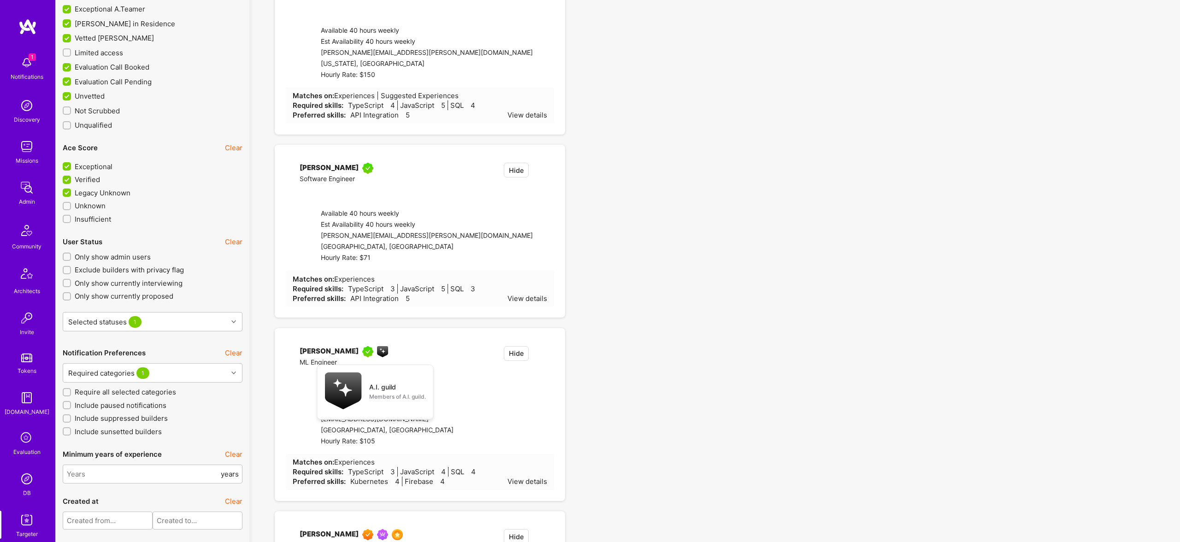
checkbox input "true"
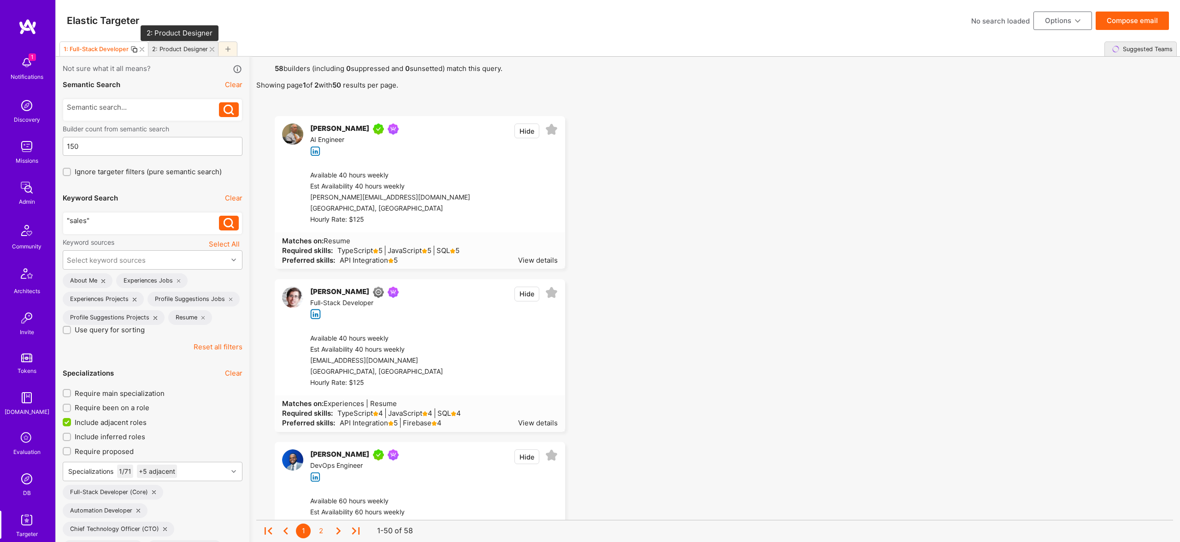
click at [178, 46] on div "2: Product Designer" at bounding box center [180, 49] width 56 height 7
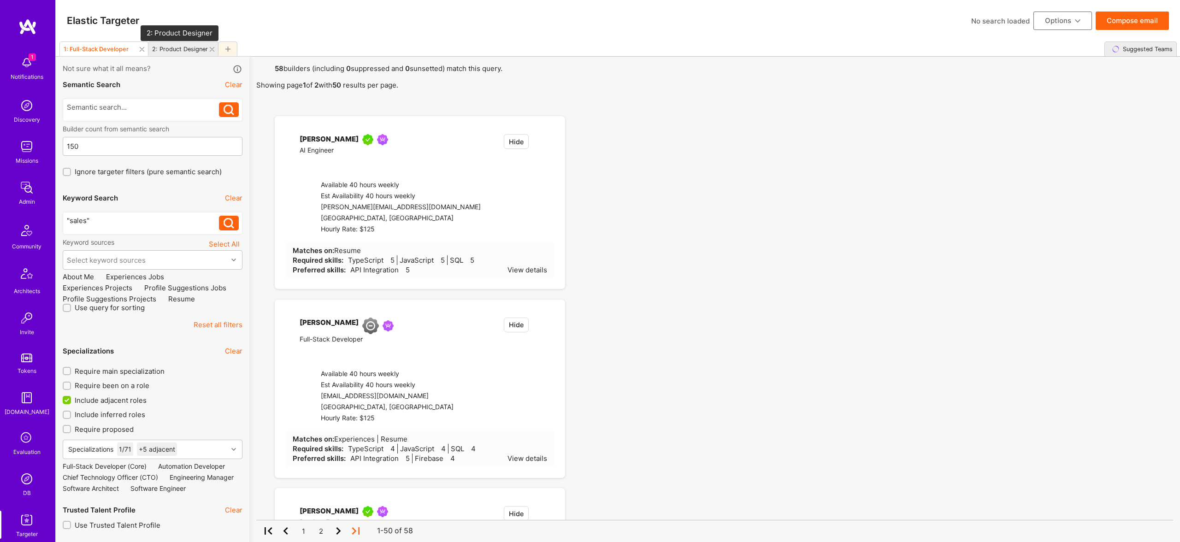
type input "2"
checkbox input "false"
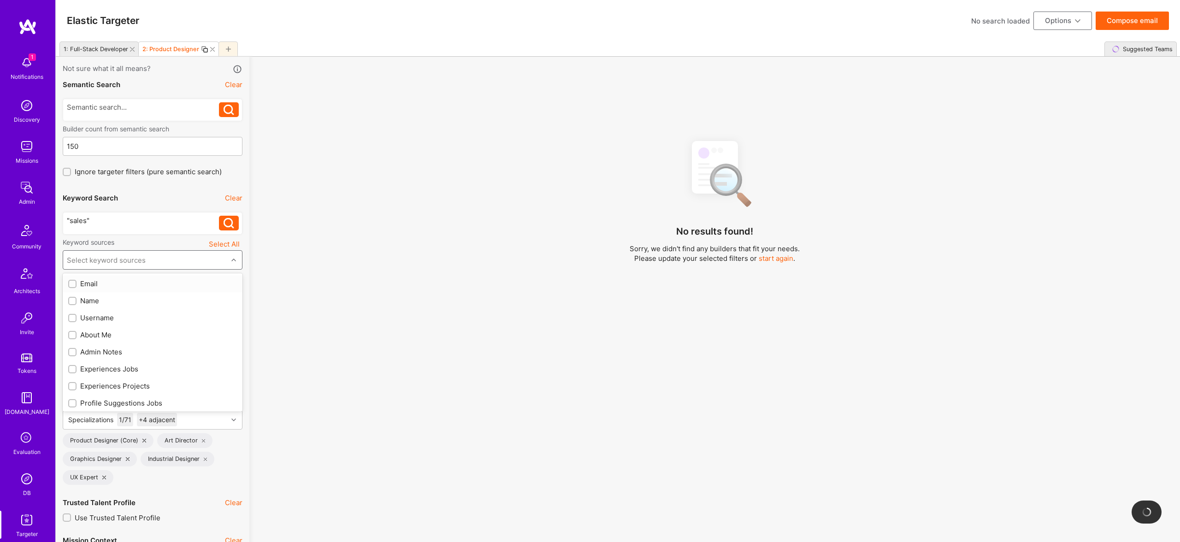
click at [155, 255] on div "Select keyword sources" at bounding box center [145, 260] width 165 height 18
type input "abou"
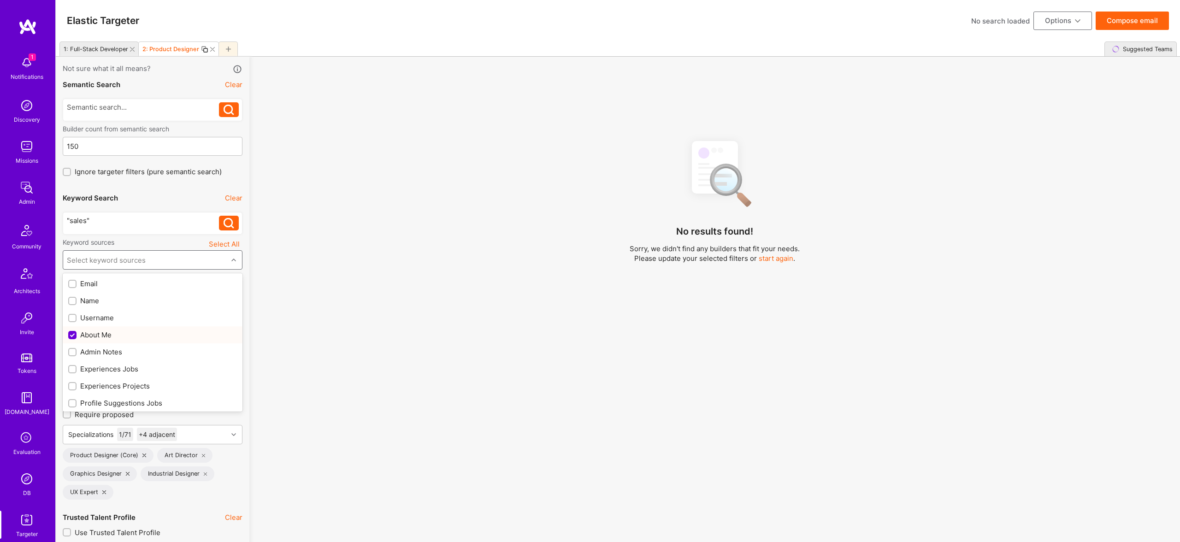
checkbox input "true"
click at [112, 372] on div "Experiences Jobs" at bounding box center [152, 369] width 169 height 10
click at [113, 394] on div "Experiences Projects" at bounding box center [153, 386] width 180 height 17
checkbox input "true"
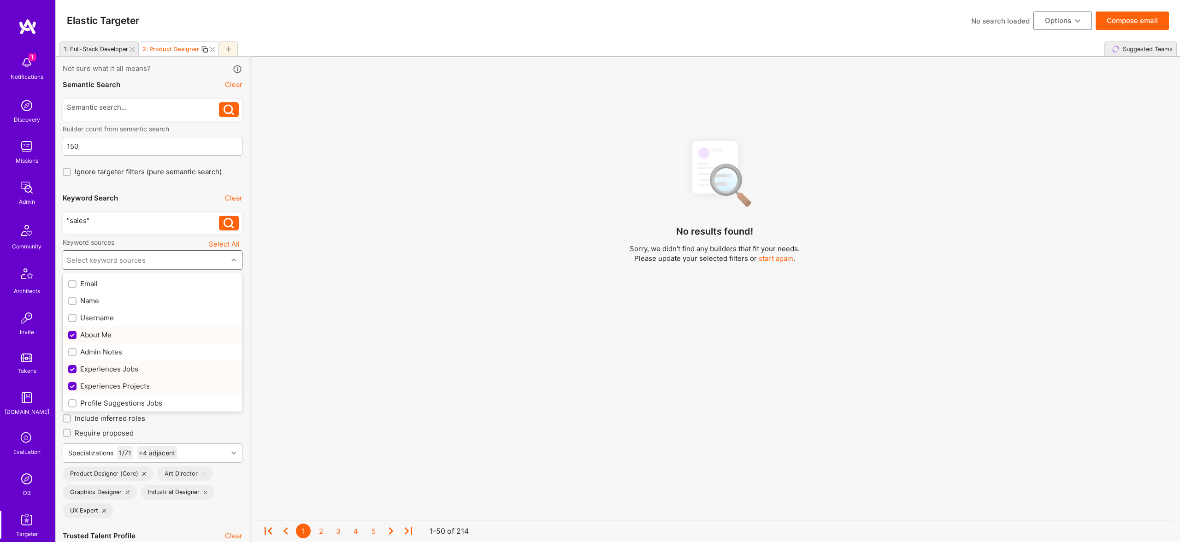
click at [118, 391] on div "Experiences Projects" at bounding box center [153, 386] width 180 height 17
checkbox input "false"
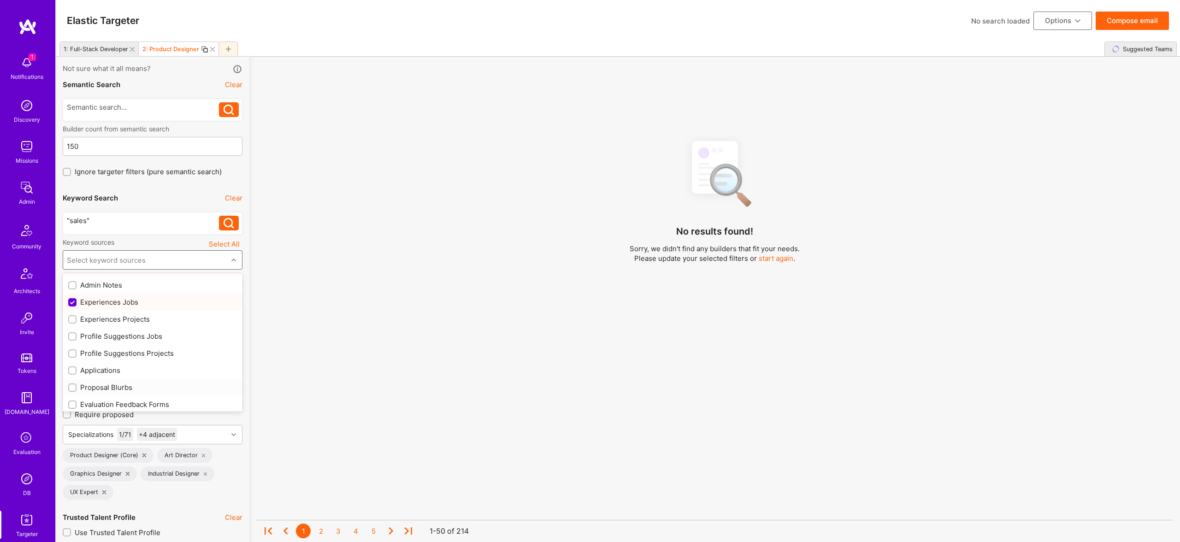
scroll to position [65, 0]
click at [128, 360] on div "Profile Suggestions Projects" at bounding box center [153, 355] width 180 height 17
checkbox input "true"
click at [126, 343] on div "Profile Suggestions Jobs" at bounding box center [153, 338] width 180 height 17
checkbox input "true"
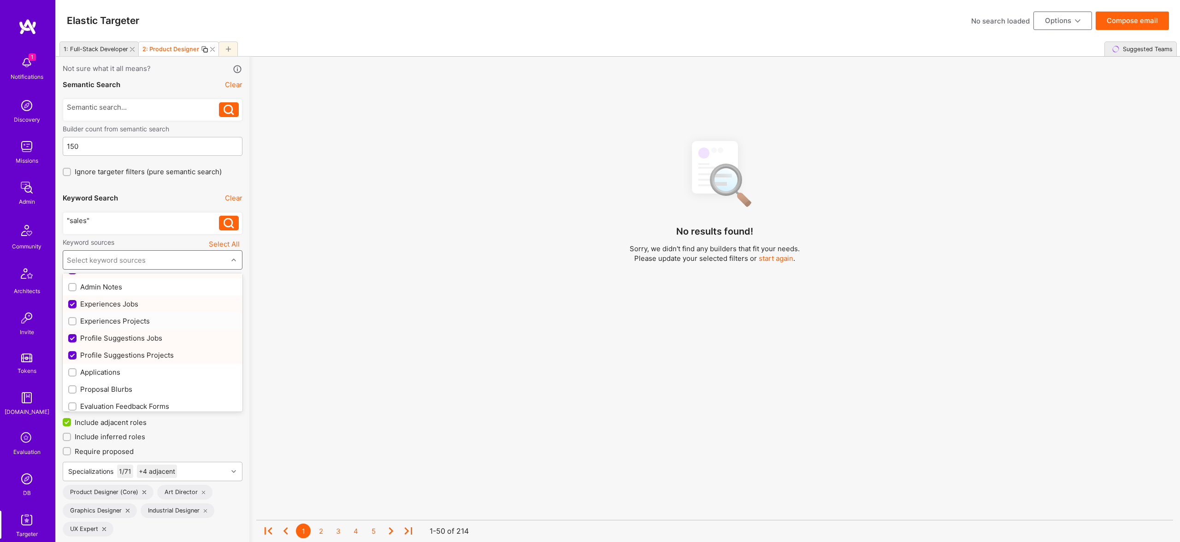
click at [125, 316] on div "Experiences Projects" at bounding box center [153, 321] width 180 height 17
checkbox input "true"
click at [90, 385] on div "Resume" at bounding box center [152, 385] width 169 height 10
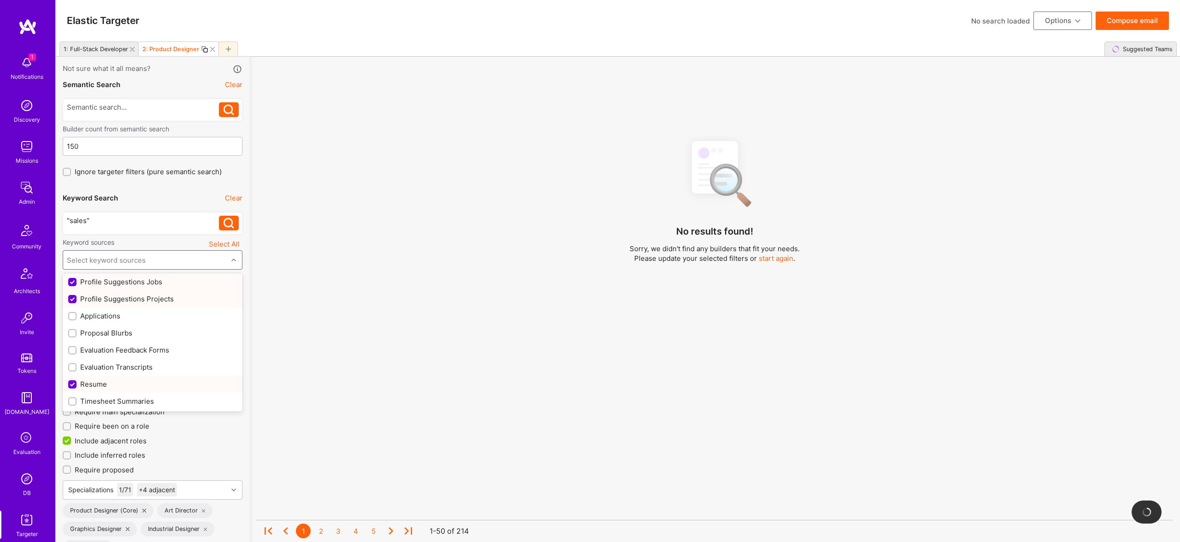
checkbox input "true"
click at [354, 375] on div "No results found! Sorry, we didn't find any builders that fit your needs. Pleas…" at bounding box center [714, 350] width 917 height 434
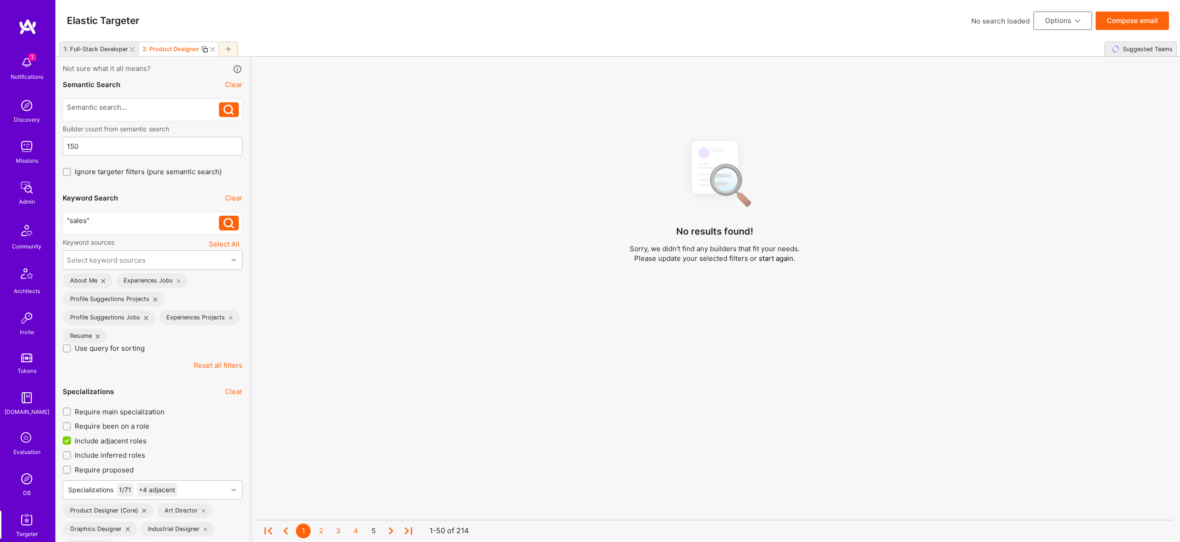
click at [140, 223] on div ""sales"" at bounding box center [143, 221] width 153 height 10
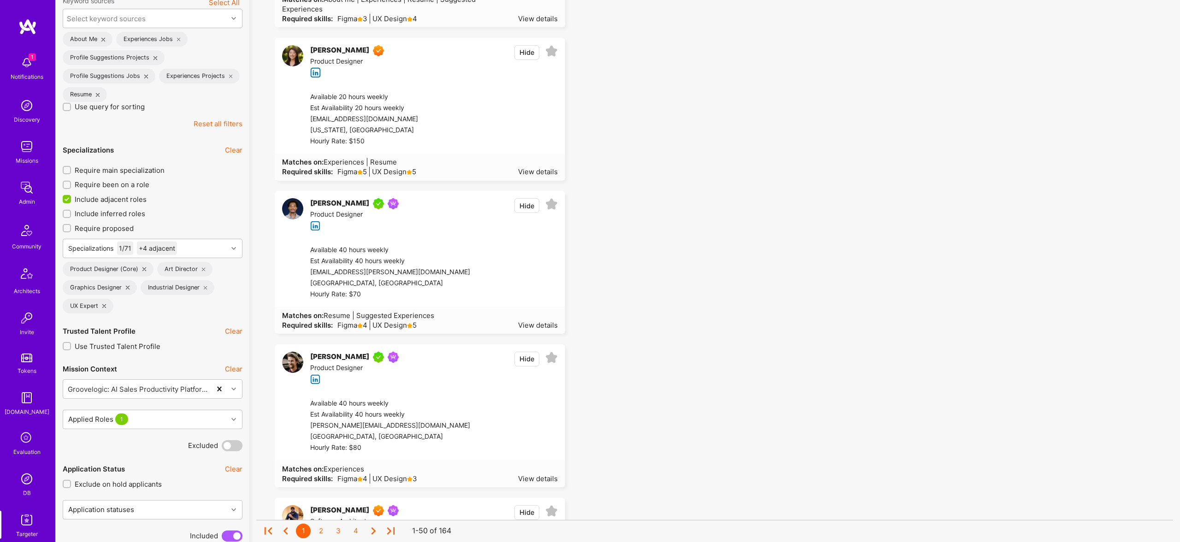
scroll to position [243, 0]
click at [113, 198] on span "Include adjacent roles" at bounding box center [111, 198] width 72 height 10
click at [72, 198] on input "Include adjacent roles" at bounding box center [68, 198] width 8 height 8
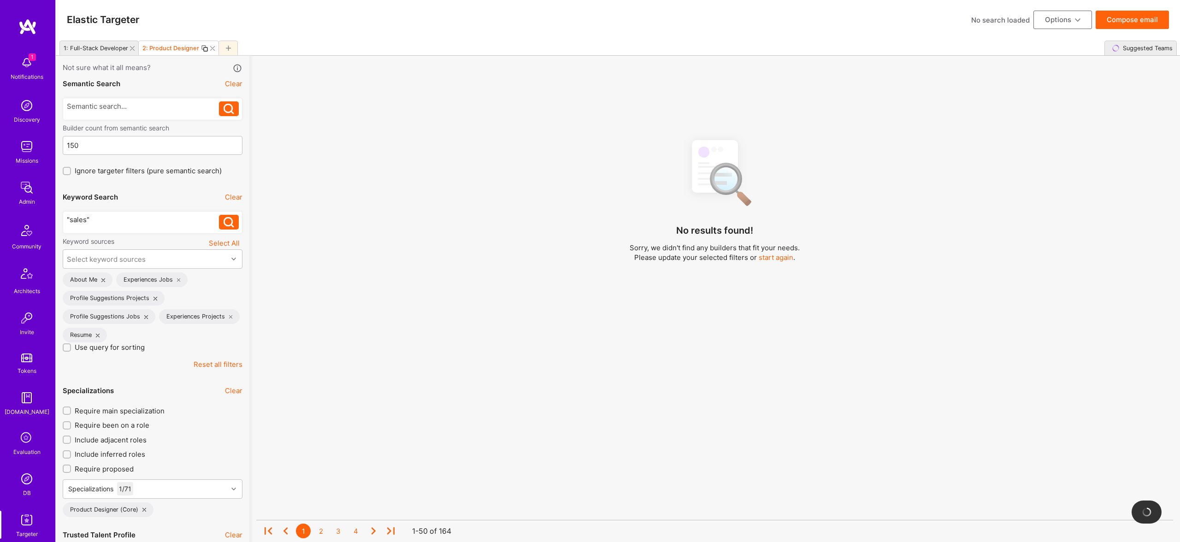
scroll to position [6, 0]
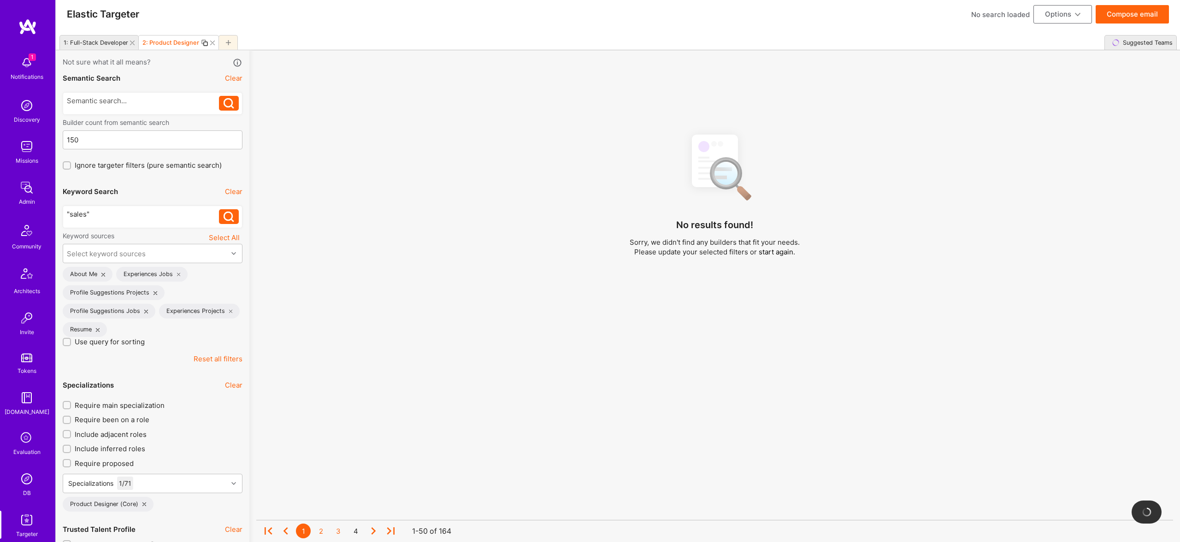
click at [100, 43] on div "1: Full-Stack Developer" at bounding box center [96, 42] width 65 height 7
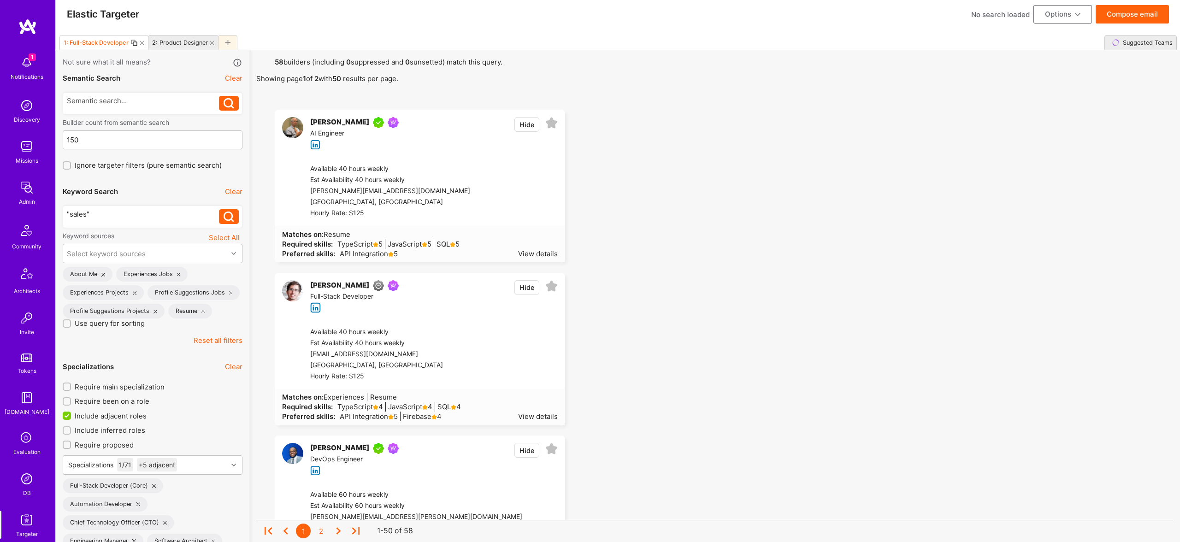
checkbox input "true"
type input "3"
checkbox input "true"
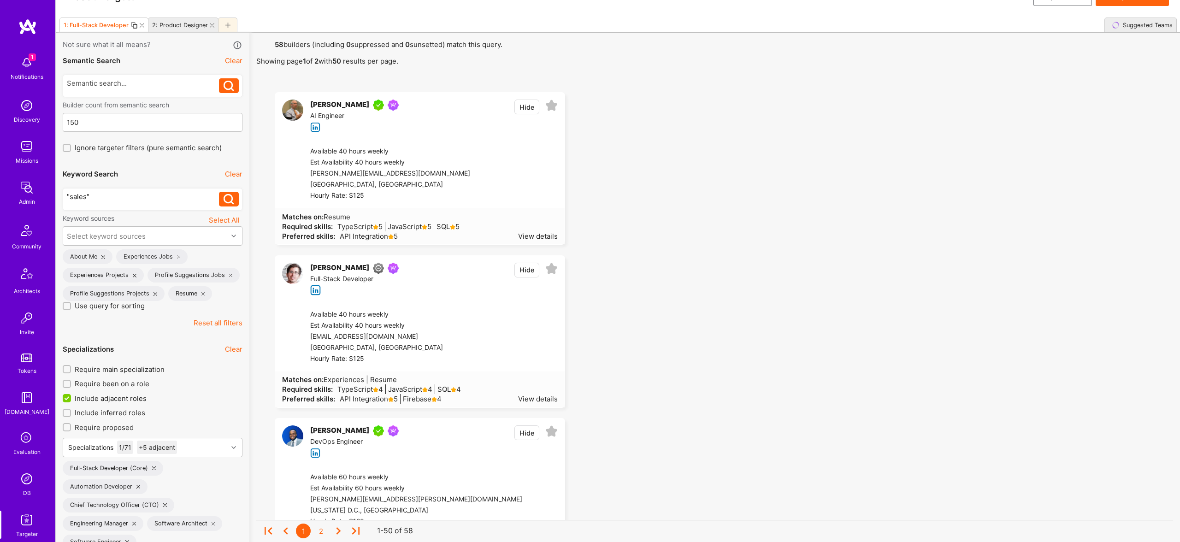
scroll to position [26, 0]
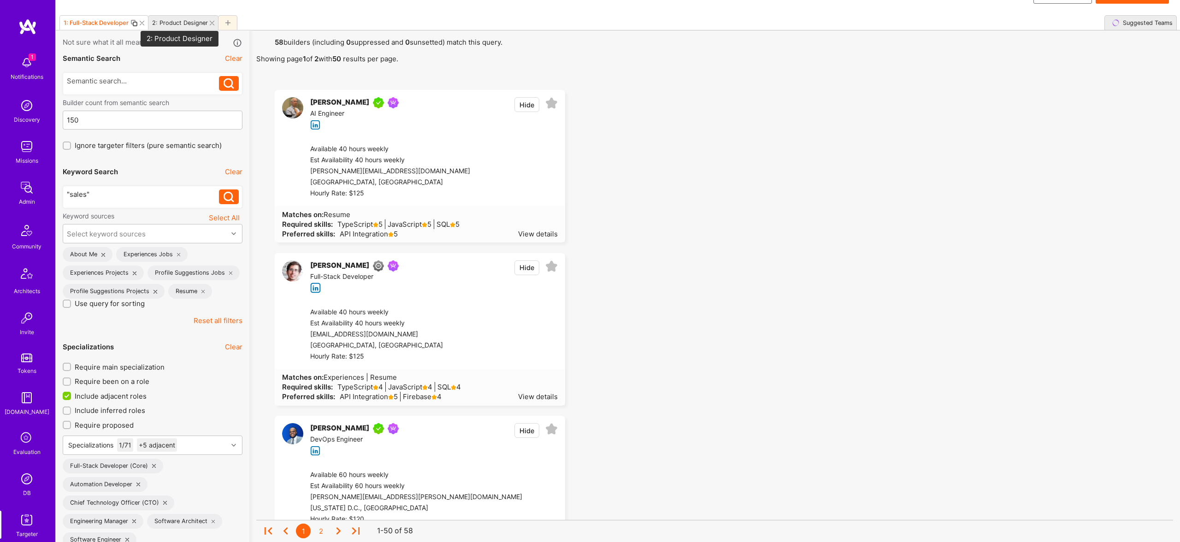
click at [185, 23] on div "2: Product Designer" at bounding box center [180, 22] width 56 height 7
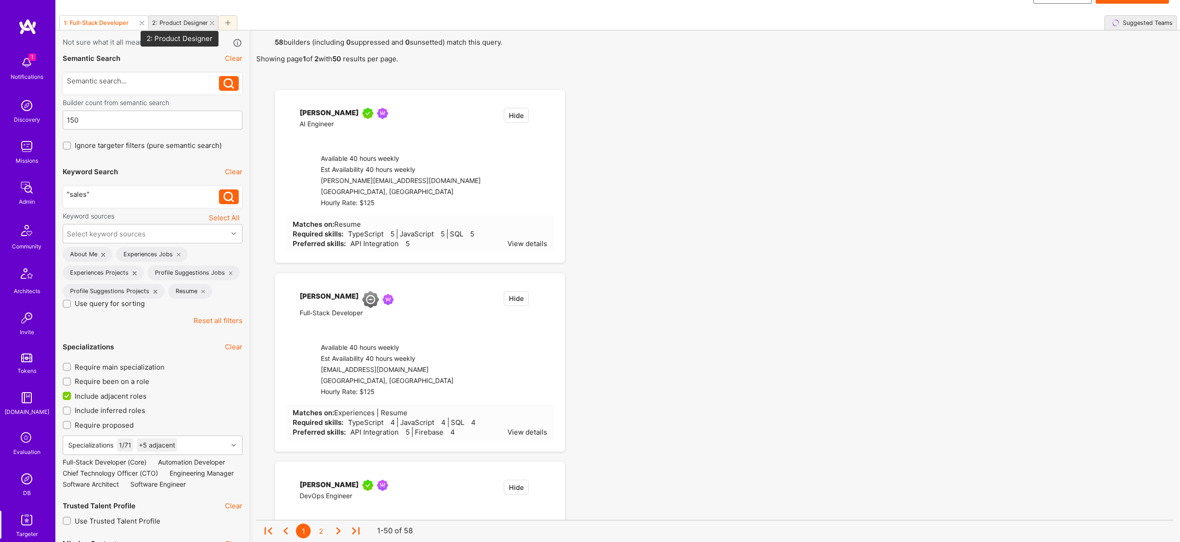
checkbox input "false"
type input "2"
checkbox input "false"
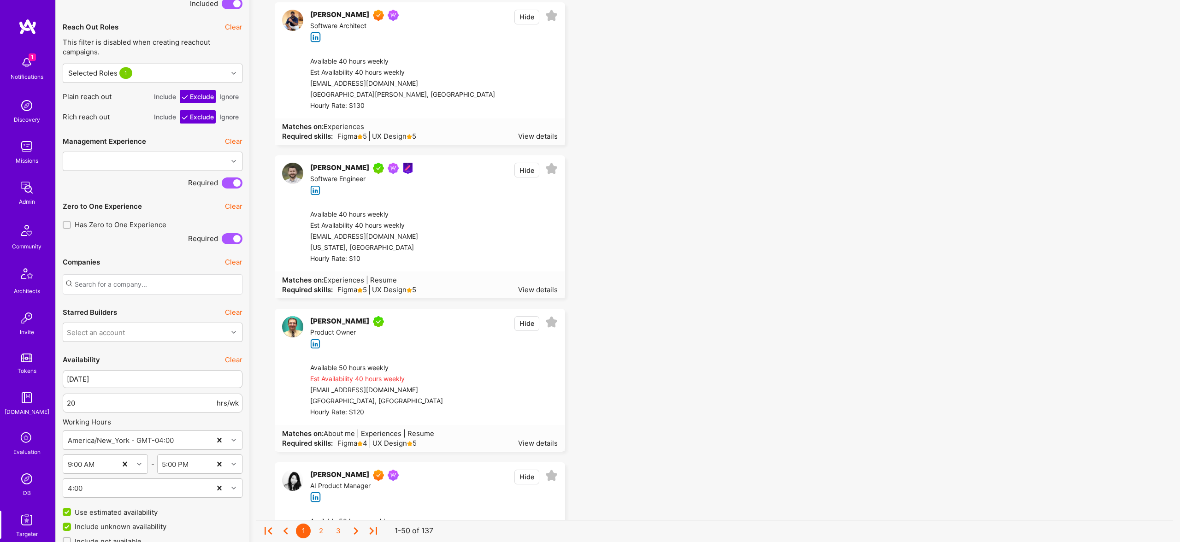
scroll to position [656, 0]
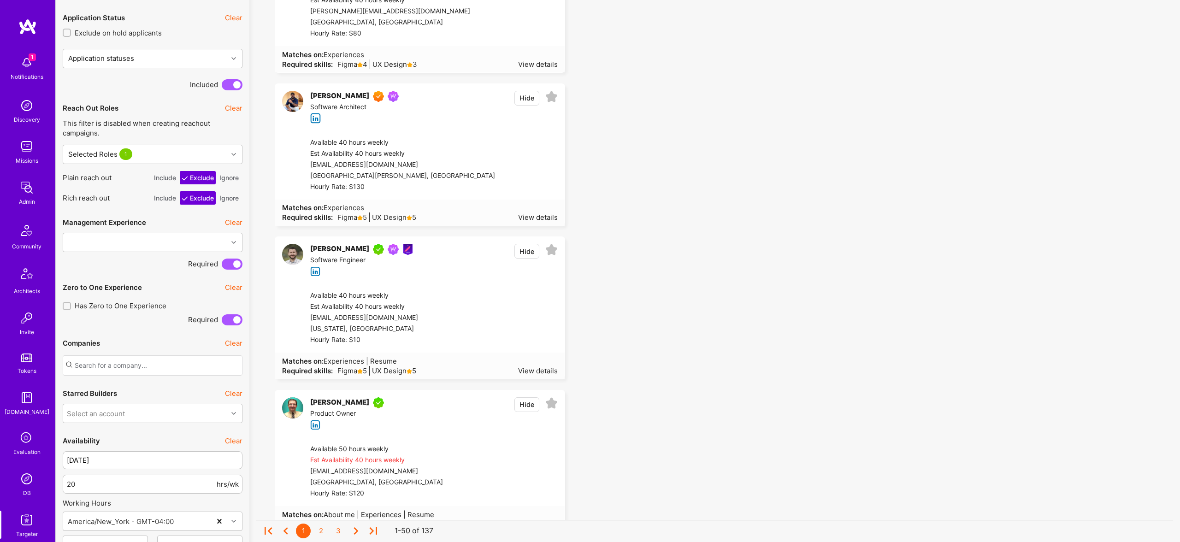
click at [529, 244] on button "Hide" at bounding box center [527, 251] width 25 height 15
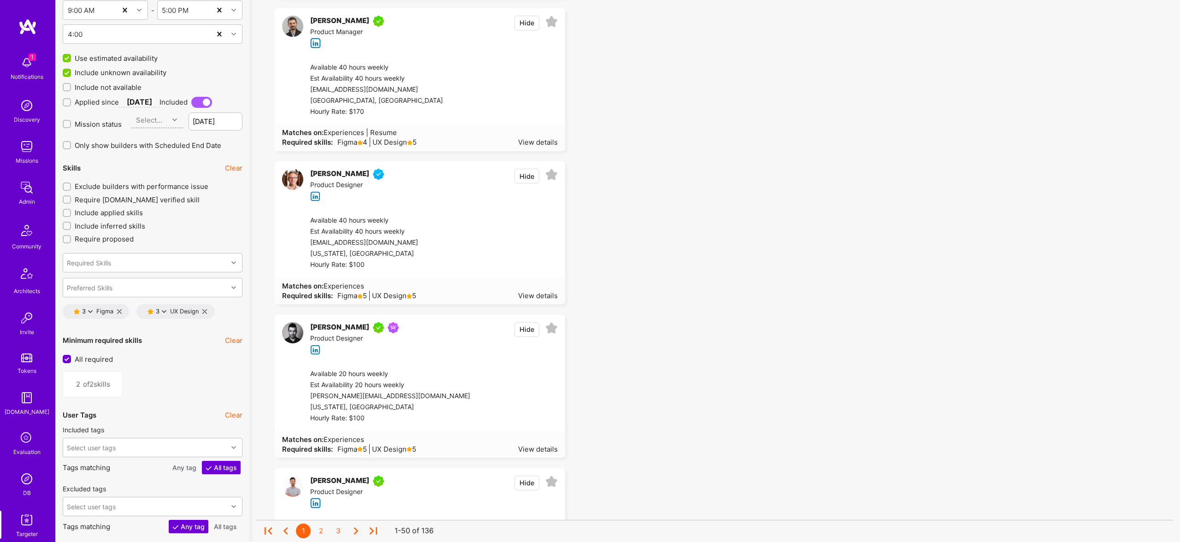
scroll to position [1212, 0]
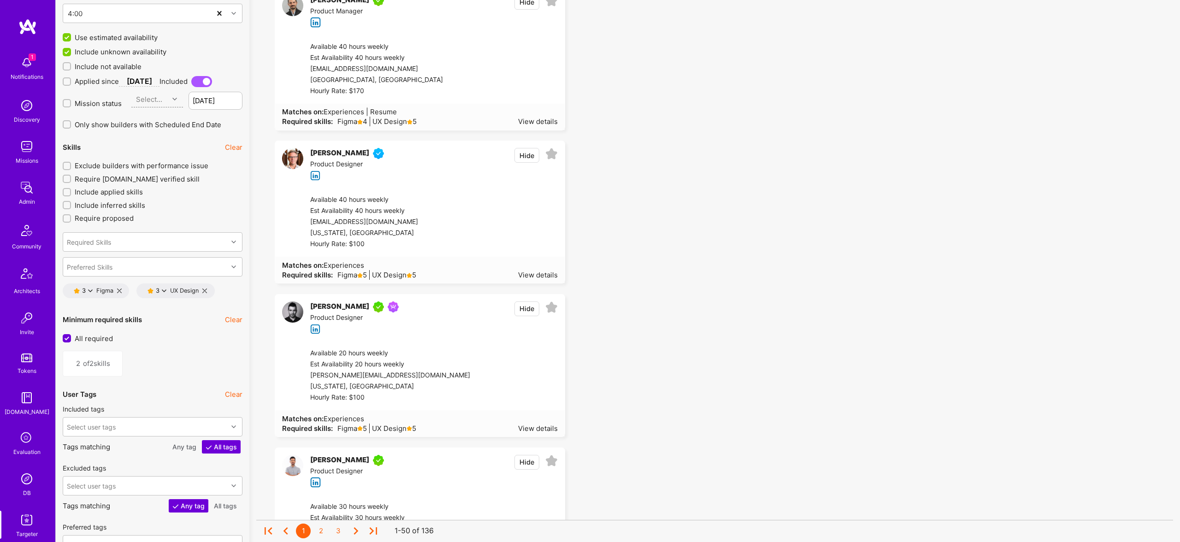
click at [88, 290] on icon at bounding box center [90, 291] width 5 height 5
drag, startPoint x: 117, startPoint y: 300, endPoint x: 331, endPoint y: 320, distance: 215.3
click at [117, 300] on button "5 star s" at bounding box center [130, 296] width 69 height 19
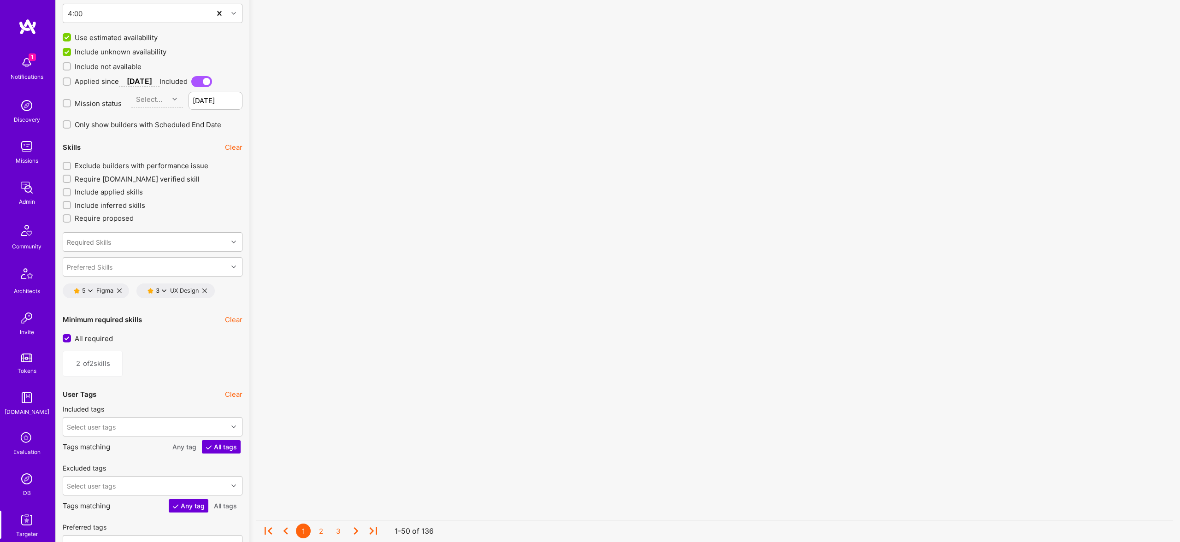
click at [164, 290] on icon at bounding box center [164, 291] width 5 height 5
click at [185, 298] on button "5 star s" at bounding box center [204, 296] width 69 height 19
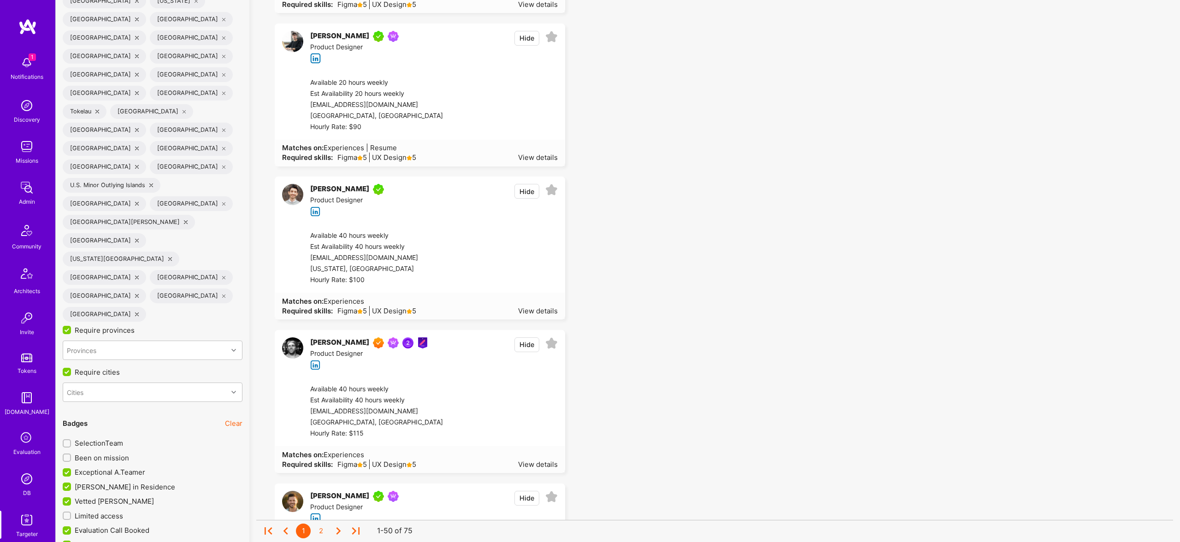
scroll to position [2808, 0]
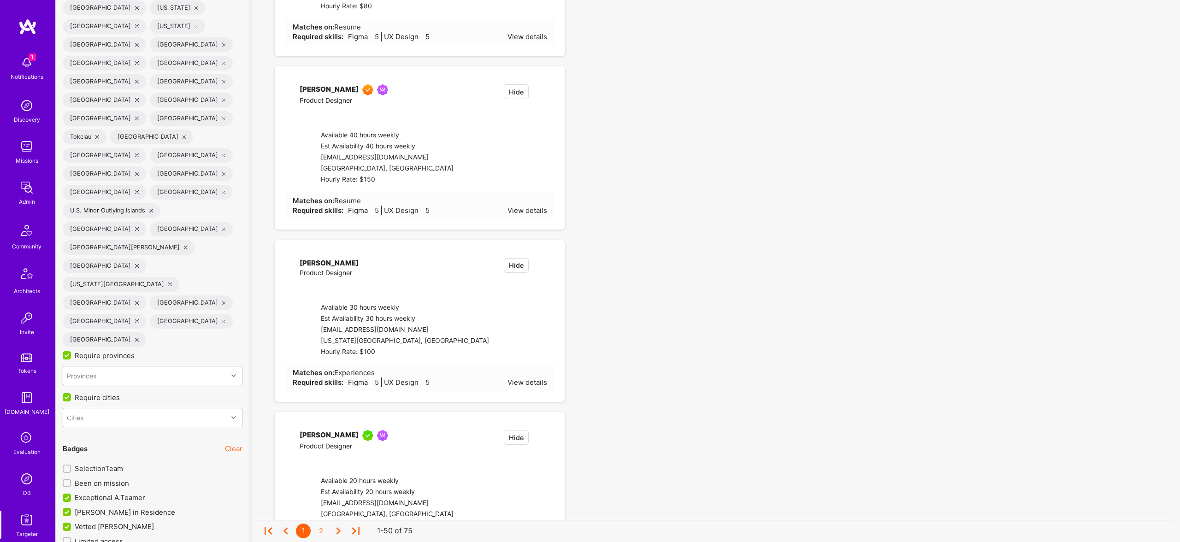
checkbox input "false"
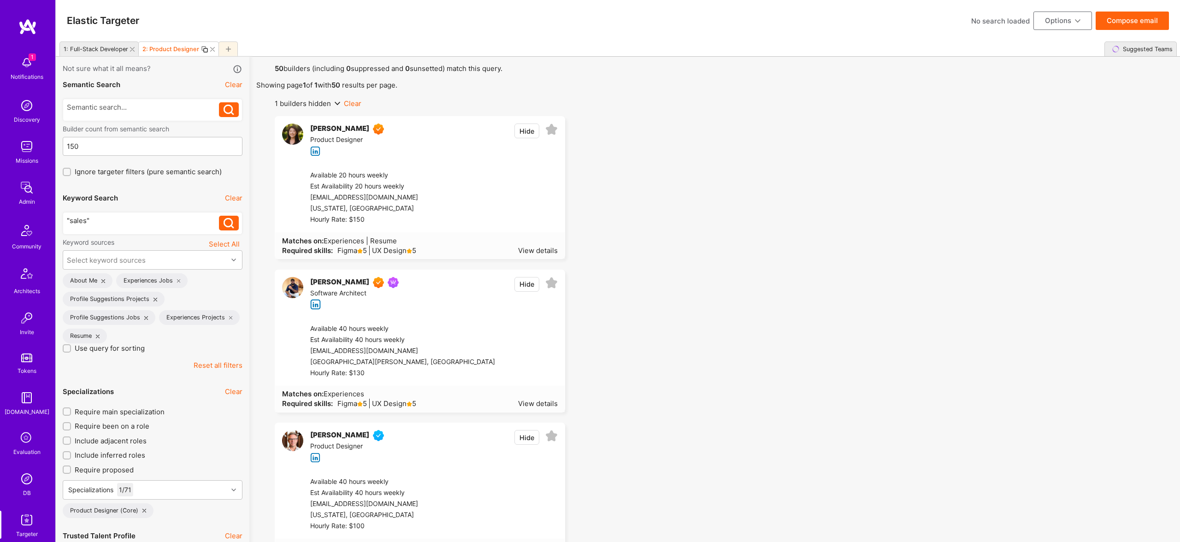
click at [1141, 24] on button "Compose email" at bounding box center [1132, 21] width 73 height 18
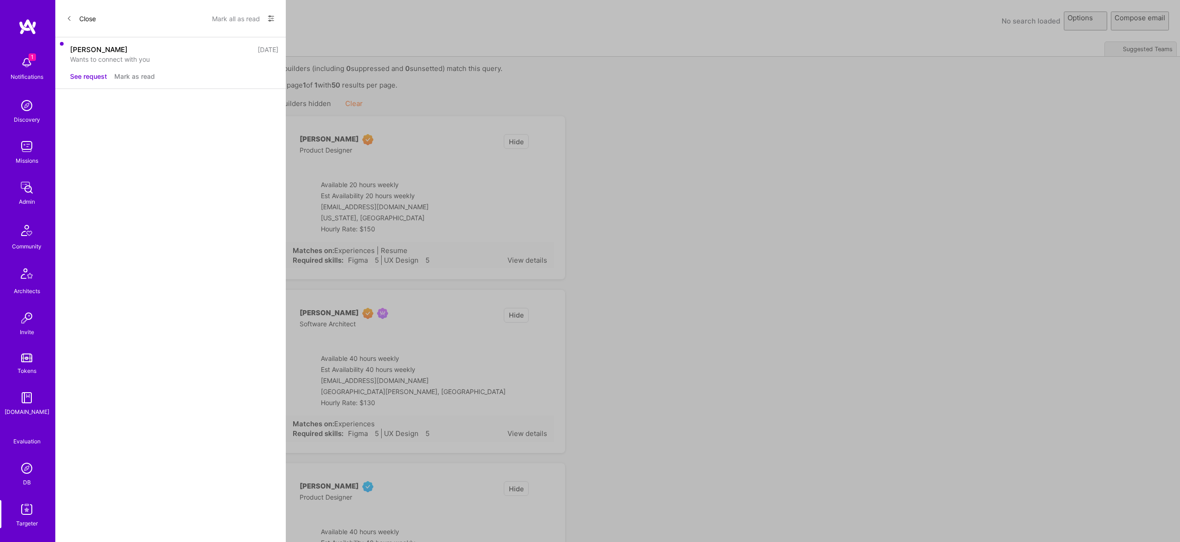
select select "rich-reachout"
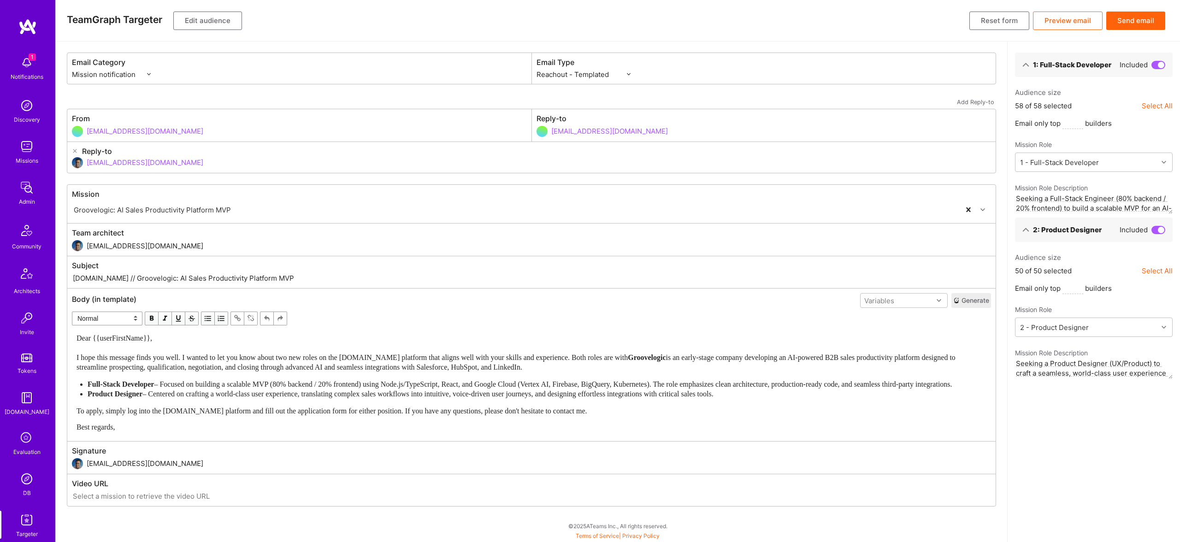
click at [655, 358] on span "Groovelogic" at bounding box center [647, 358] width 38 height 8
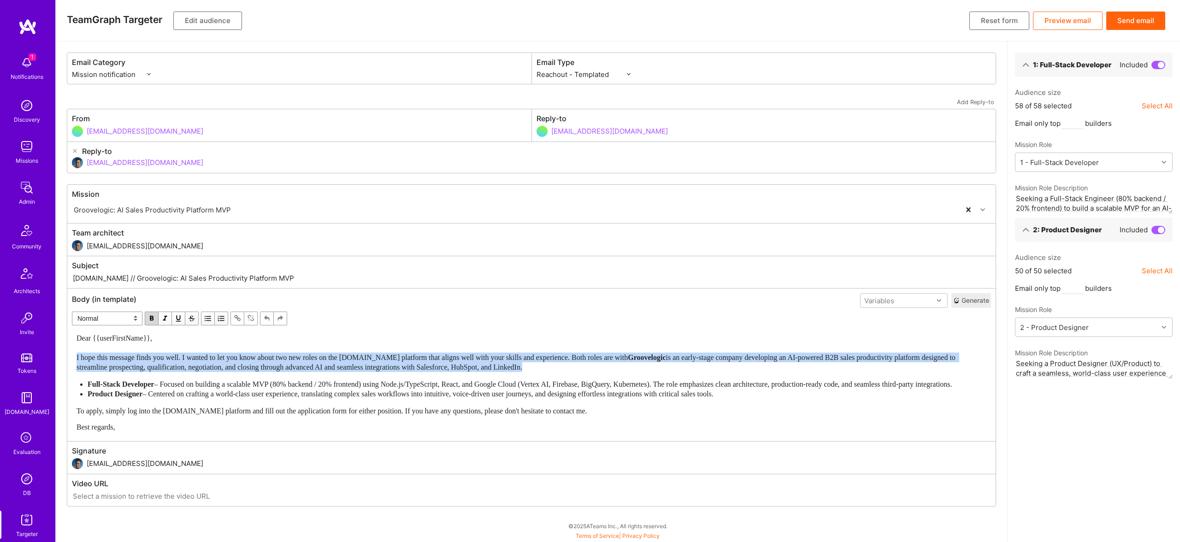
click at [655, 358] on span "Groovelogic" at bounding box center [647, 358] width 38 height 8
click at [150, 320] on span "button" at bounding box center [152, 319] width 10 height 10
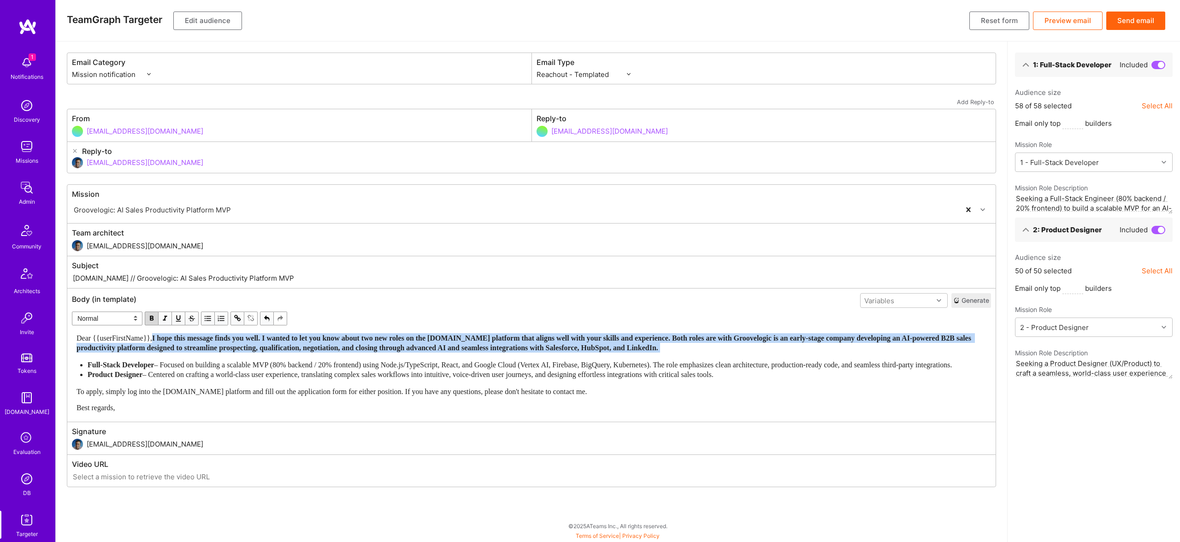
click at [152, 317] on span "button" at bounding box center [152, 319] width 10 height 10
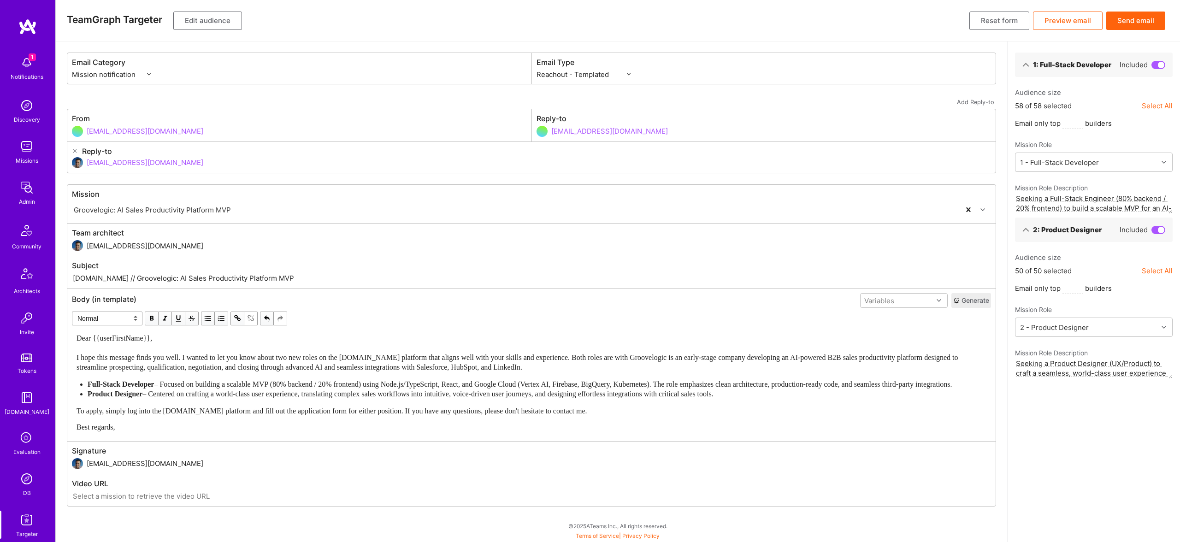
click at [1147, 17] on button "Send email" at bounding box center [1136, 21] width 59 height 18
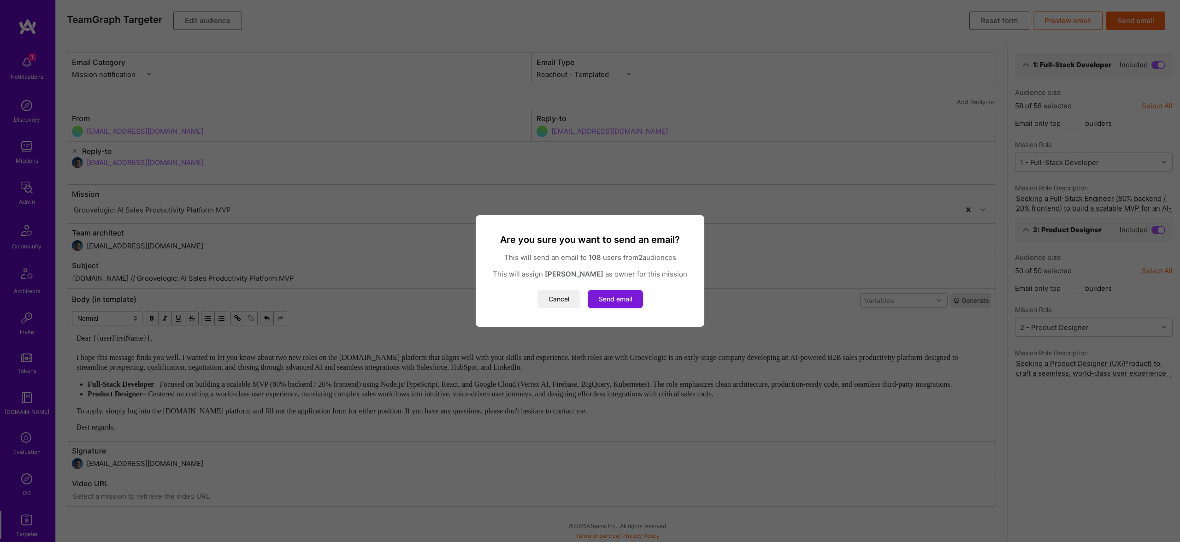
click at [627, 300] on button "Send email" at bounding box center [615, 299] width 55 height 18
select select "rich-reachout"
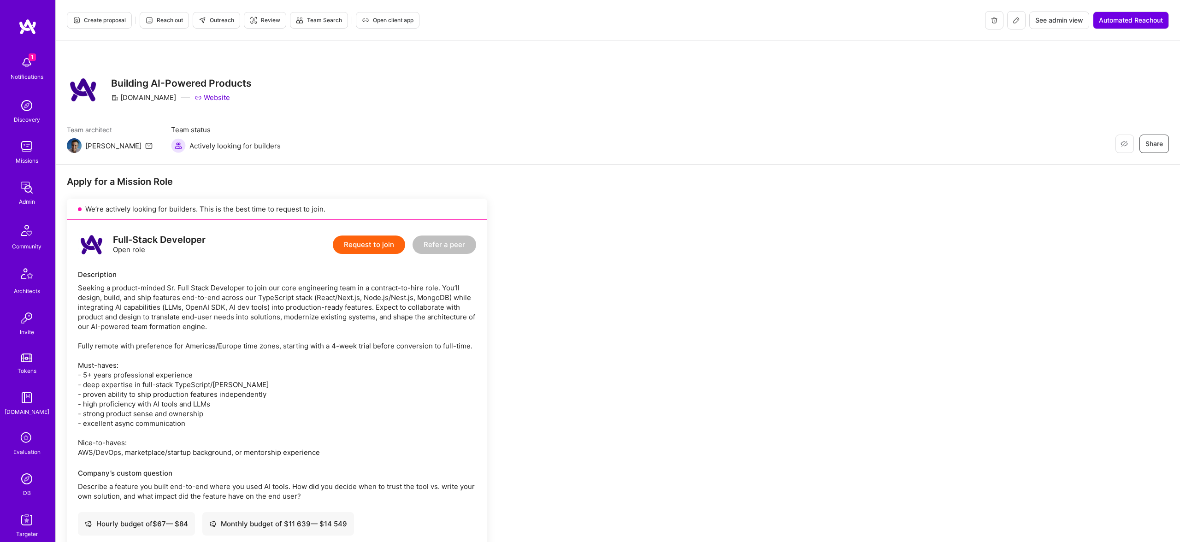
click at [217, 24] on span "Outreach" at bounding box center [217, 20] width 36 height 8
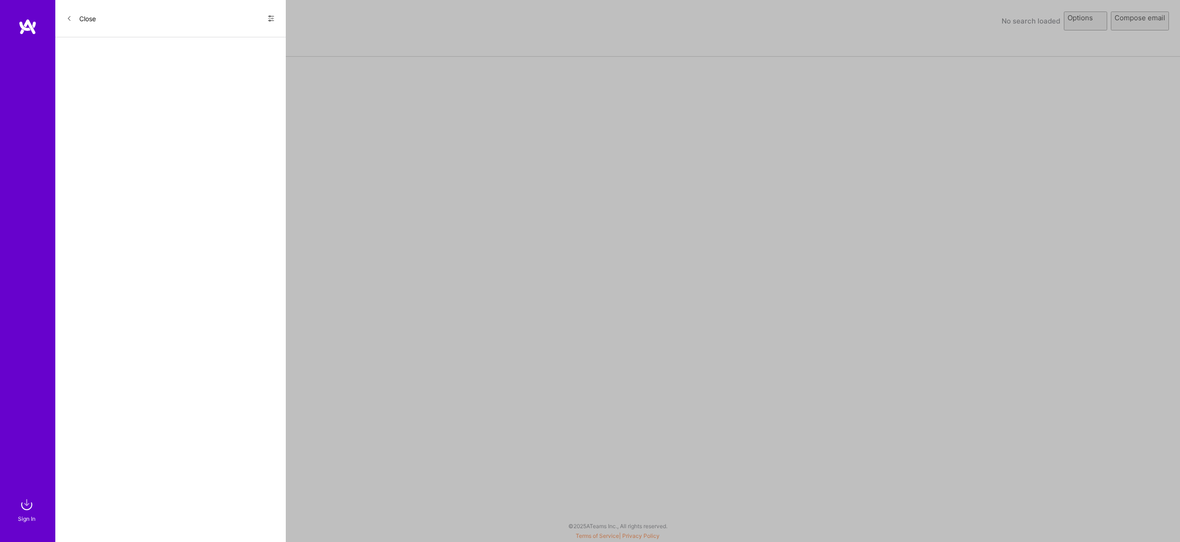
select select "rich-reachout"
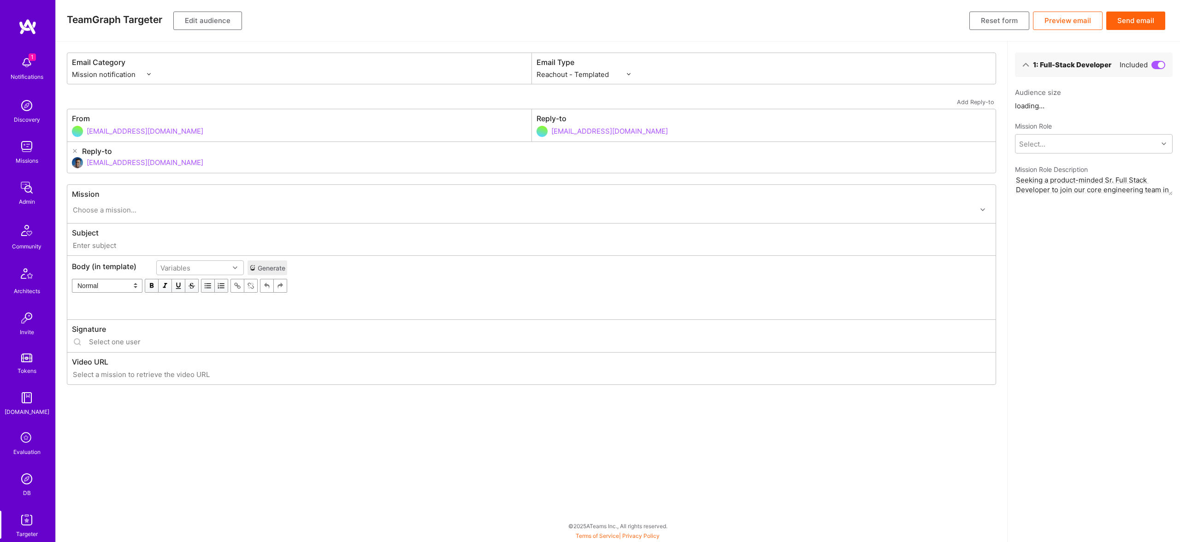
type input "[DOMAIN_NAME] // Senior Full Stack Developer: Building AI-Powered Products"
type input "[EMAIL_ADDRESS][DOMAIN_NAME]"
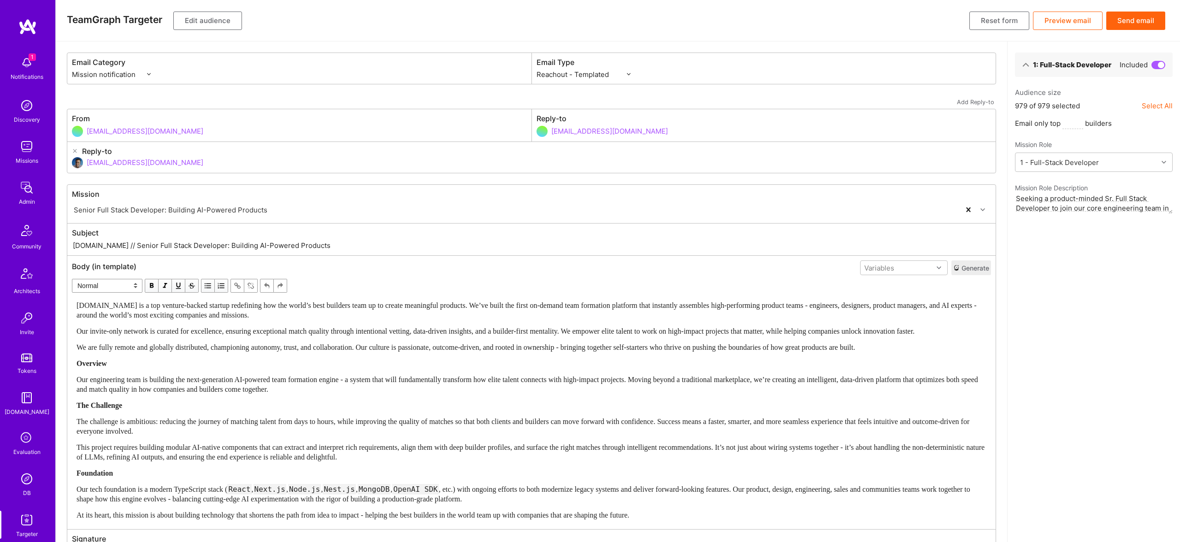
drag, startPoint x: 324, startPoint y: 405, endPoint x: 329, endPoint y: 399, distance: 7.6
click at [324, 405] on div "A.Team is a top venture-backed startup redefining how the world’s best builders…" at bounding box center [532, 410] width 910 height 219
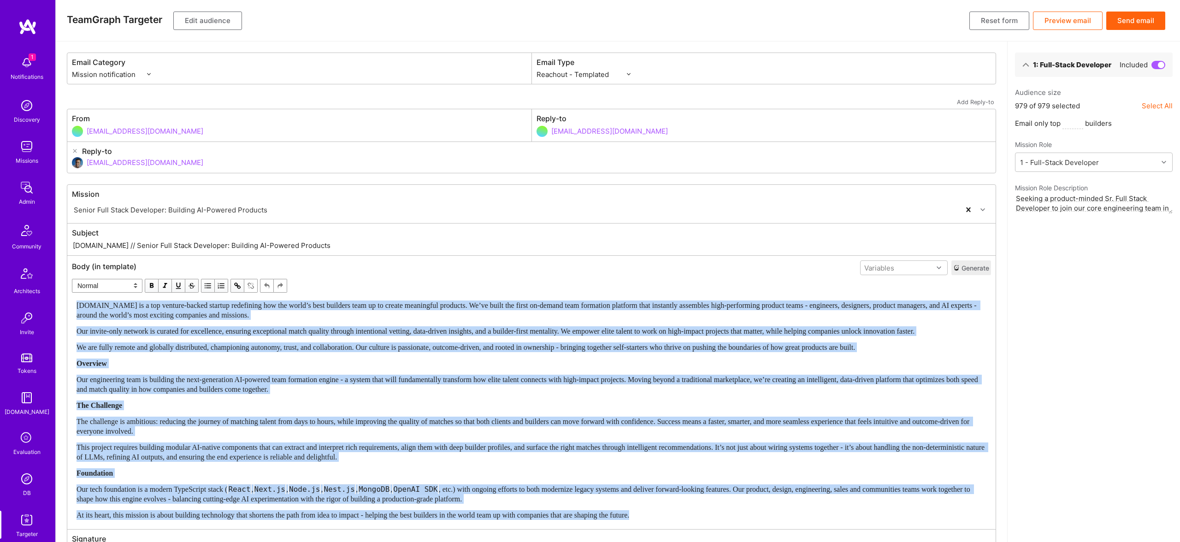
paste div "Edit text"
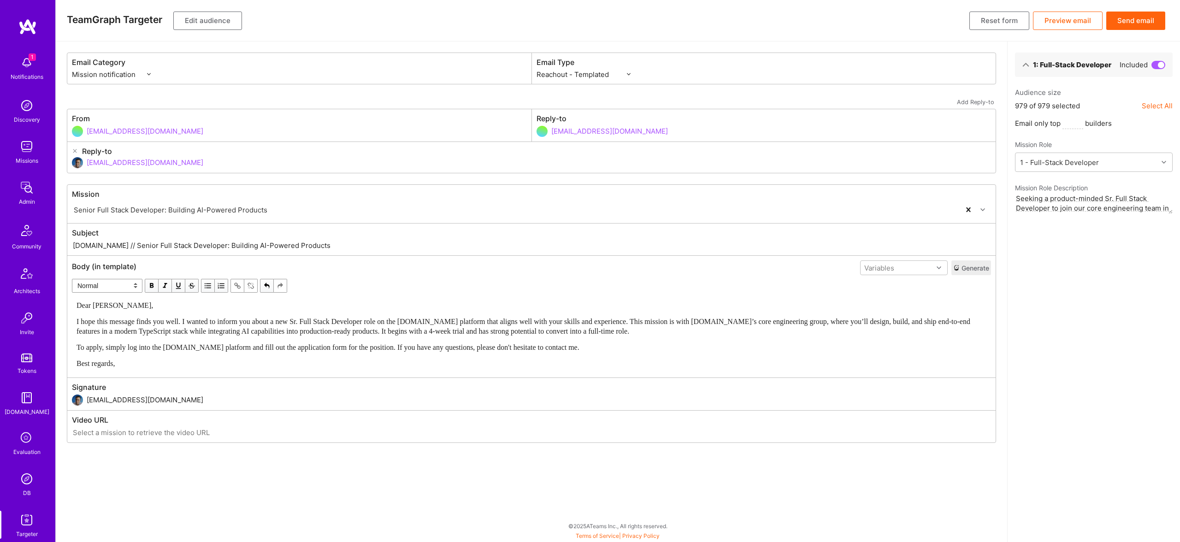
click at [874, 307] on div "Dear Luis," at bounding box center [532, 306] width 910 height 10
click at [898, 269] on div "Variables" at bounding box center [897, 267] width 72 height 13
click at [896, 301] on div "userFirstName" at bounding box center [904, 304] width 88 height 17
click at [95, 307] on span "Dear Luis," at bounding box center [115, 306] width 77 height 8
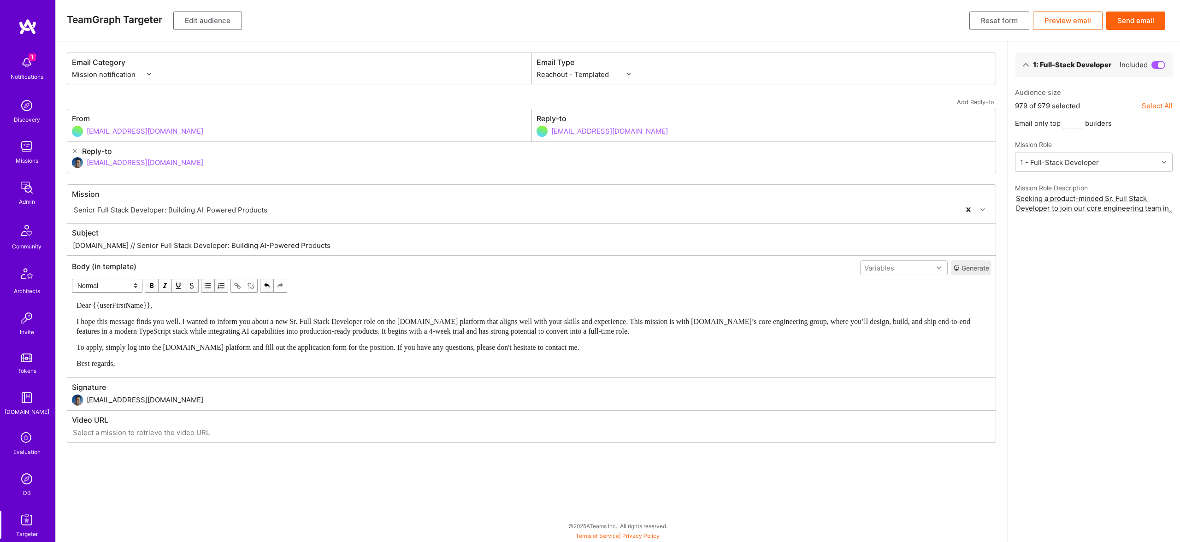
click at [215, 17] on button "Edit audience" at bounding box center [207, 21] width 69 height 18
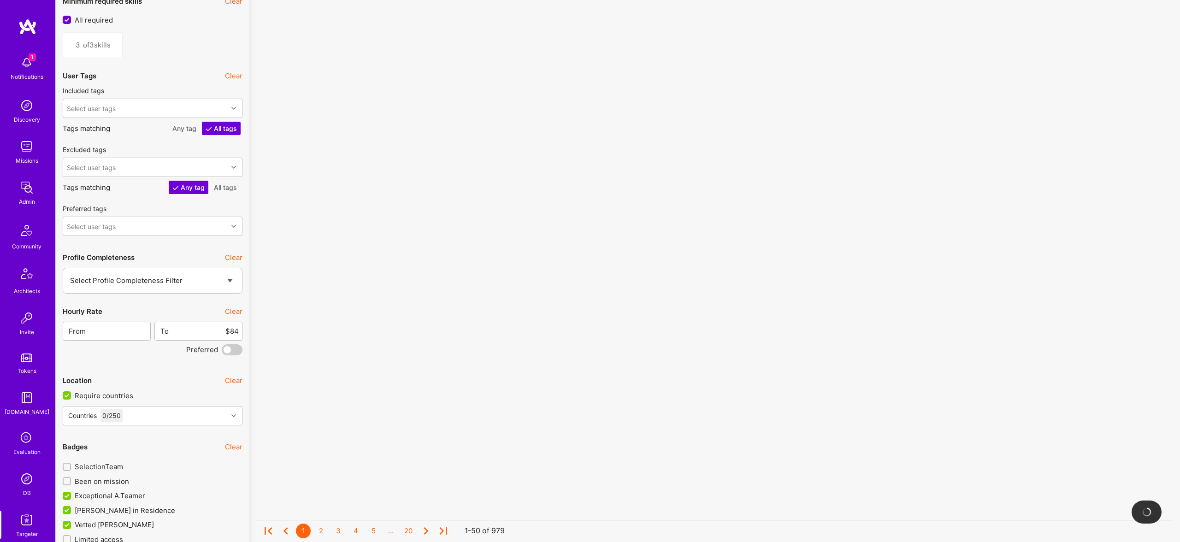
scroll to position [1576, 0]
drag, startPoint x: 243, startPoint y: 332, endPoint x: 235, endPoint y: 333, distance: 7.9
click at [239, 332] on div "Not sure what it all means? Semantic Search Clear Builder count from semantic s…" at bounding box center [153, 70] width 194 height 3179
click at [232, 333] on input "$84" at bounding box center [204, 335] width 70 height 24
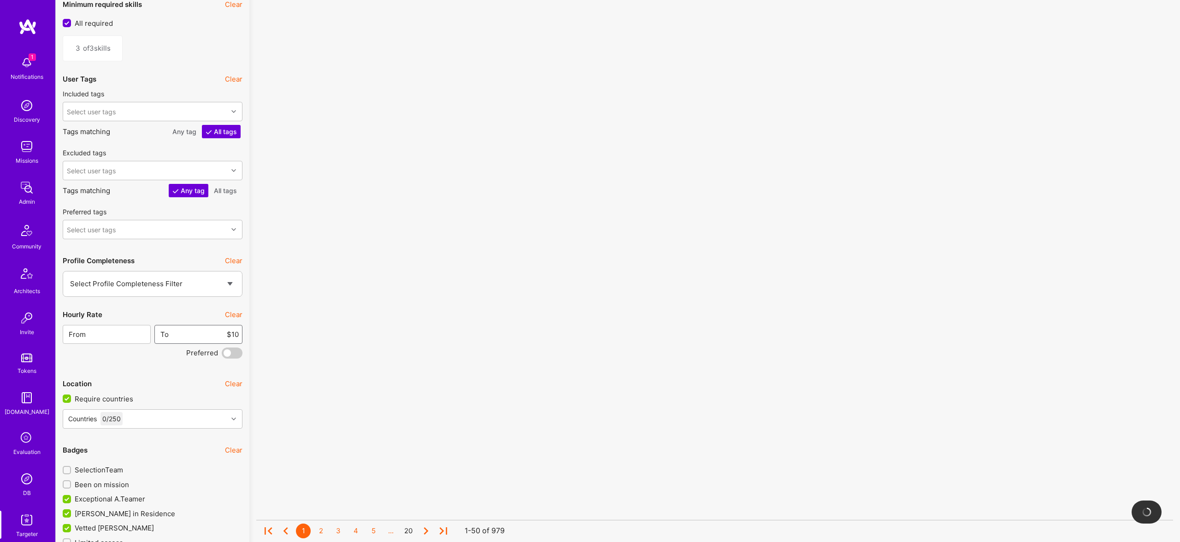
type input "$100"
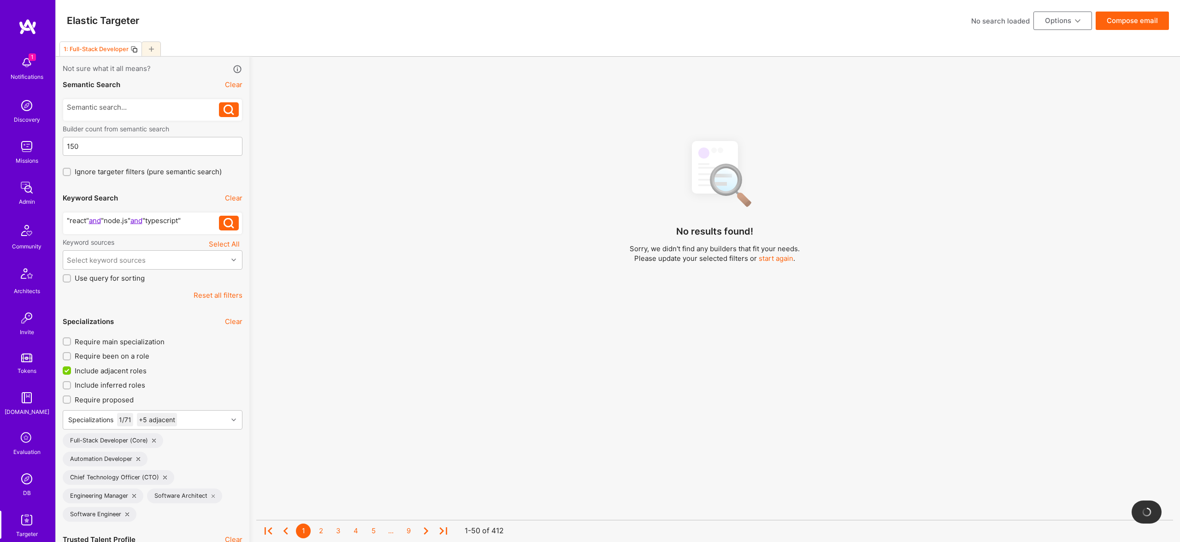
click at [423, 199] on div "No results found! Sorry, we didn't find any builders that fit your needs. Pleas…" at bounding box center [714, 350] width 917 height 434
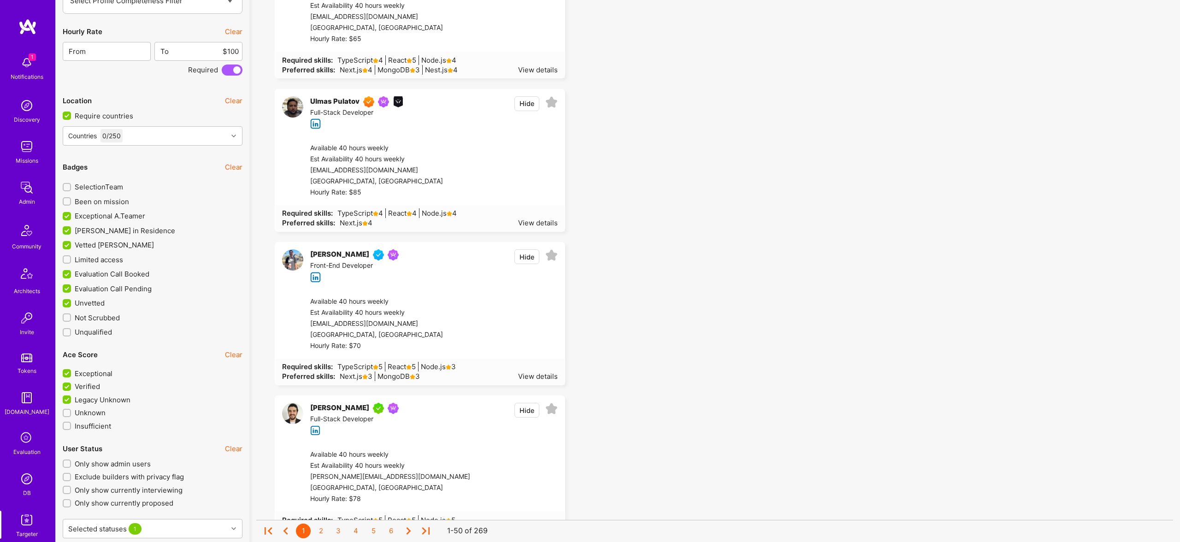
scroll to position [1868, 0]
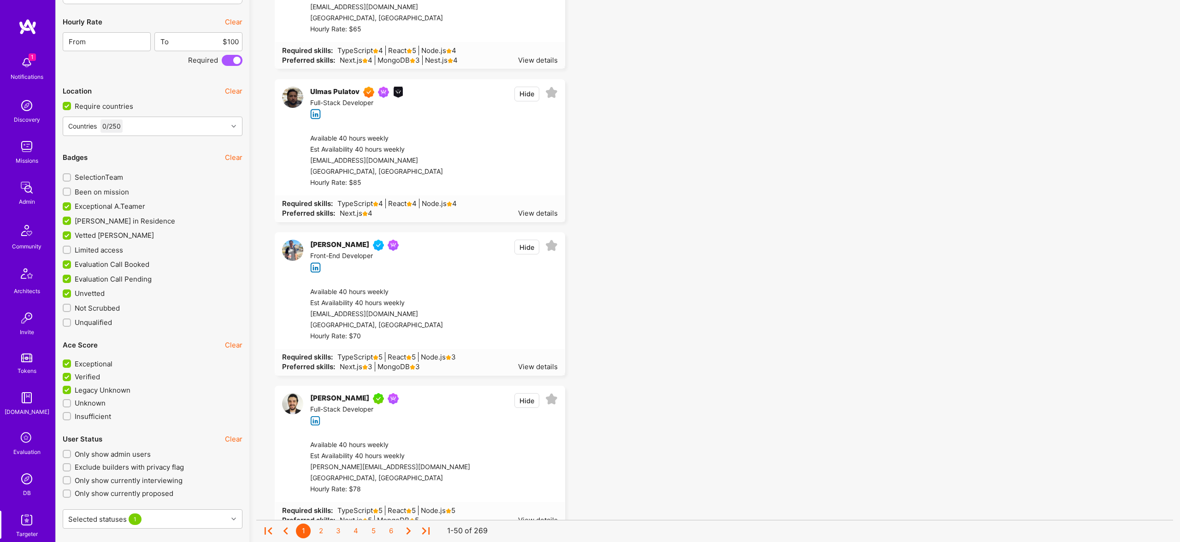
click at [104, 234] on span "Vetted A.Teamer" at bounding box center [114, 236] width 79 height 10
click at [72, 234] on input "Vetted A.Teamer" at bounding box center [68, 236] width 8 height 8
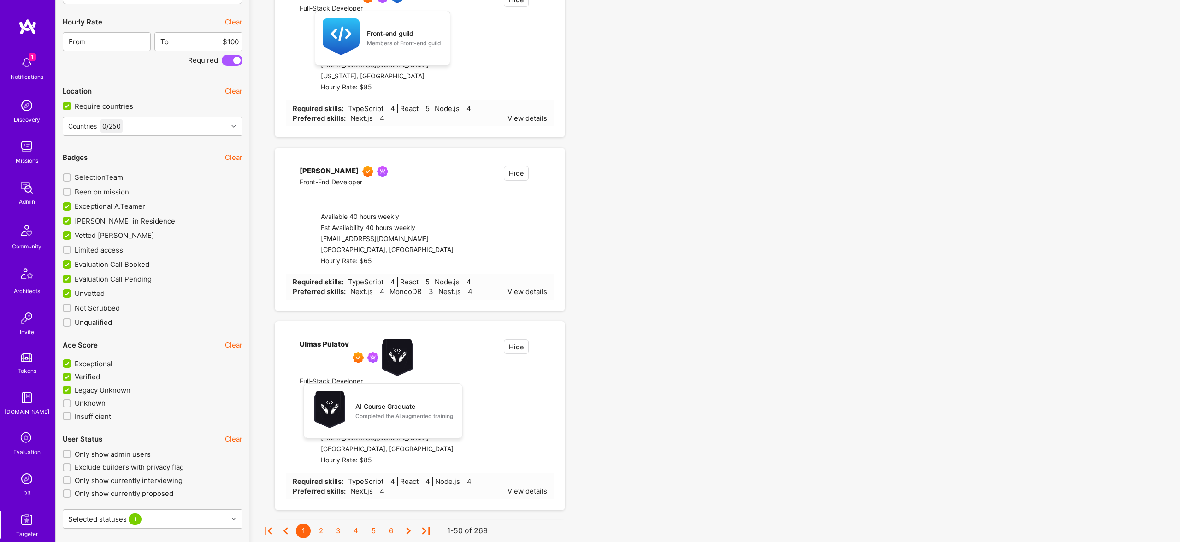
checkbox input "false"
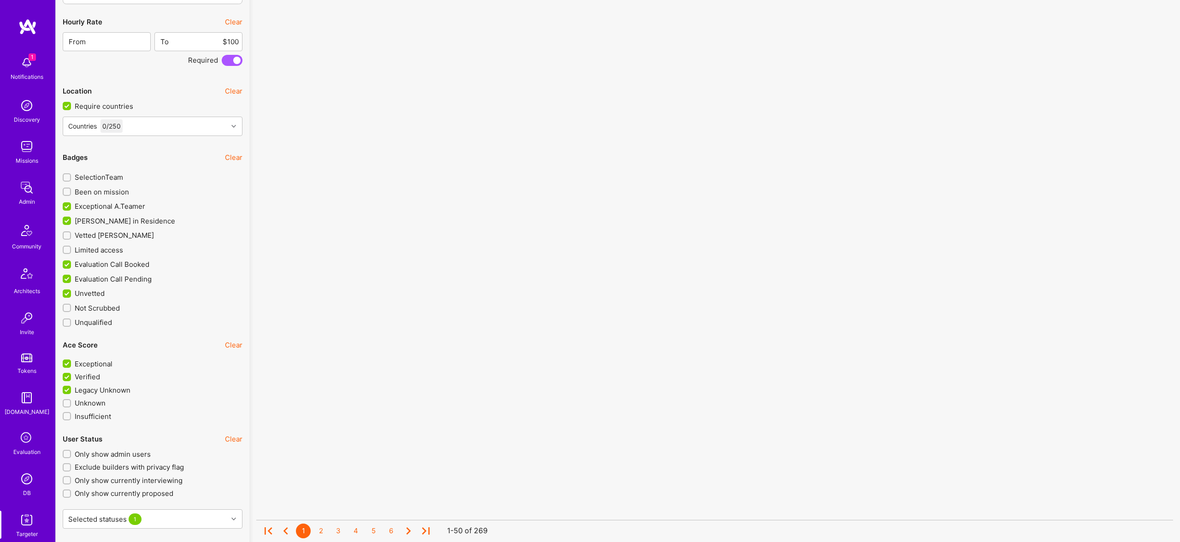
scroll to position [0, 0]
drag, startPoint x: 118, startPoint y: 259, endPoint x: 113, endPoint y: 284, distance: 24.9
click at [118, 261] on span "Evaluation Call Booked" at bounding box center [112, 265] width 75 height 10
click at [72, 261] on input "Evaluation Call Booked" at bounding box center [68, 265] width 8 height 8
checkbox input "false"
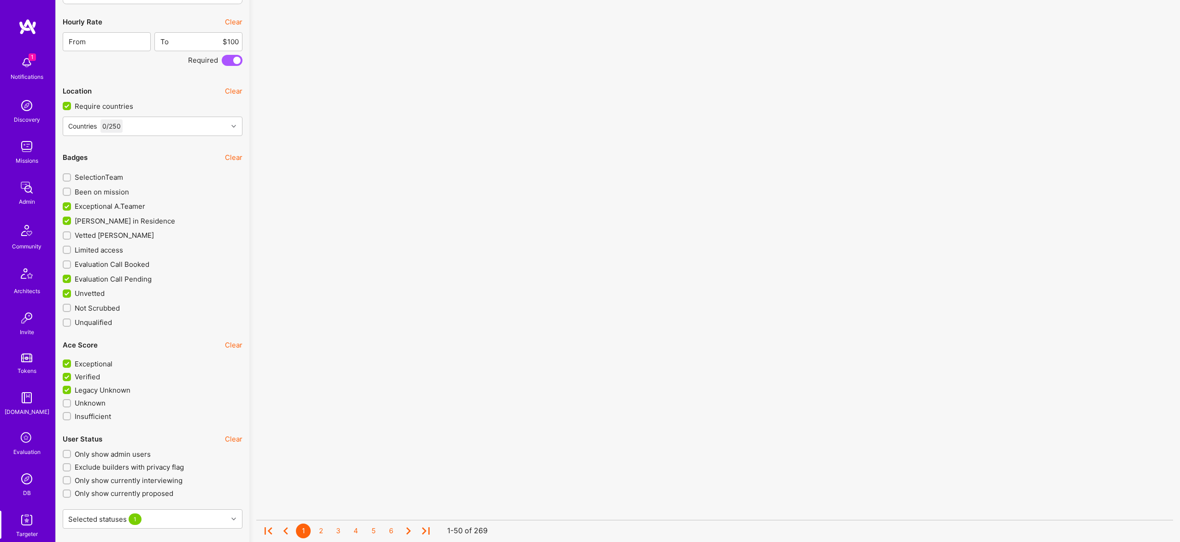
scroll to position [0, 0]
click at [112, 276] on span "Evaluation Call Pending" at bounding box center [113, 279] width 77 height 10
click at [72, 276] on input "Evaluation Call Pending" at bounding box center [68, 279] width 8 height 8
checkbox input "false"
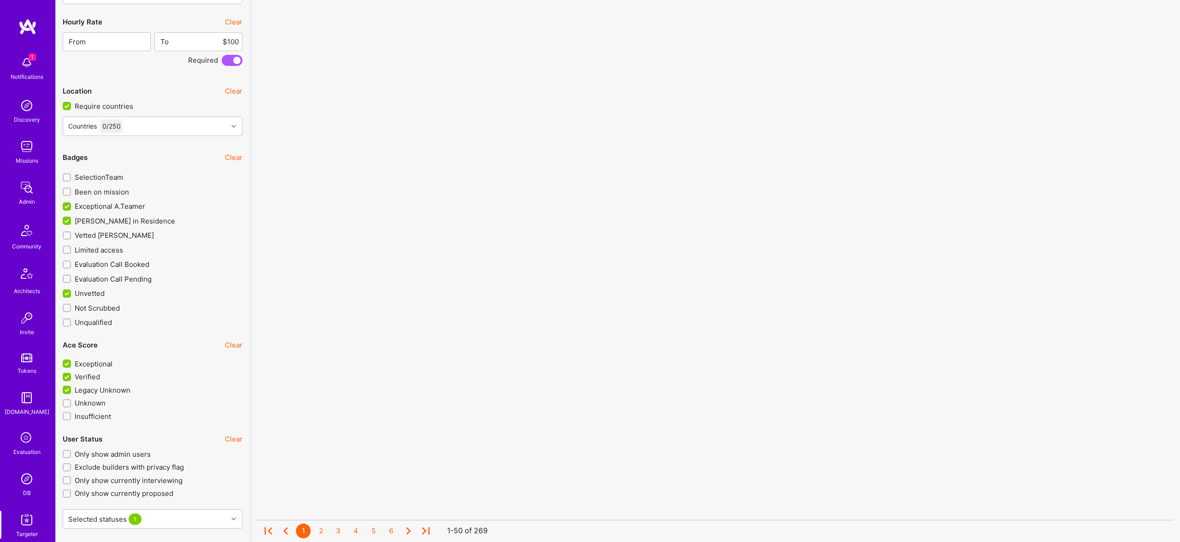
click at [97, 291] on span "Unvetted" at bounding box center [90, 294] width 30 height 10
click at [72, 291] on input "Unvetted" at bounding box center [68, 294] width 8 height 8
checkbox input "false"
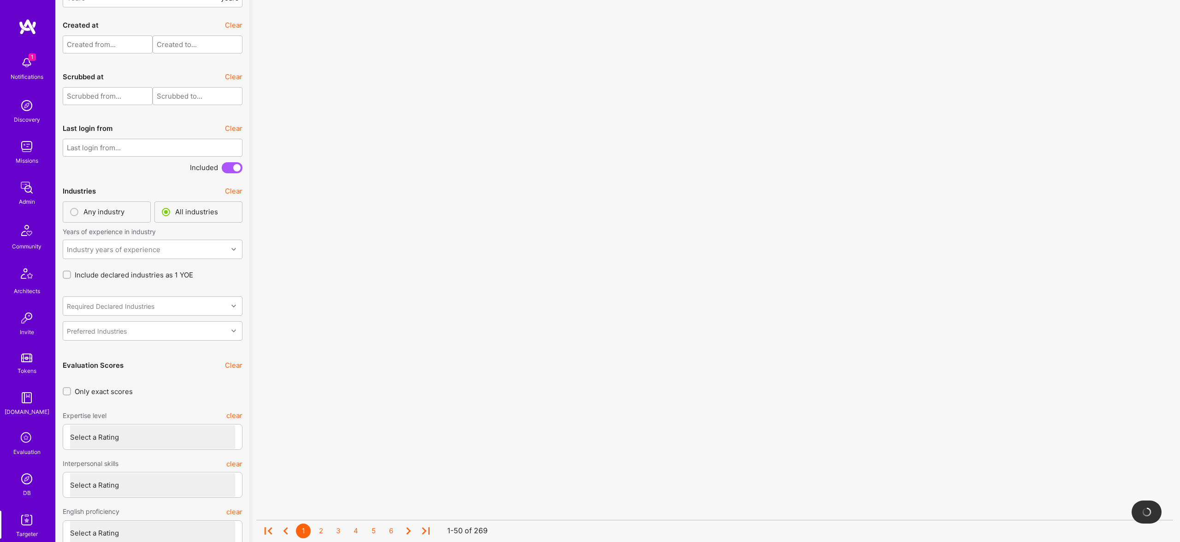
scroll to position [2691, 0]
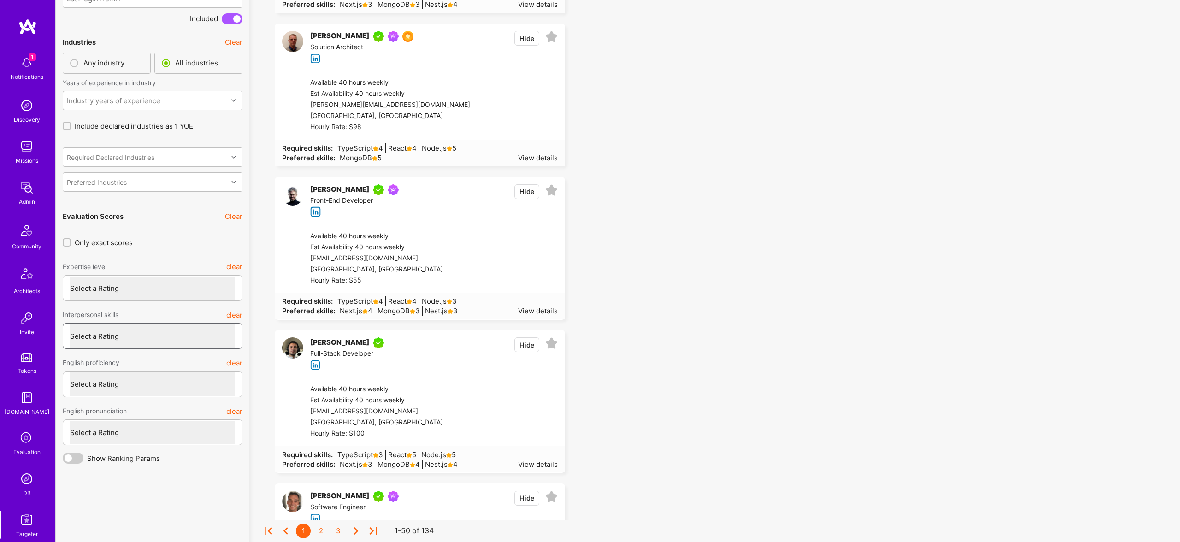
click at [183, 338] on select "Select a Rating Unqualified Problematic Adequate Good Excellent" at bounding box center [152, 337] width 165 height 24
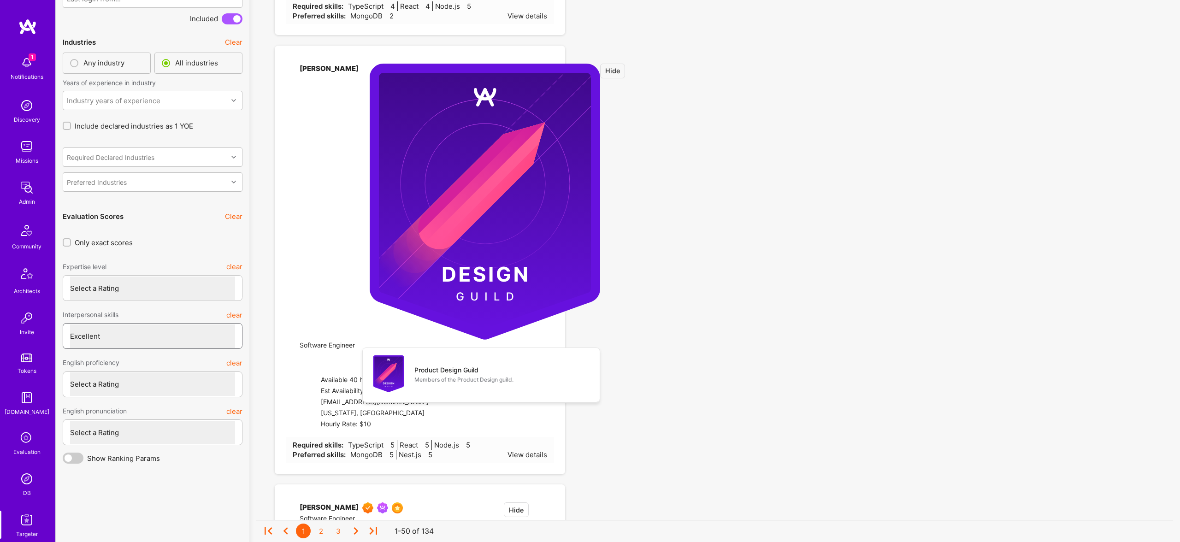
click at [70, 325] on select "Select a Rating Unqualified Problematic Adequate Good Excellent" at bounding box center [152, 337] width 165 height 24
select select "7"
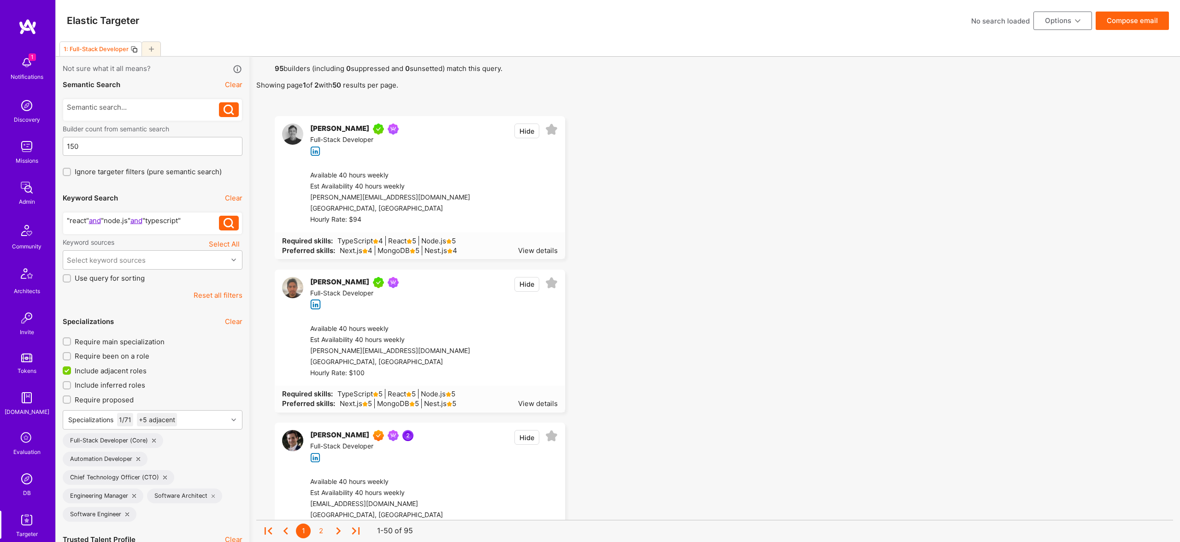
click at [528, 437] on button "Hide" at bounding box center [527, 437] width 25 height 15
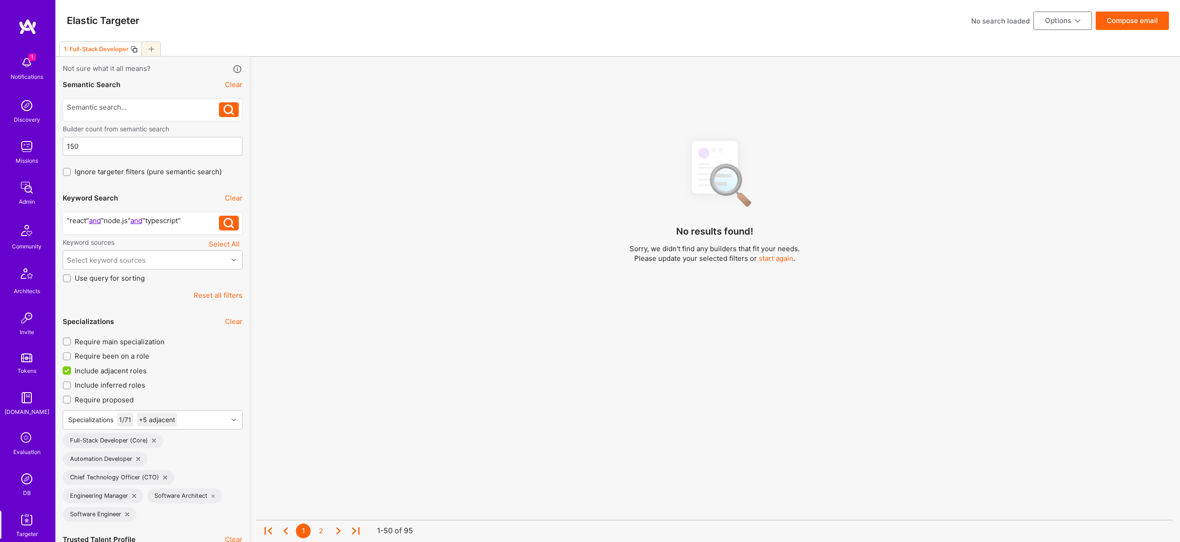
scroll to position [2, 0]
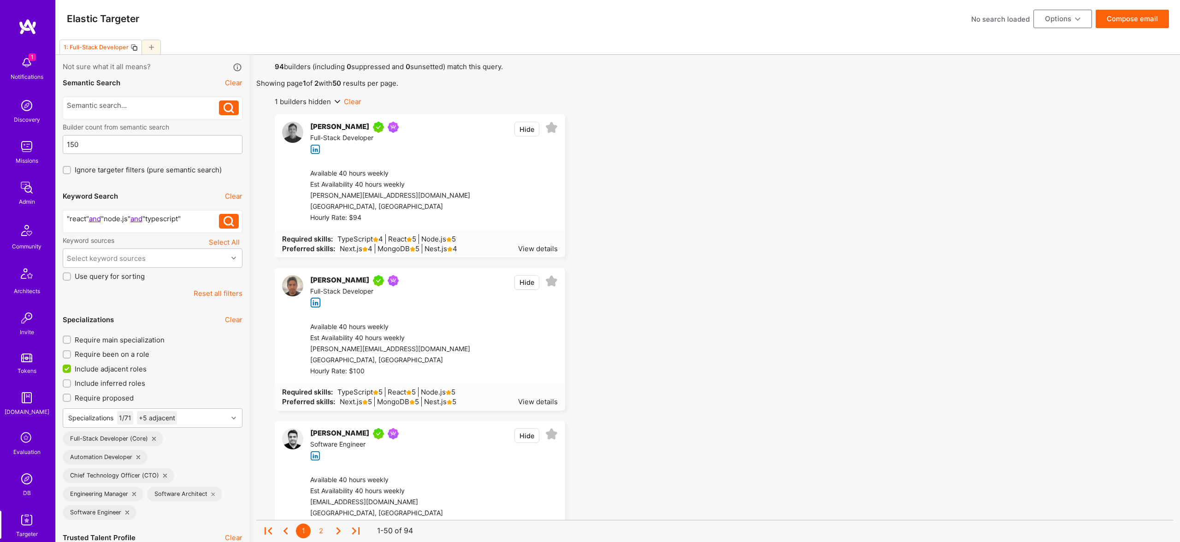
click at [529, 280] on button "Hide" at bounding box center [527, 282] width 25 height 15
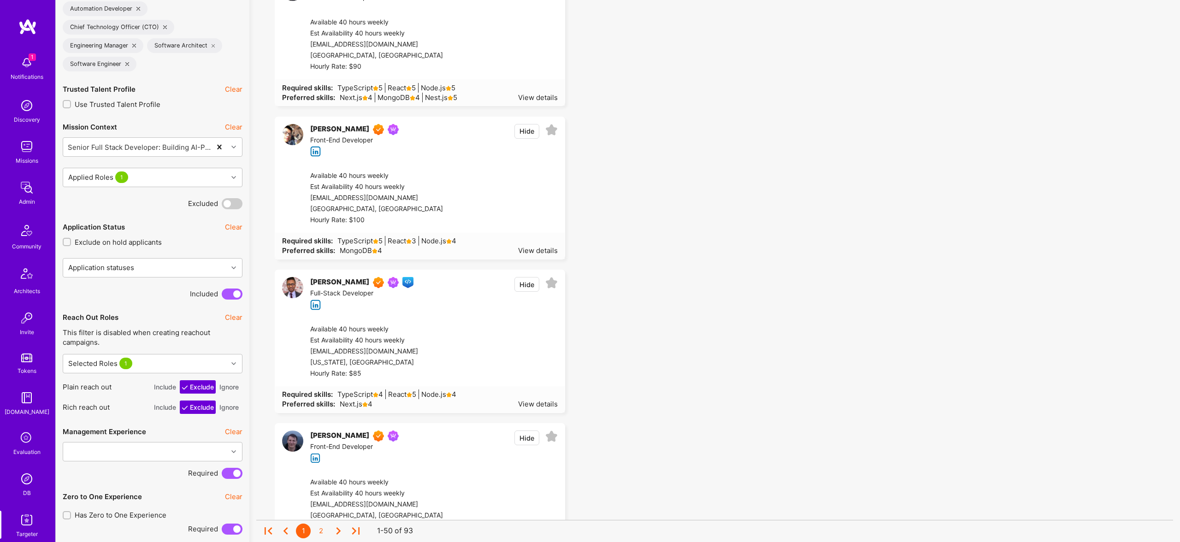
scroll to position [495, 0]
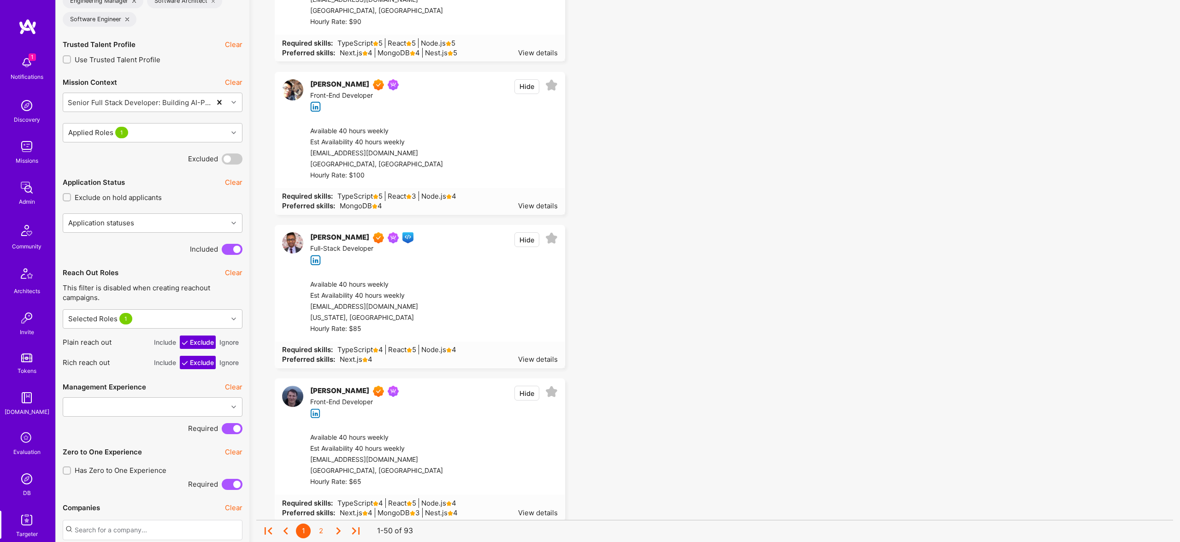
click at [528, 239] on button "Hide" at bounding box center [527, 239] width 25 height 15
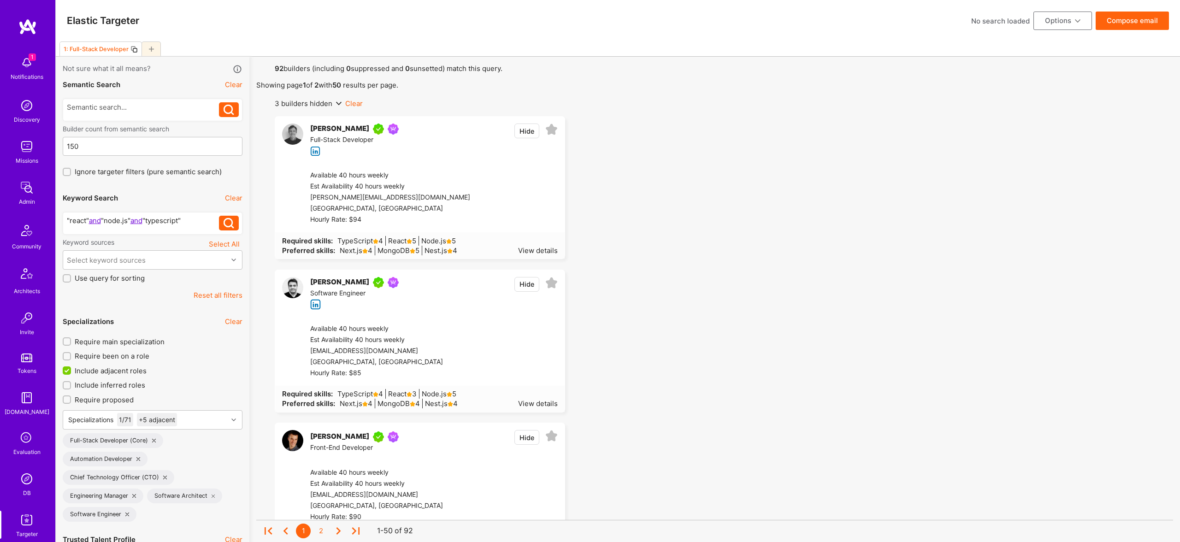
click at [1123, 24] on button "Compose email" at bounding box center [1132, 21] width 73 height 18
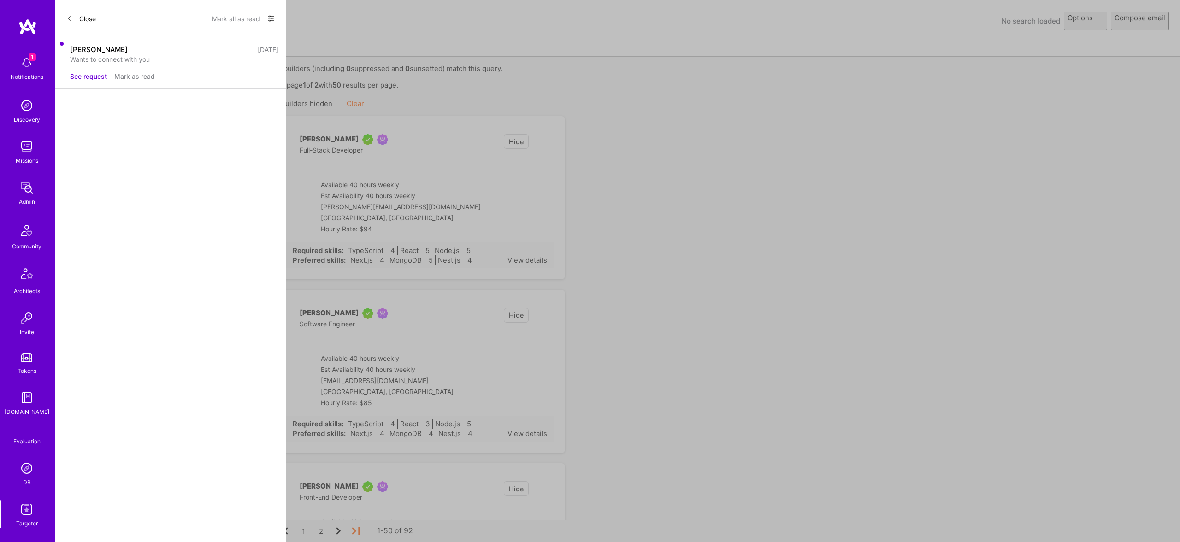
select select "rich-reachout"
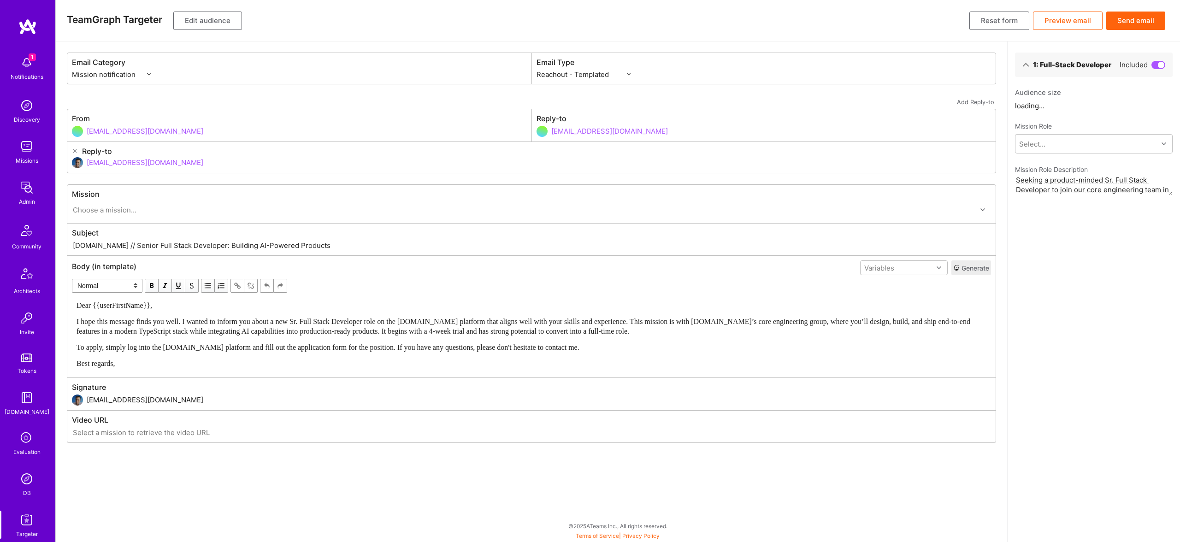
click at [1141, 20] on button "Send email" at bounding box center [1136, 21] width 59 height 18
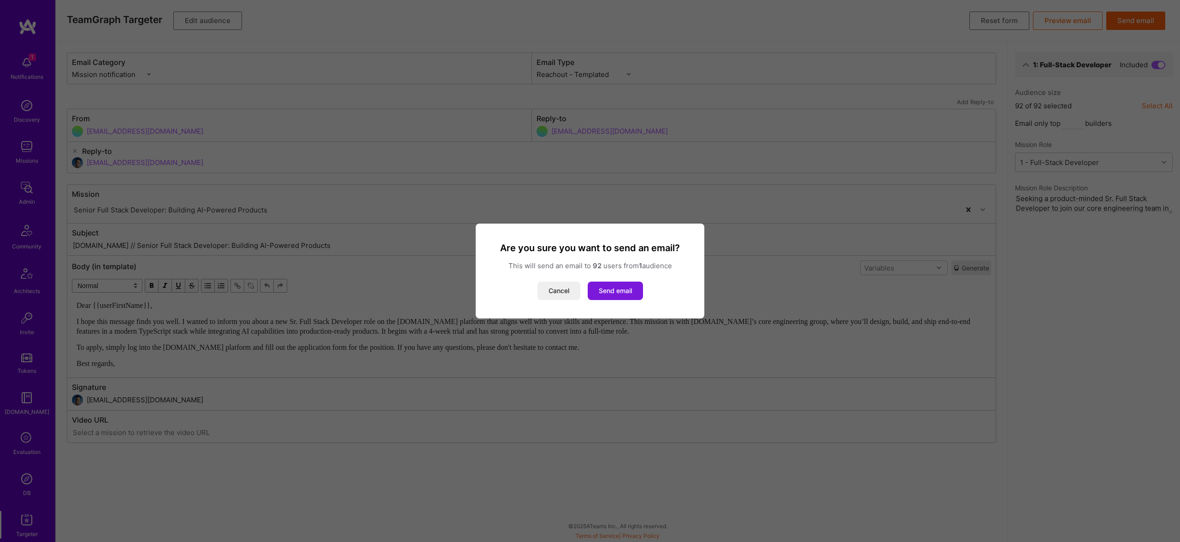
click at [619, 289] on button "Send email" at bounding box center [615, 291] width 55 height 18
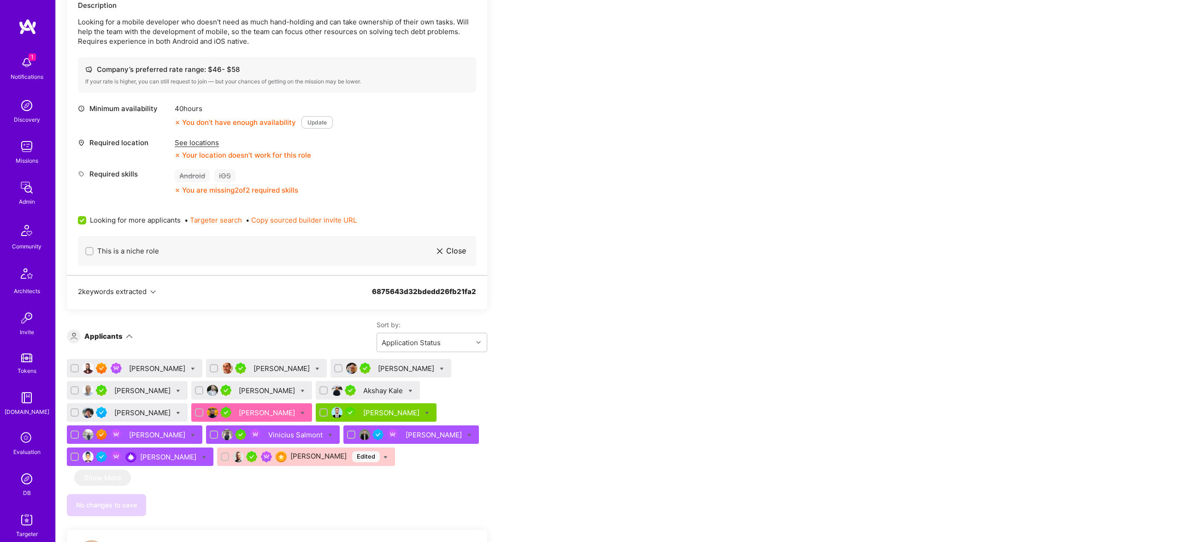
scroll to position [270, 0]
